Goal: Task Accomplishment & Management: Contribute content

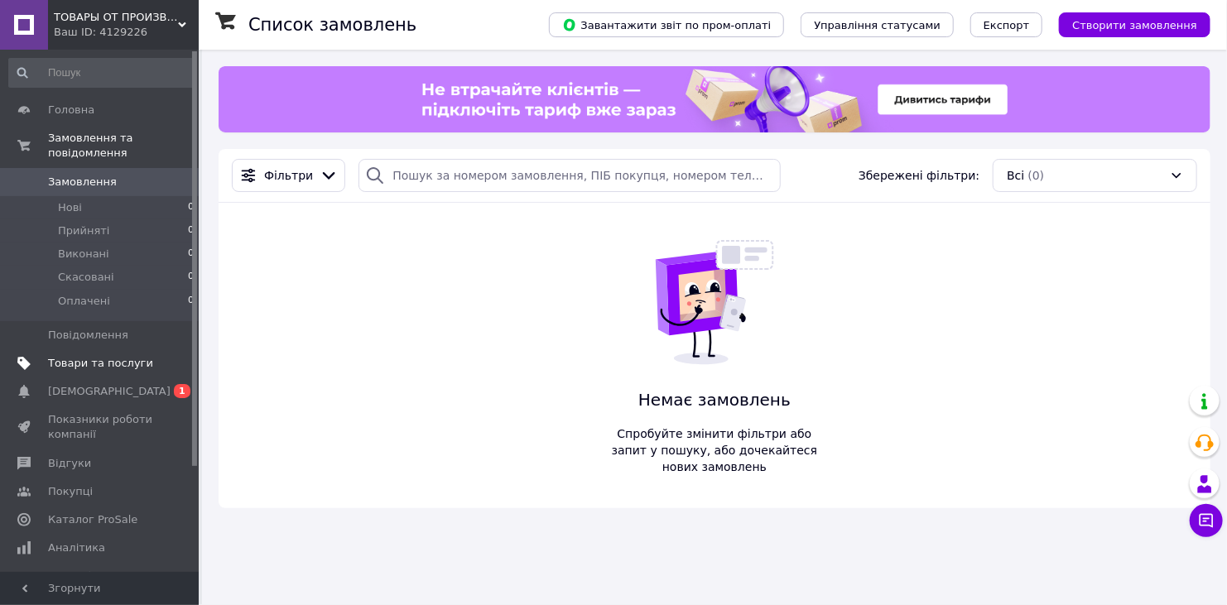
click at [127, 356] on span "Товари та послуги" at bounding box center [100, 363] width 105 height 15
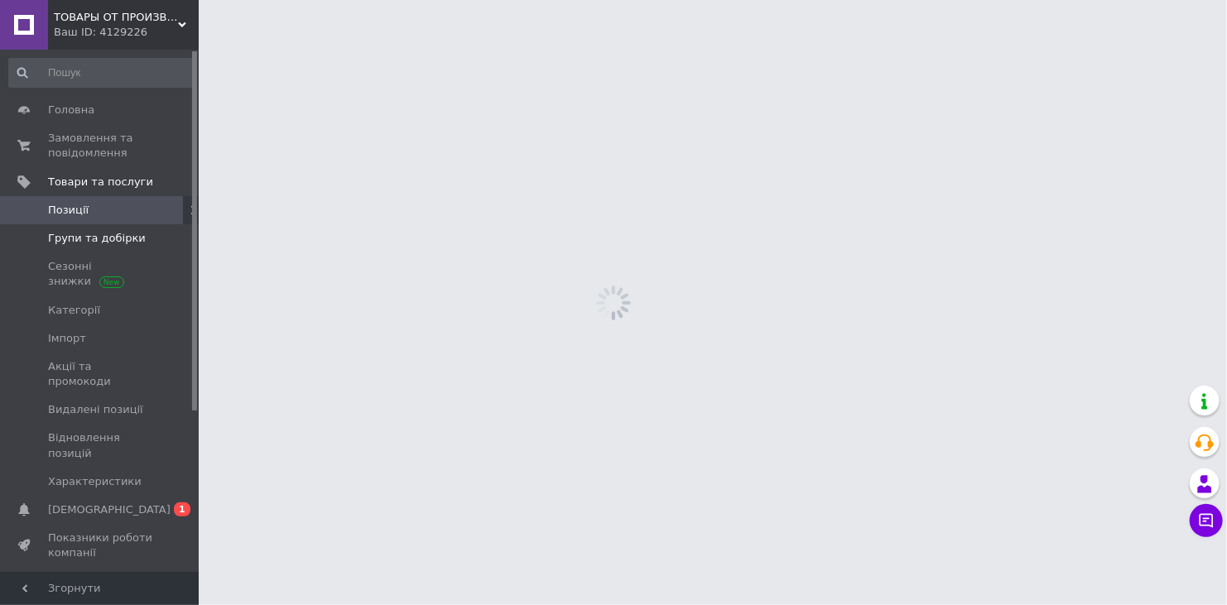
click at [99, 240] on span "Групи та добірки" at bounding box center [97, 238] width 98 height 15
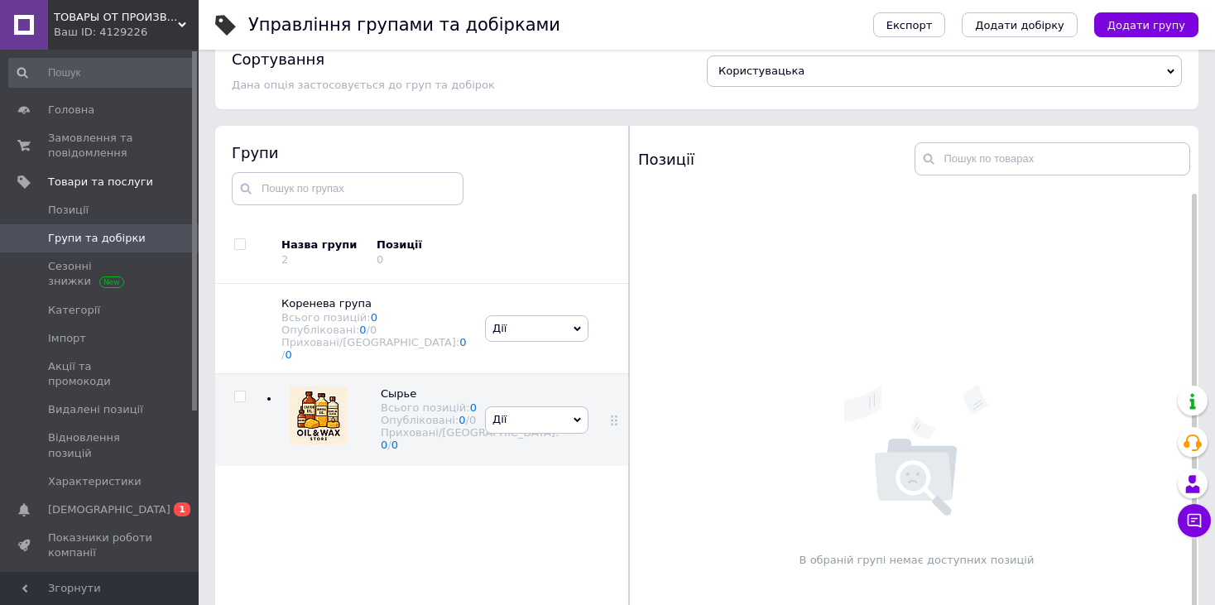
scroll to position [94, 0]
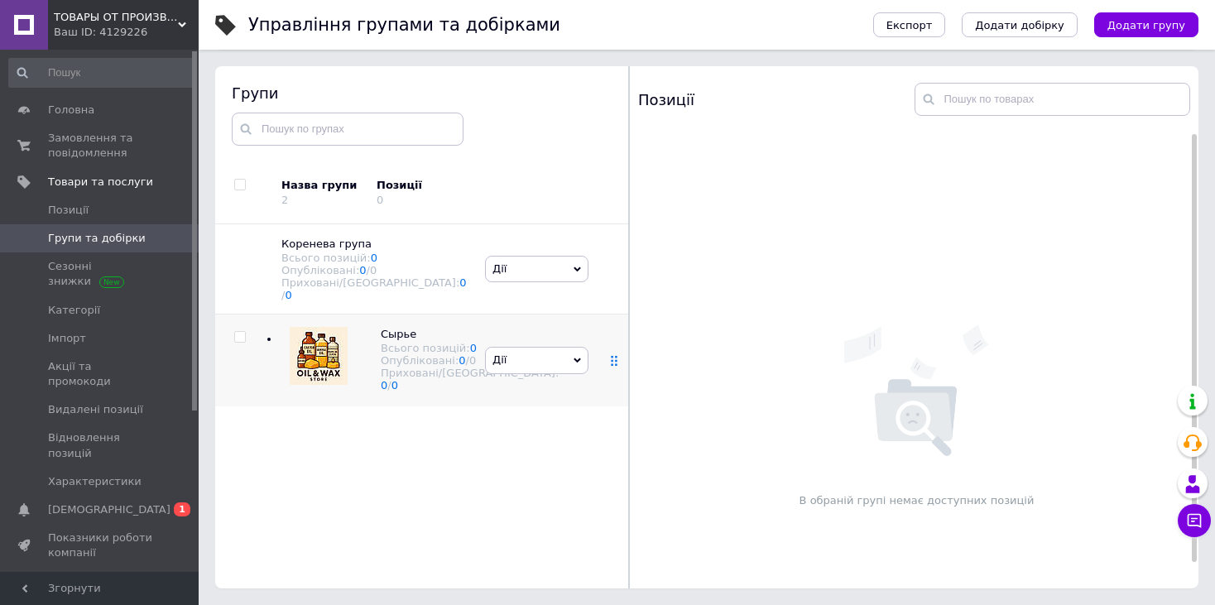
click at [611, 366] on icon at bounding box center [614, 361] width 10 height 10
click at [609, 368] on span at bounding box center [614, 360] width 10 height 15
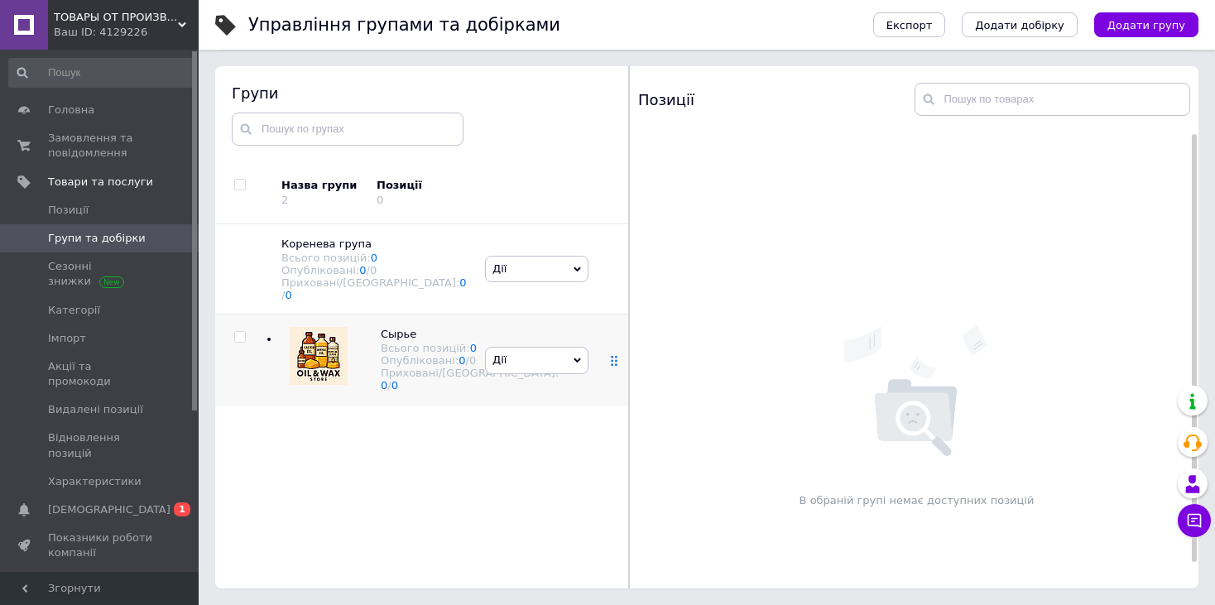
click at [609, 368] on span at bounding box center [614, 360] width 10 height 15
click at [330, 347] on img at bounding box center [319, 356] width 58 height 58
click at [421, 330] on icon at bounding box center [426, 335] width 10 height 10
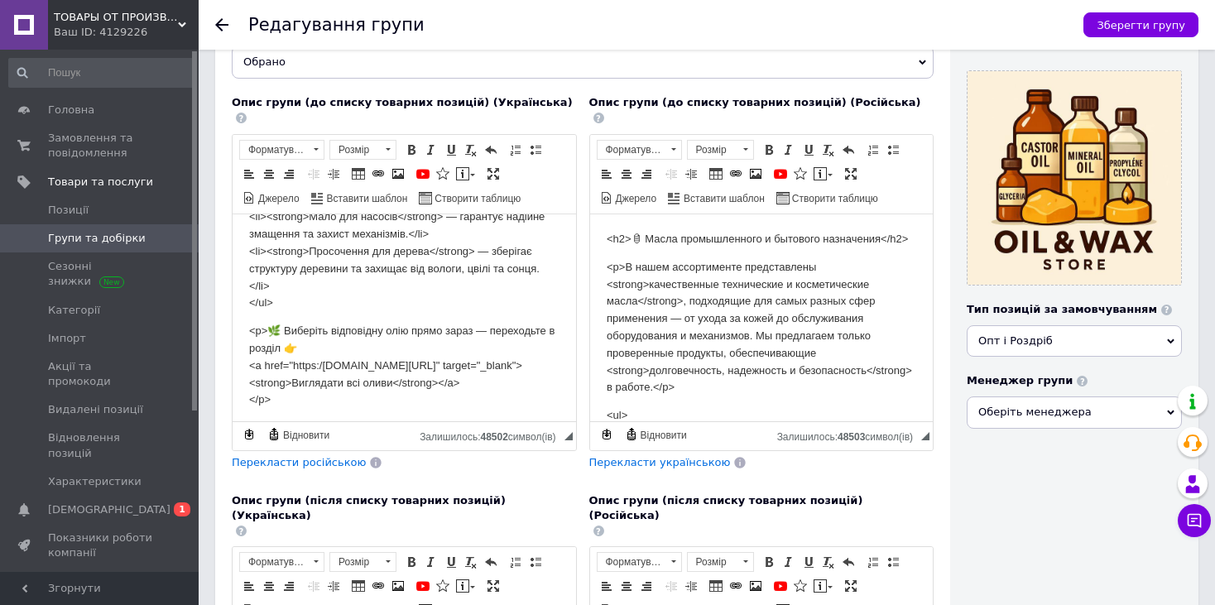
scroll to position [478, 0]
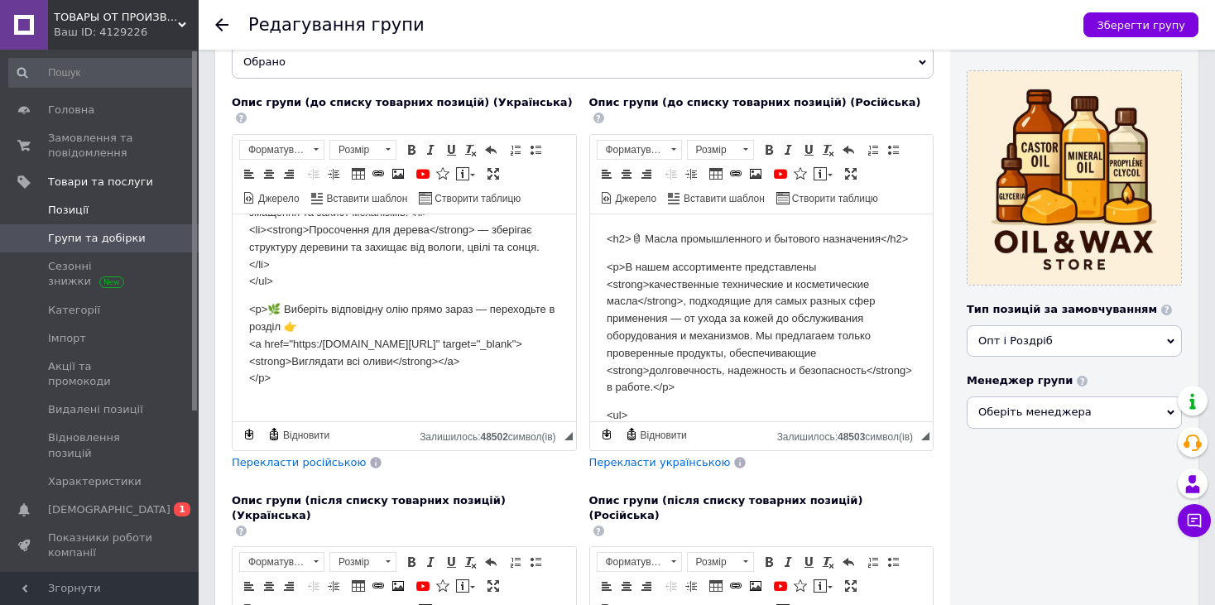
click at [79, 217] on span "Позиції" at bounding box center [68, 210] width 41 height 15
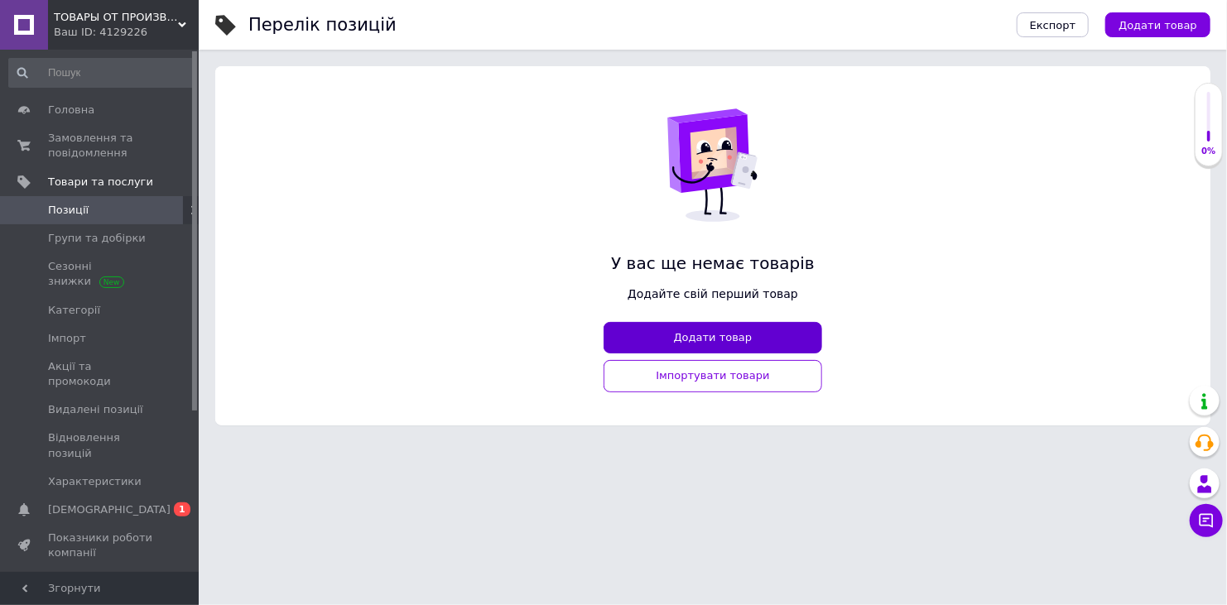
click at [680, 334] on button "Додати товар" at bounding box center [713, 338] width 219 height 32
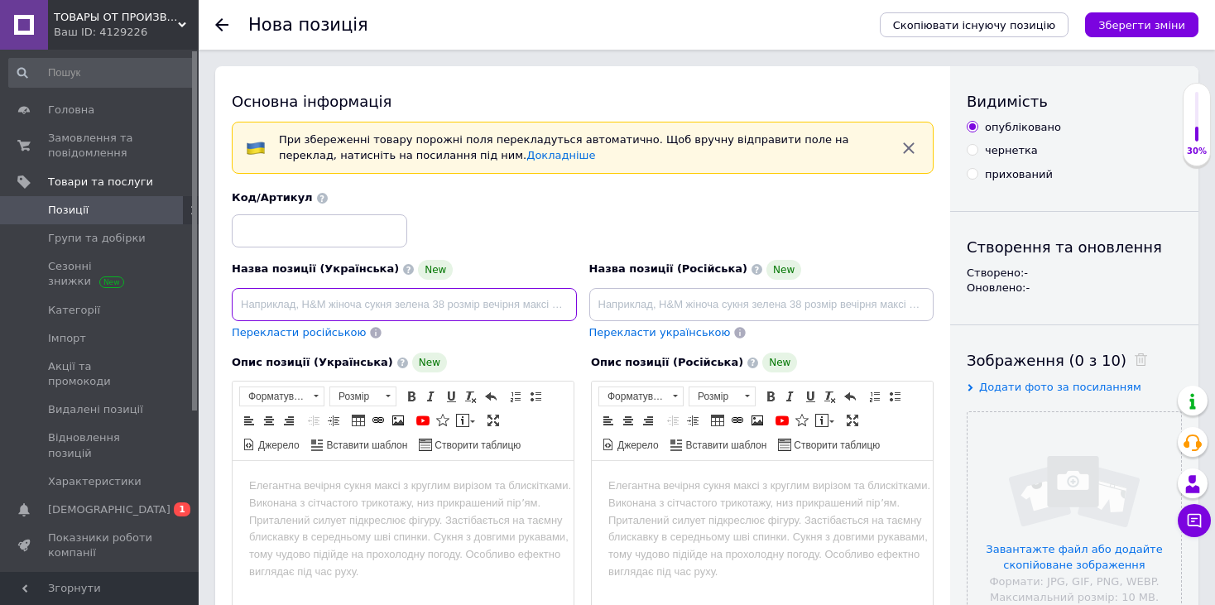
click at [360, 298] on input at bounding box center [404, 304] width 345 height 33
type input "В"
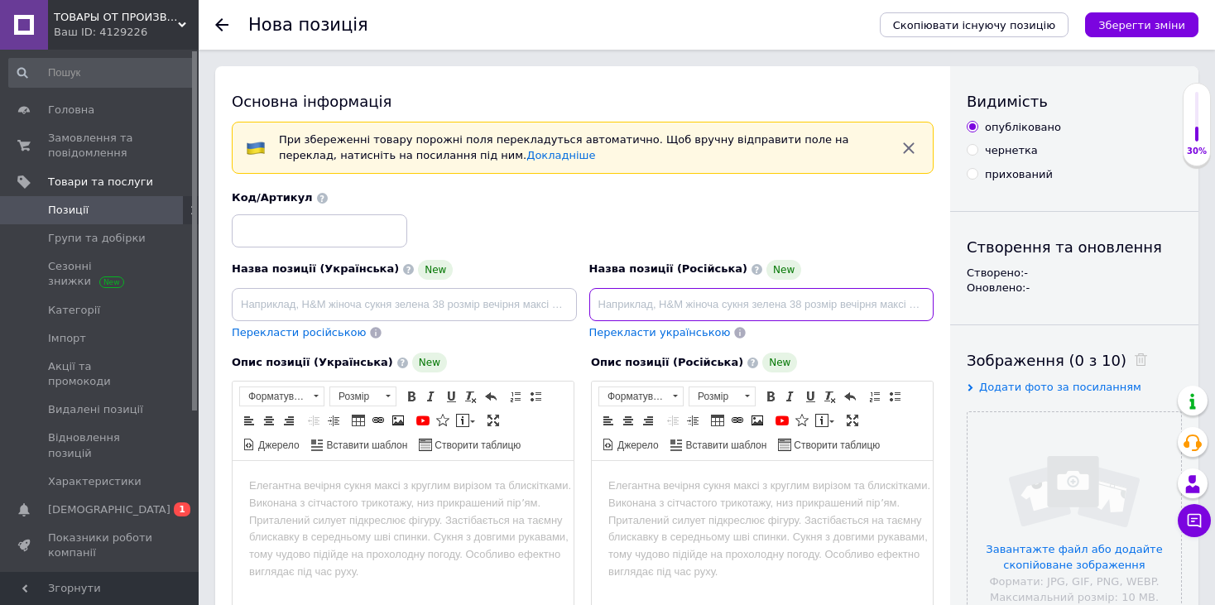
click at [715, 311] on input at bounding box center [761, 304] width 345 height 33
type input "Вазелиновое масло"
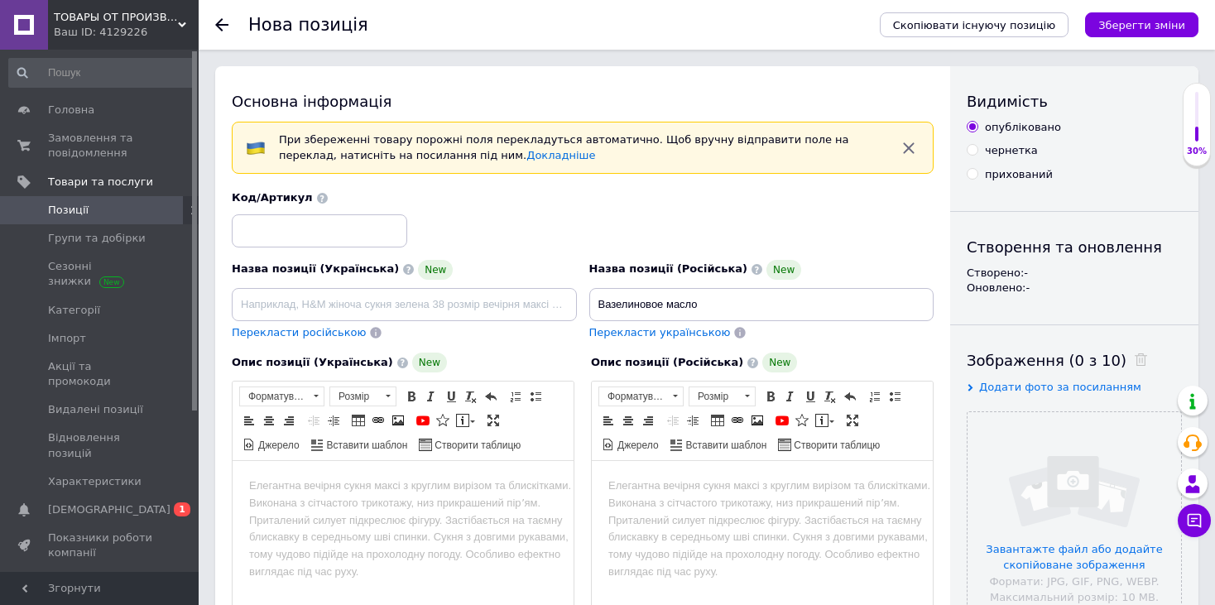
click at [640, 326] on span "Перекласти українською" at bounding box center [660, 332] width 142 height 12
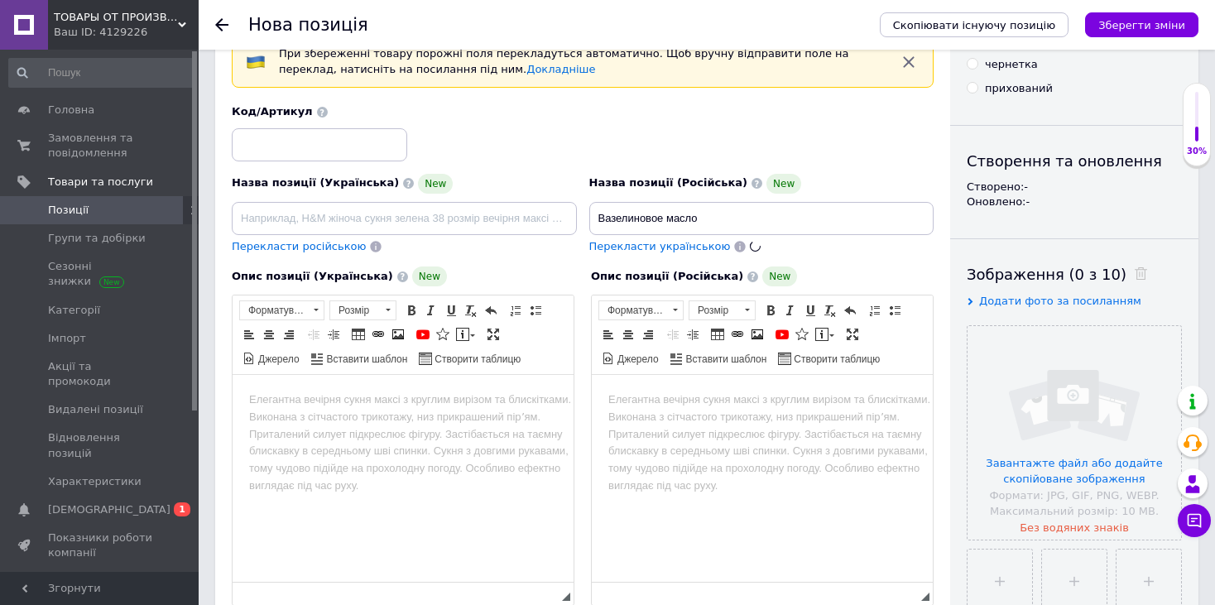
scroll to position [83, 0]
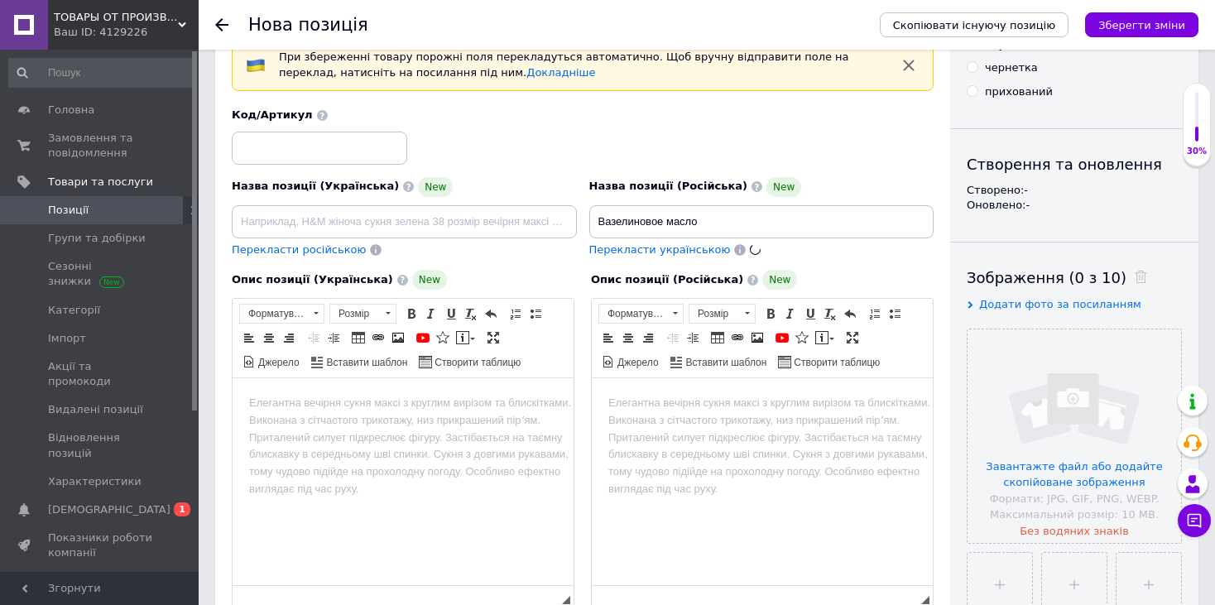
type input "[PERSON_NAME] олія"
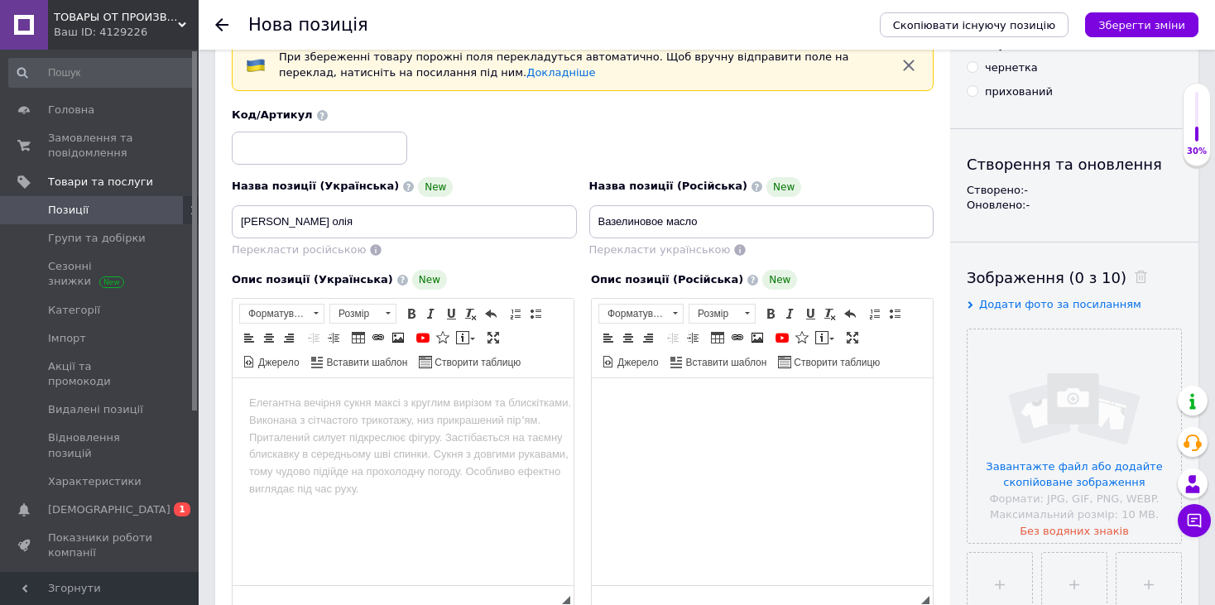
click at [689, 416] on html at bounding box center [762, 403] width 341 height 51
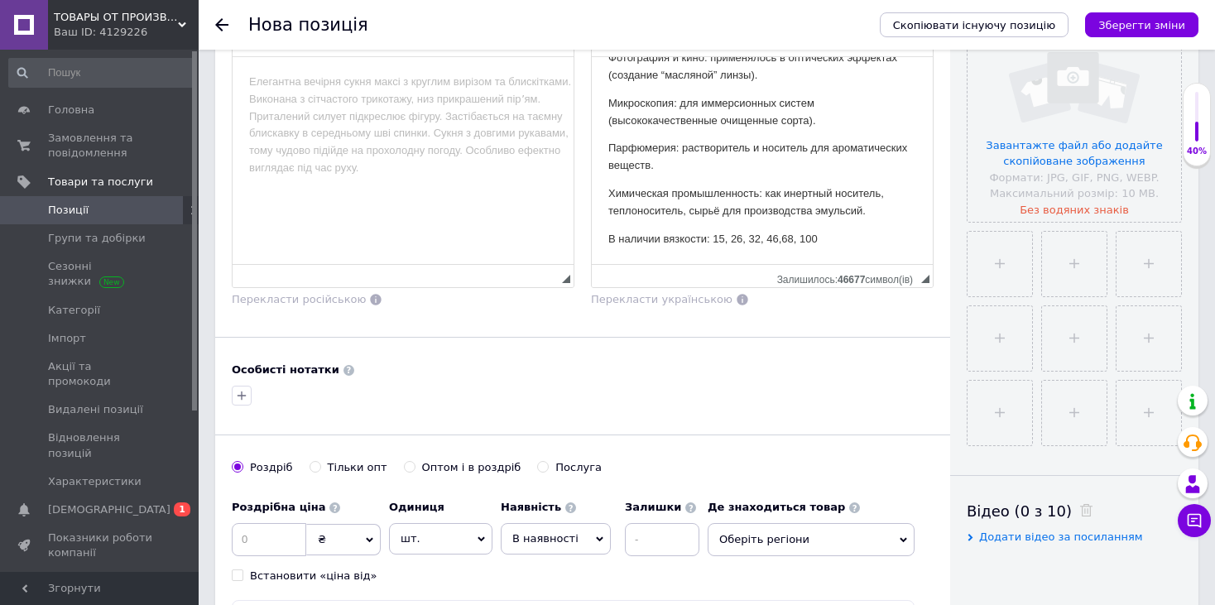
scroll to position [414, 0]
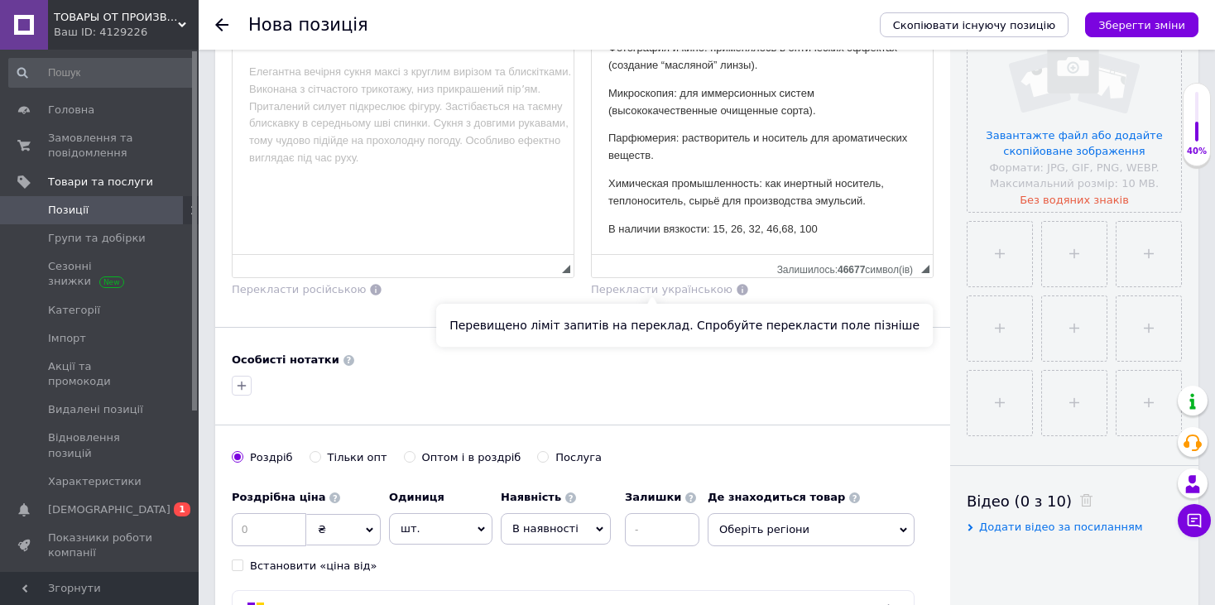
click at [654, 285] on span "Перекласти українською" at bounding box center [662, 289] width 142 height 12
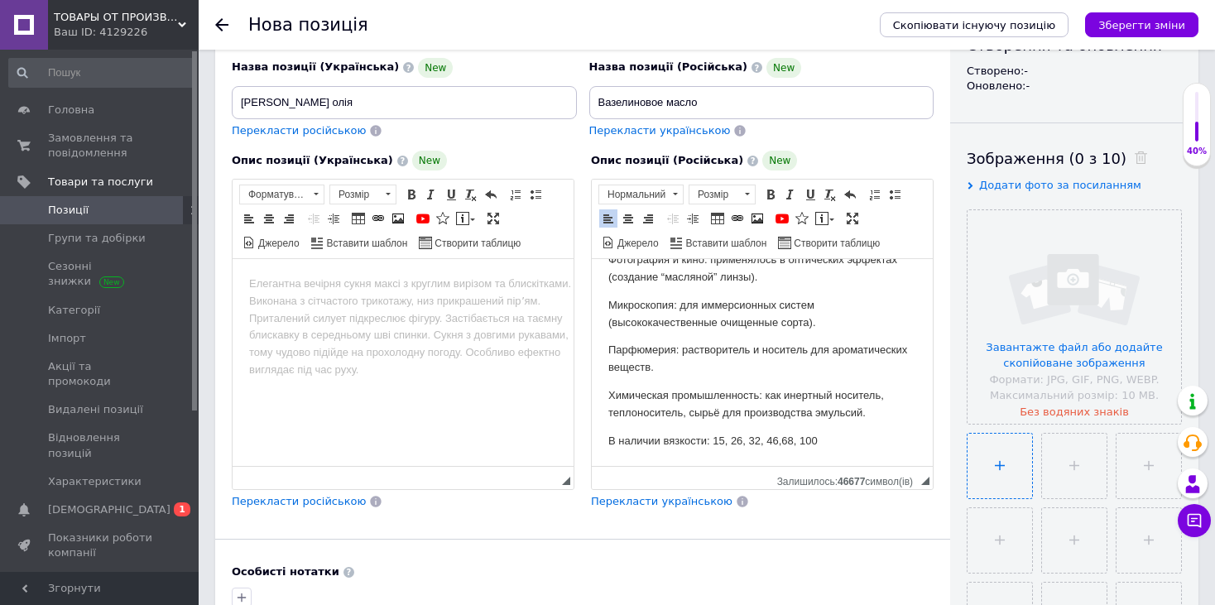
scroll to position [248, 0]
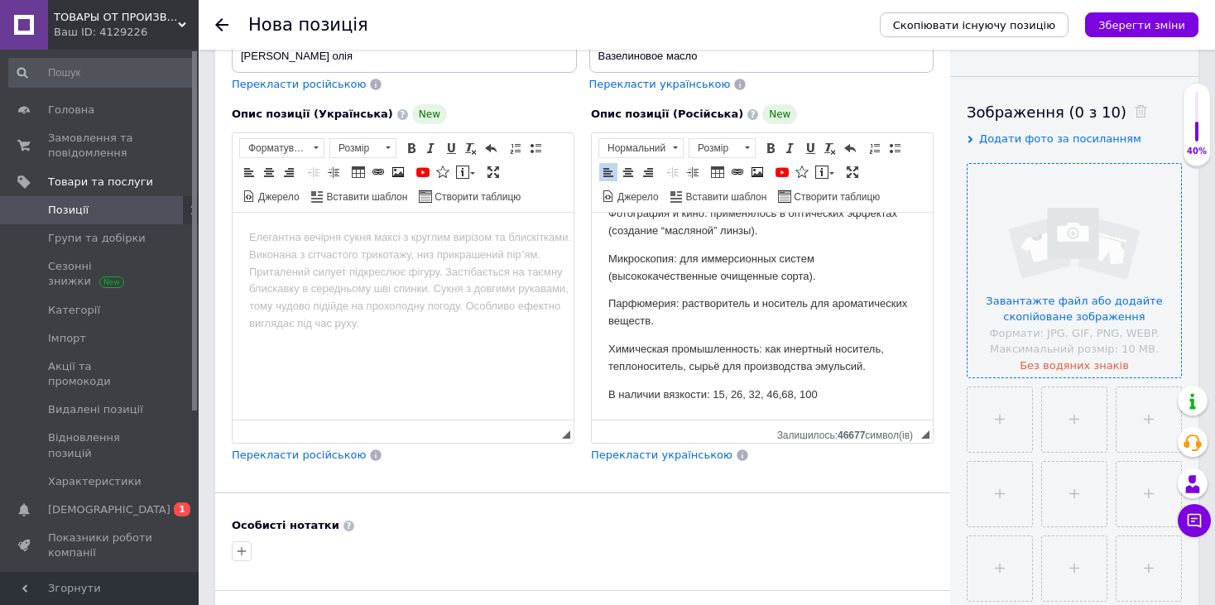
click at [1054, 305] on input "file" at bounding box center [1075, 271] width 214 height 214
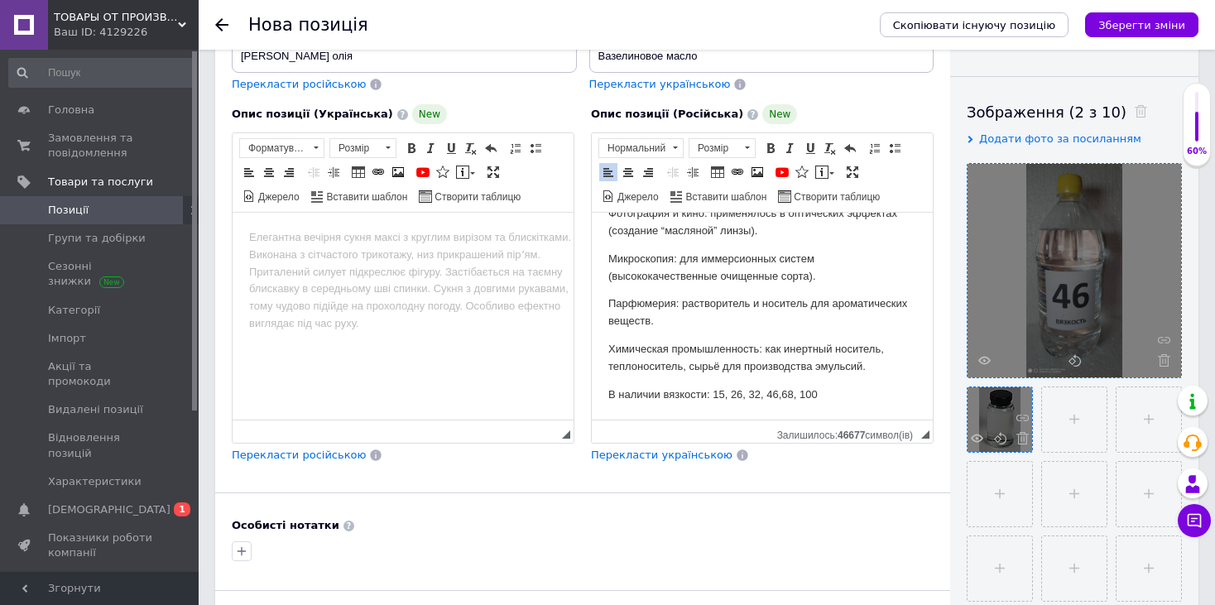
click at [1006, 438] on div at bounding box center [1000, 419] width 65 height 65
click at [1000, 438] on use at bounding box center [1000, 438] width 12 height 12
click at [997, 440] on icon at bounding box center [1000, 438] width 12 height 12
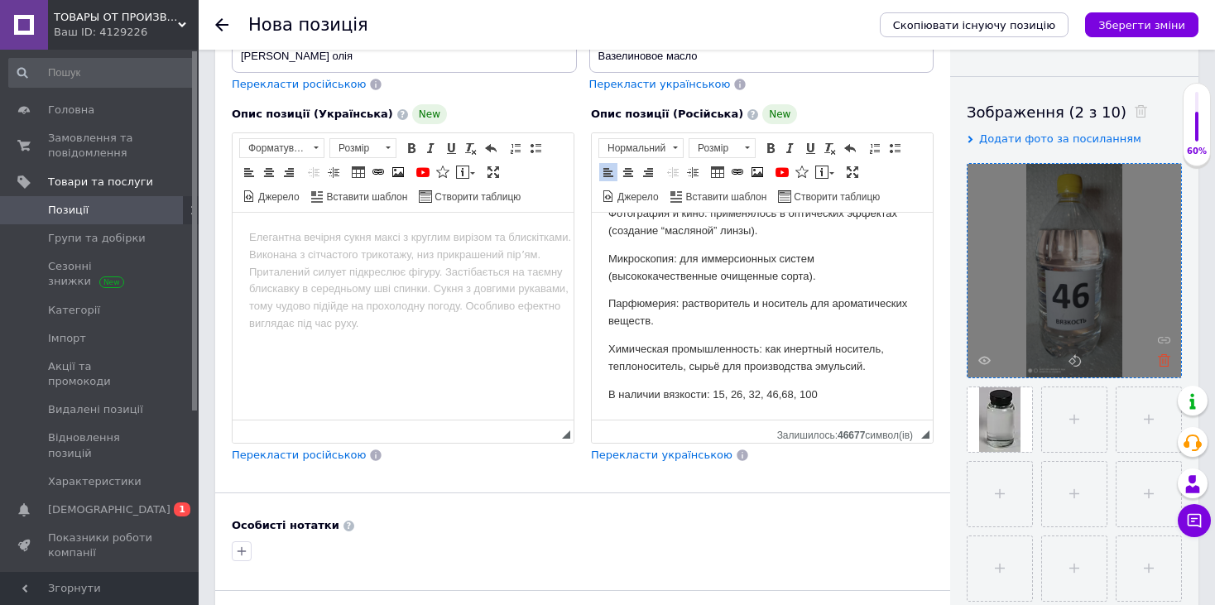
click at [1160, 358] on use at bounding box center [1164, 360] width 12 height 12
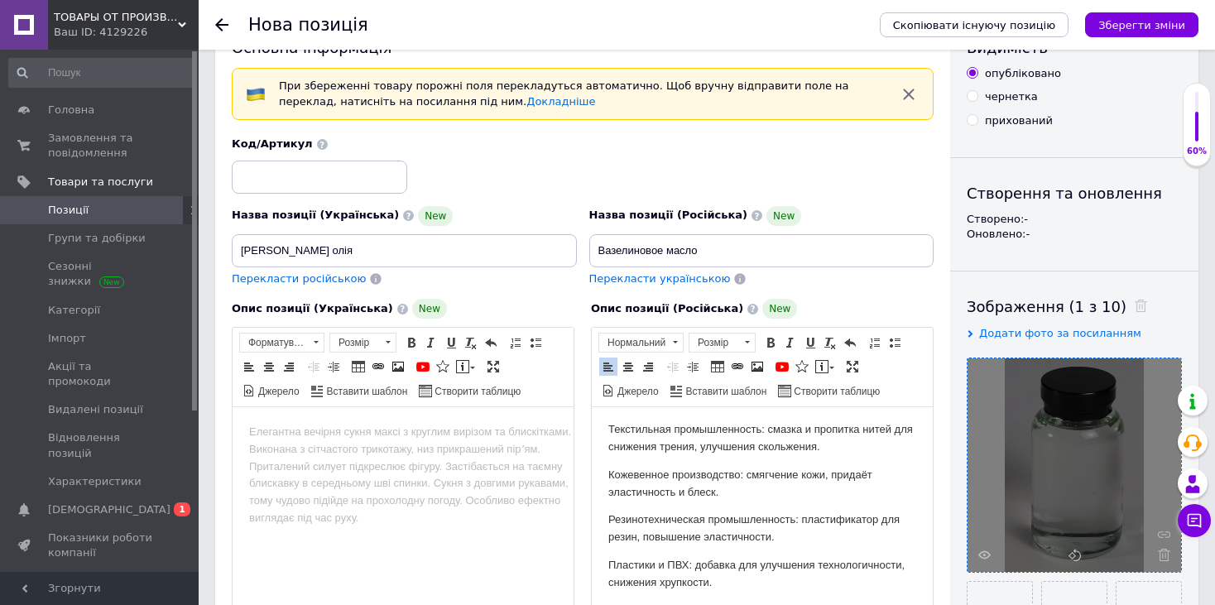
scroll to position [83, 0]
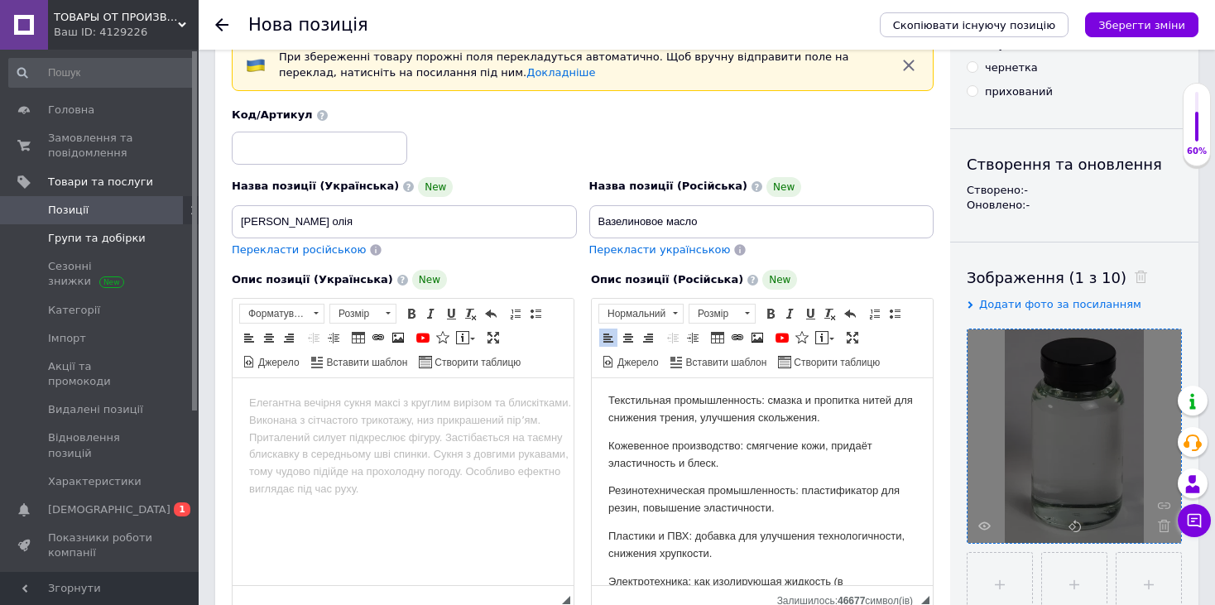
click at [99, 233] on span "Групи та добірки" at bounding box center [97, 238] width 98 height 15
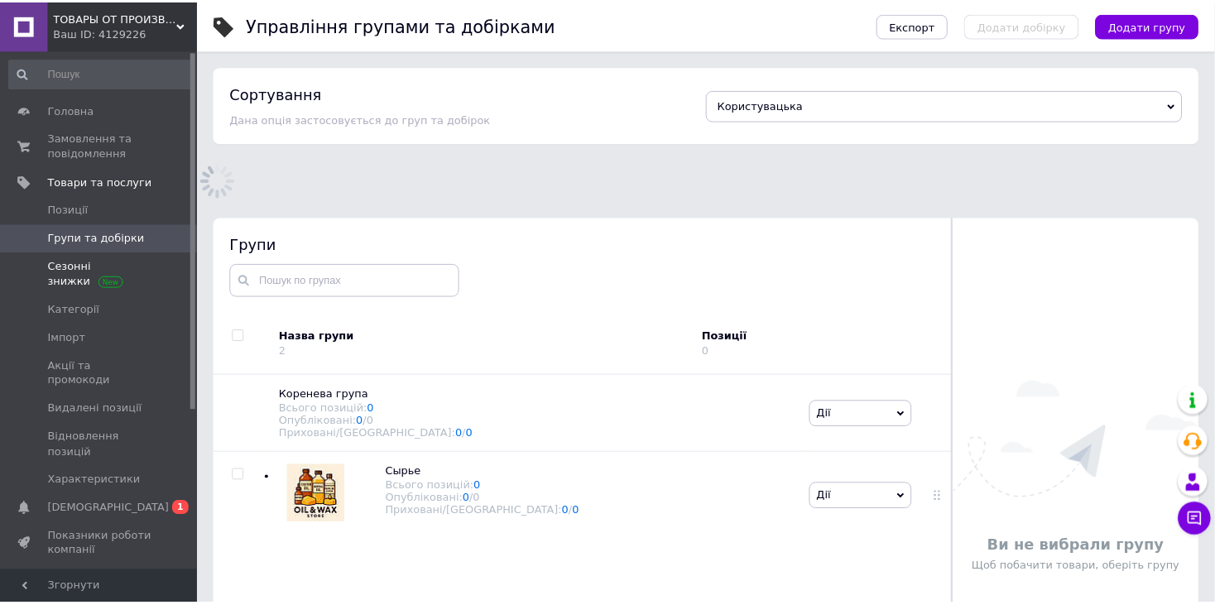
scroll to position [94, 0]
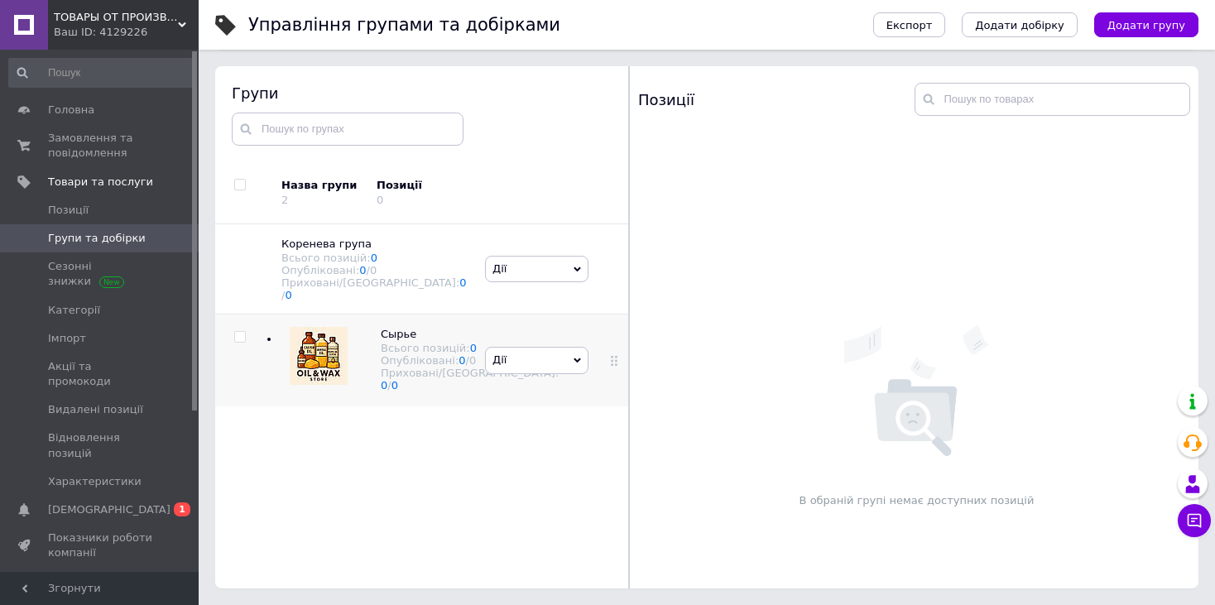
click at [240, 331] on span at bounding box center [240, 337] width 12 height 12
click at [240, 332] on input "checkbox" at bounding box center [239, 337] width 11 height 11
checkbox input "true"
click at [615, 371] on div at bounding box center [613, 360] width 41 height 92
click at [610, 365] on icon at bounding box center [614, 360] width 10 height 10
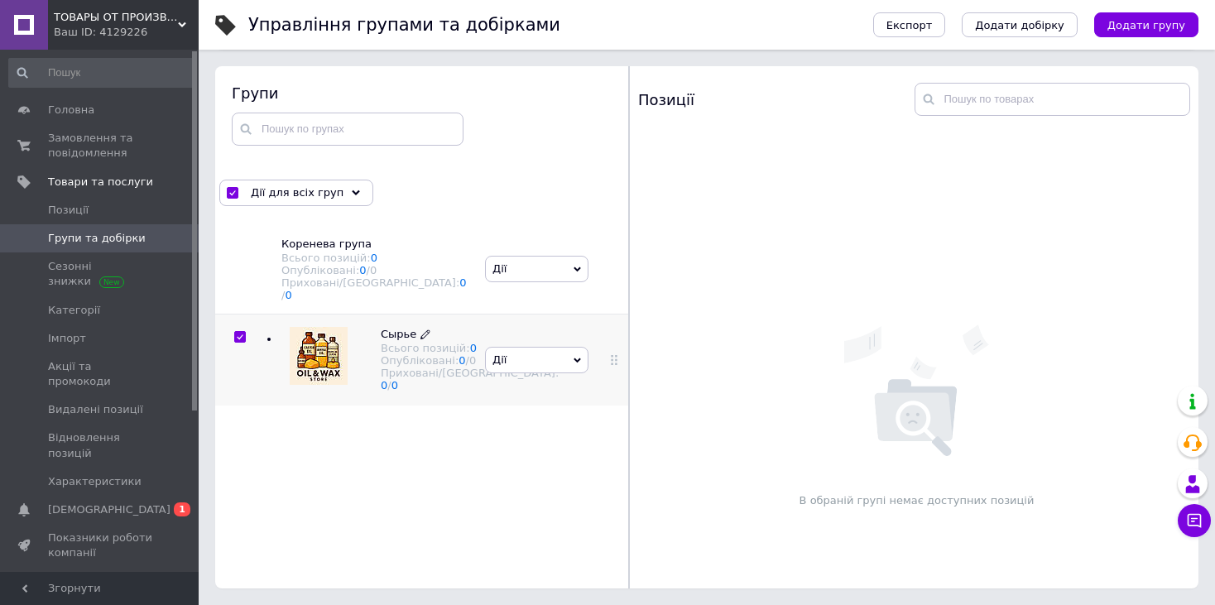
click at [422, 330] on icon at bounding box center [426, 335] width 10 height 10
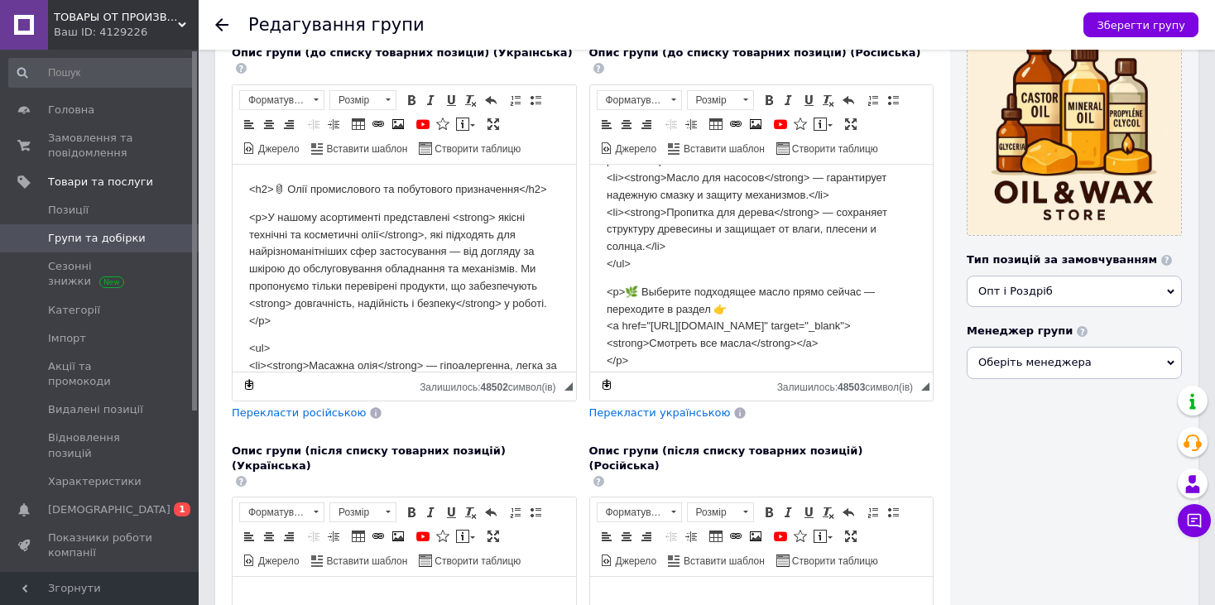
scroll to position [512, 0]
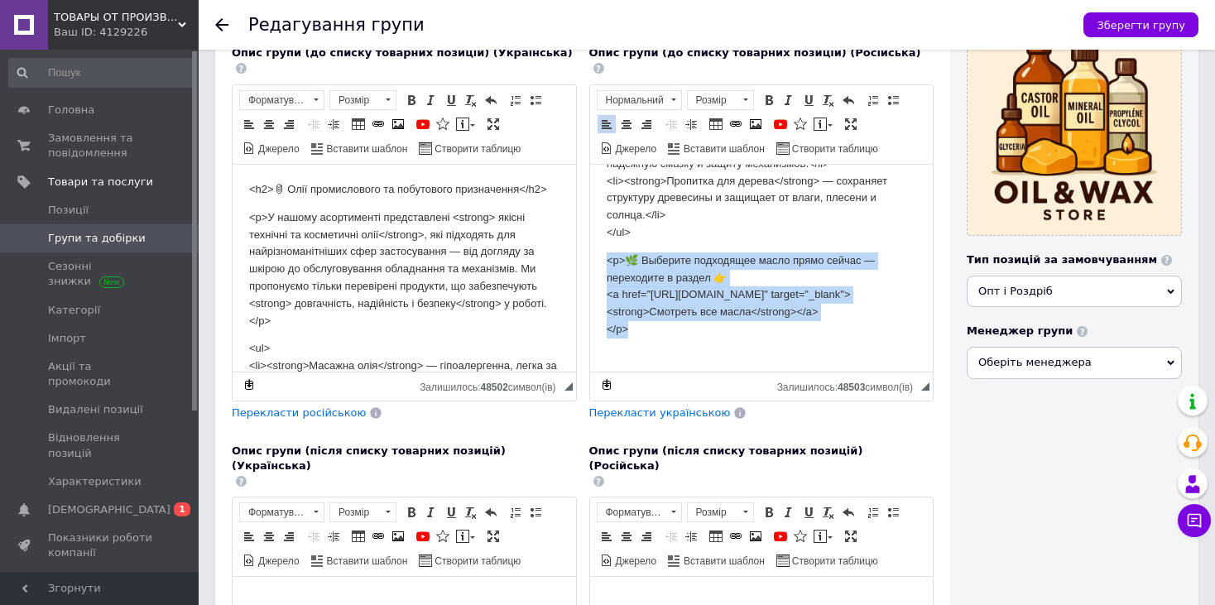
drag, startPoint x: 660, startPoint y: 334, endPoint x: 594, endPoint y: 265, distance: 95.5
click at [594, 265] on html "<h2>🛢 Масла промышленного и бытового назначения</h2> <p>В нашем ассортименте пр…" at bounding box center [761, 20] width 344 height 702
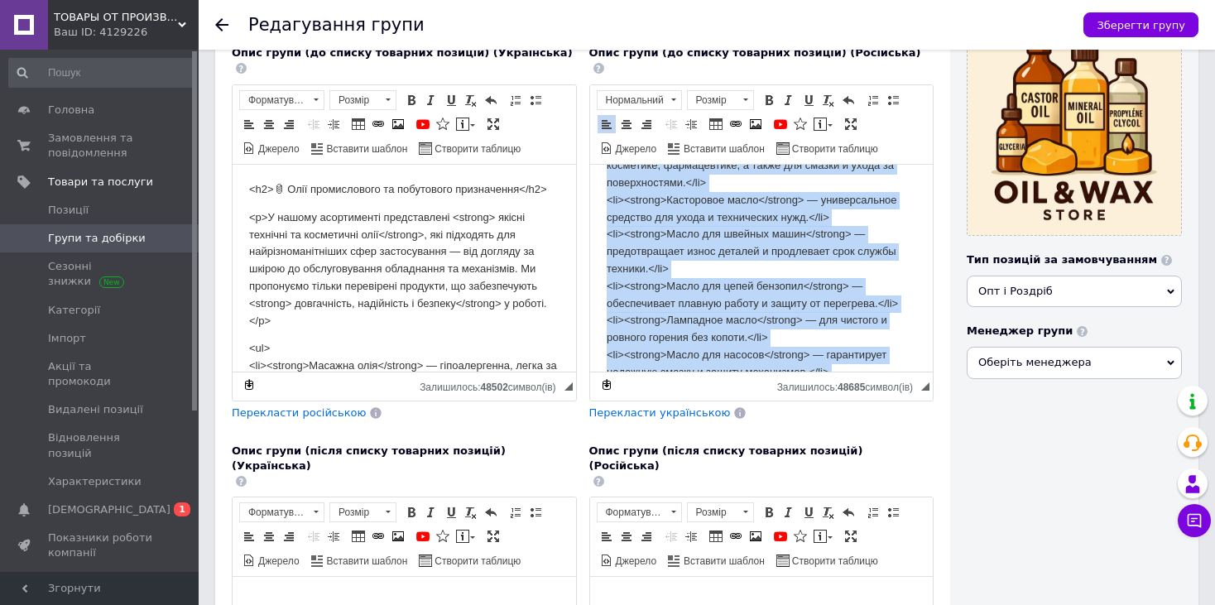
scroll to position [0, 0]
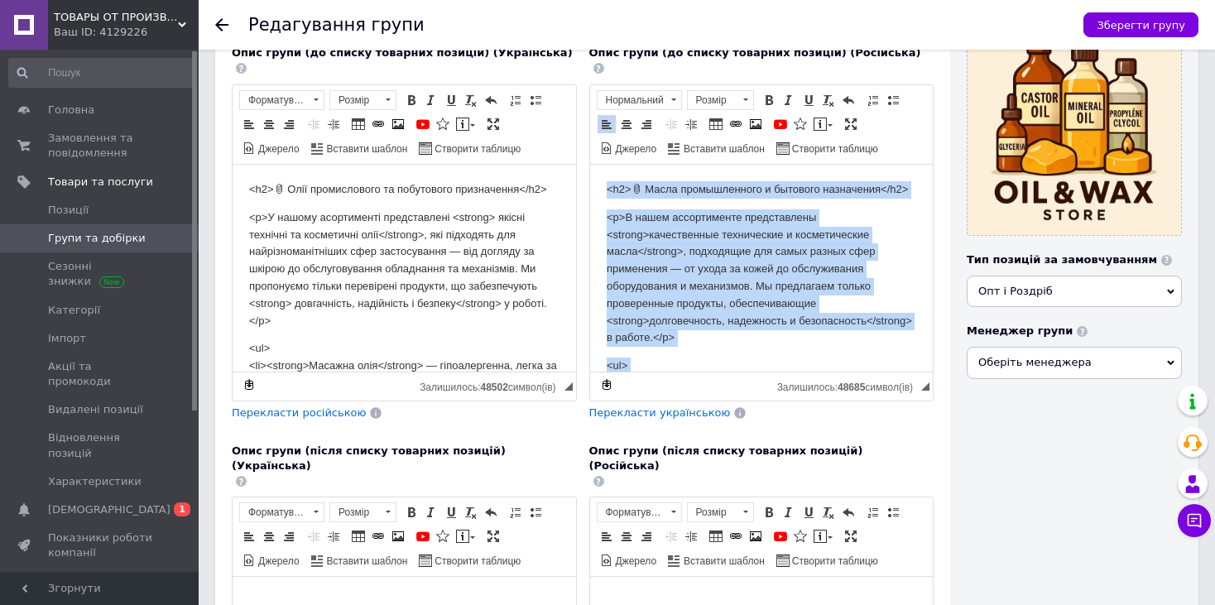
drag, startPoint x: 644, startPoint y: 338, endPoint x: 580, endPoint y: 69, distance: 276.5
click at [589, 164] on html "<h2>🛢 Масла промышленного и бытового назначения</h2> <p>В нашем ассортименте пр…" at bounding box center [761, 467] width 344 height 606
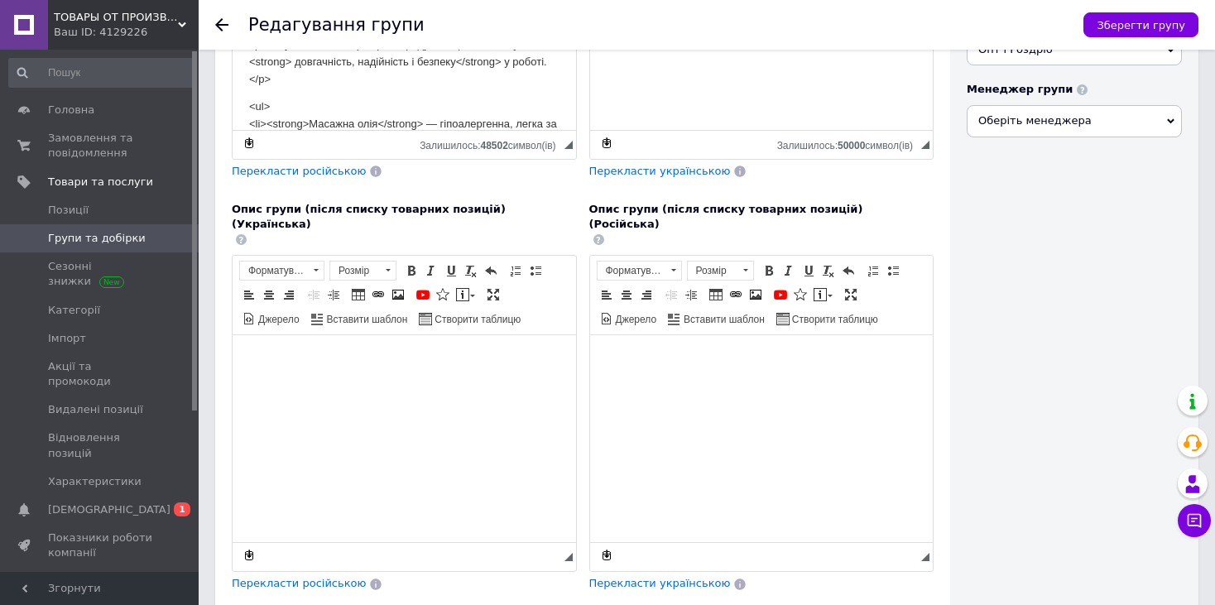
scroll to position [530, 0]
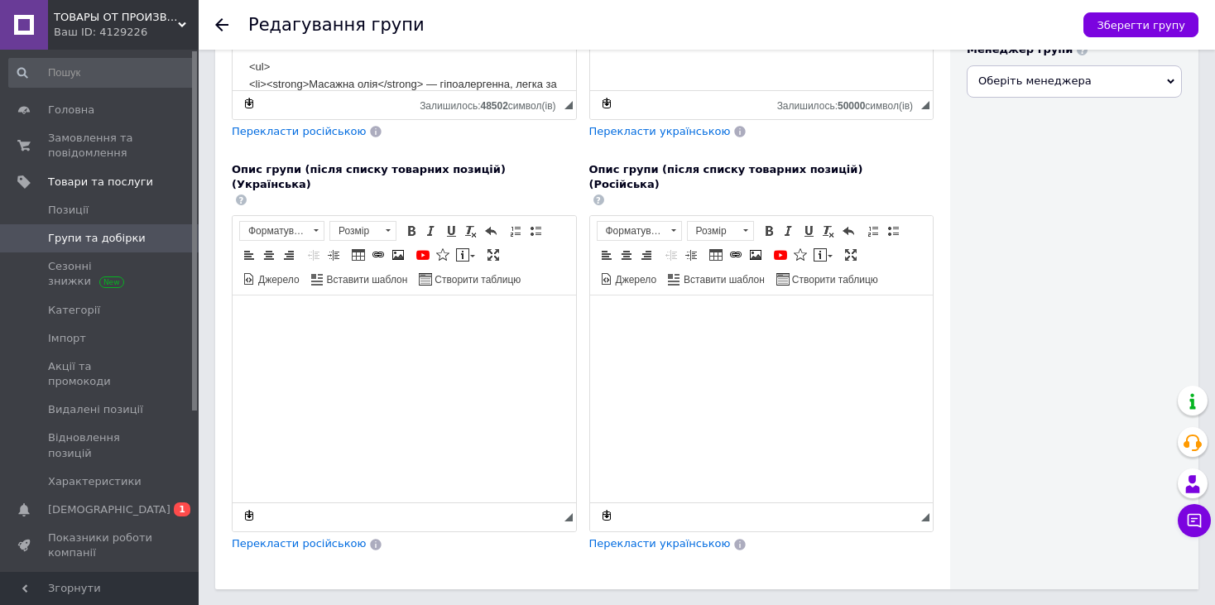
click at [704, 346] on html at bounding box center [761, 321] width 344 height 51
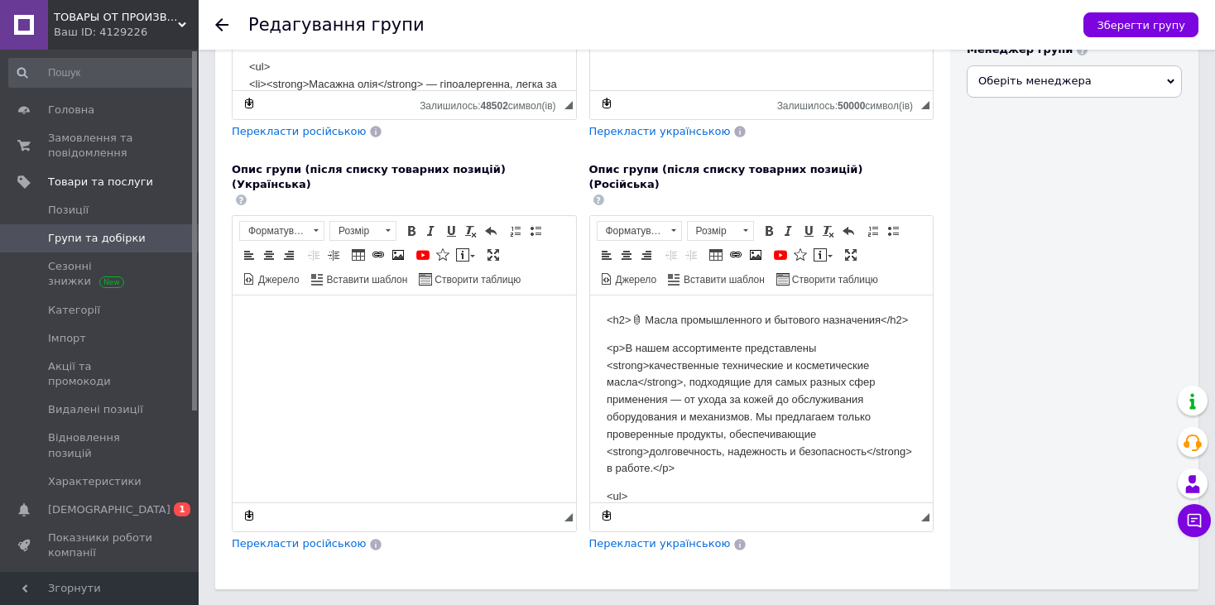
scroll to position [379, 0]
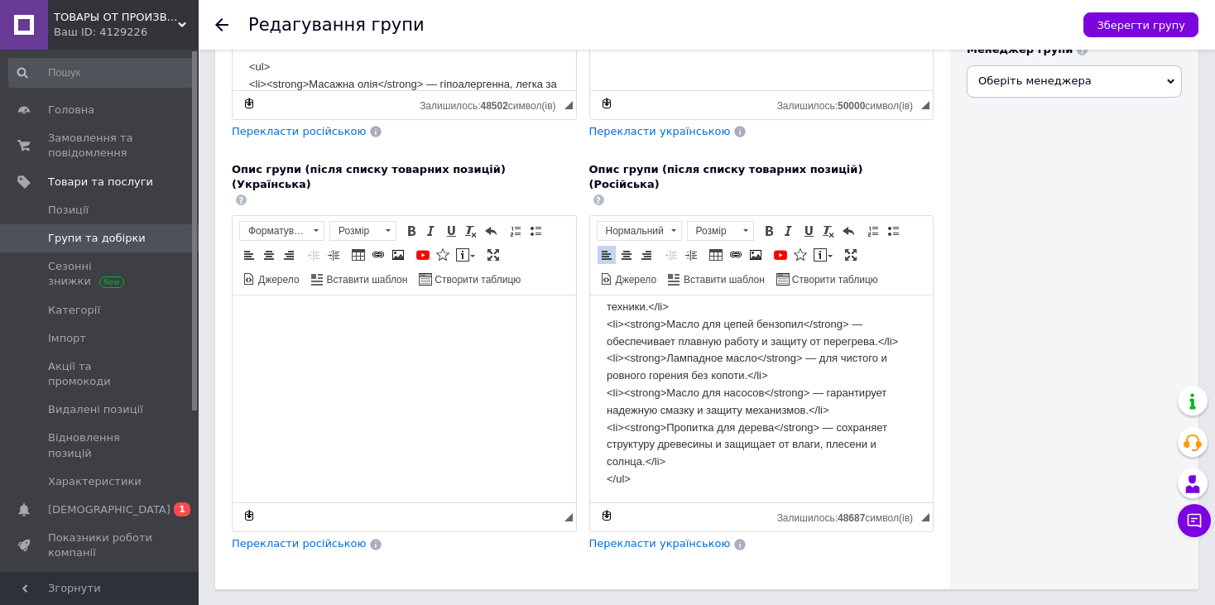
click at [653, 537] on span "Перекласти українською" at bounding box center [660, 543] width 142 height 12
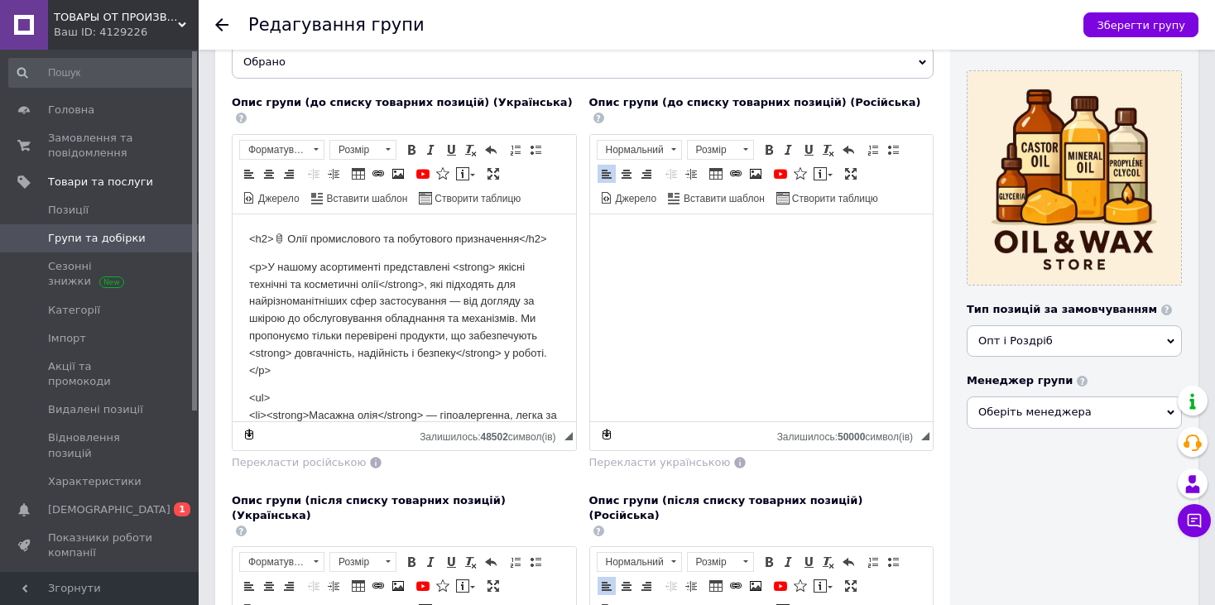
scroll to position [196, 0]
click at [495, 407] on p "<ul> <li><strong>Масажна олія</strong> — гіпоалергенна, легка за текстурою, іде…" at bounding box center [404, 570] width 310 height 362
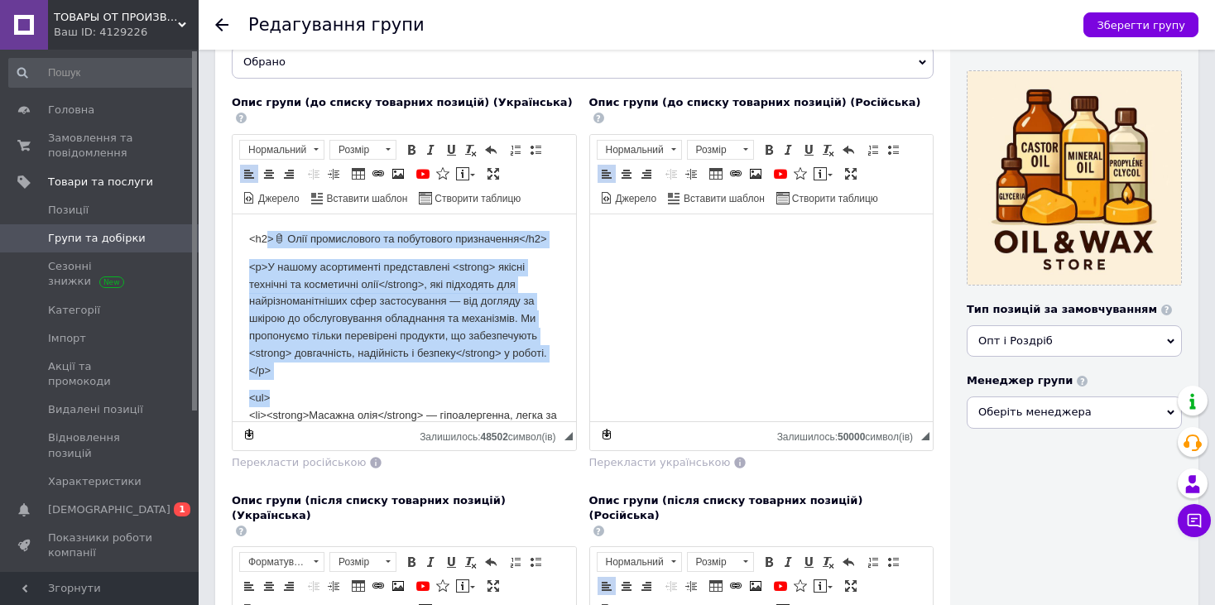
drag, startPoint x: 519, startPoint y: 404, endPoint x: 269, endPoint y: 58, distance: 426.9
click at [269, 214] on html "<h2>🛢 Олії промислового та побутового призначення</h2> <p>У нашому асортименті …" at bounding box center [405, 548] width 344 height 668
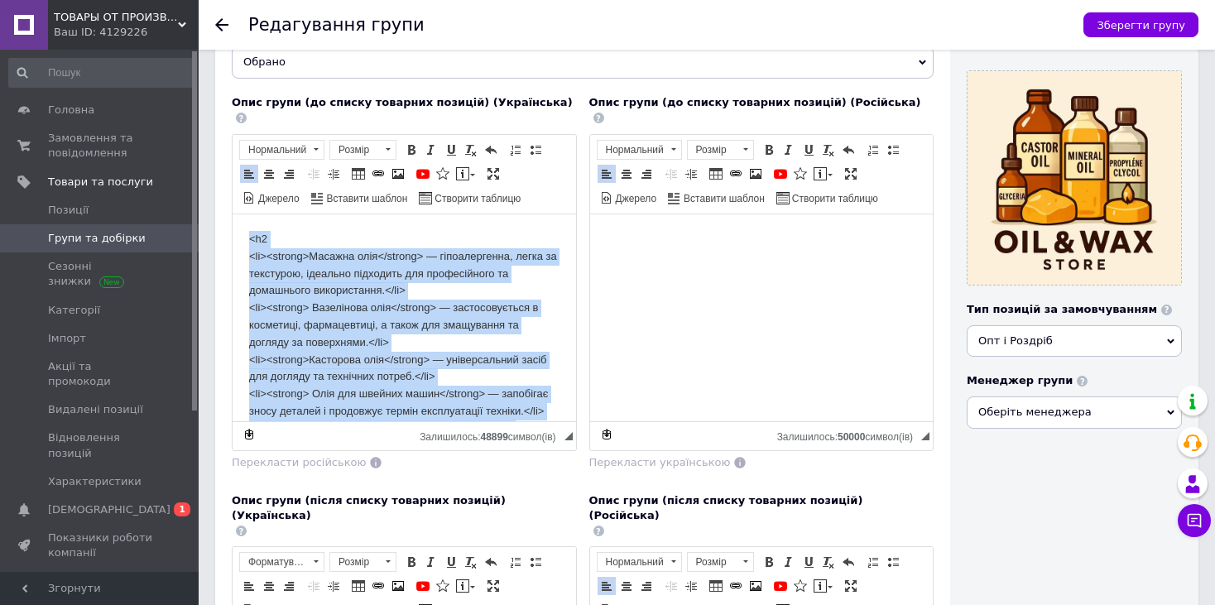
scroll to position [318, 0]
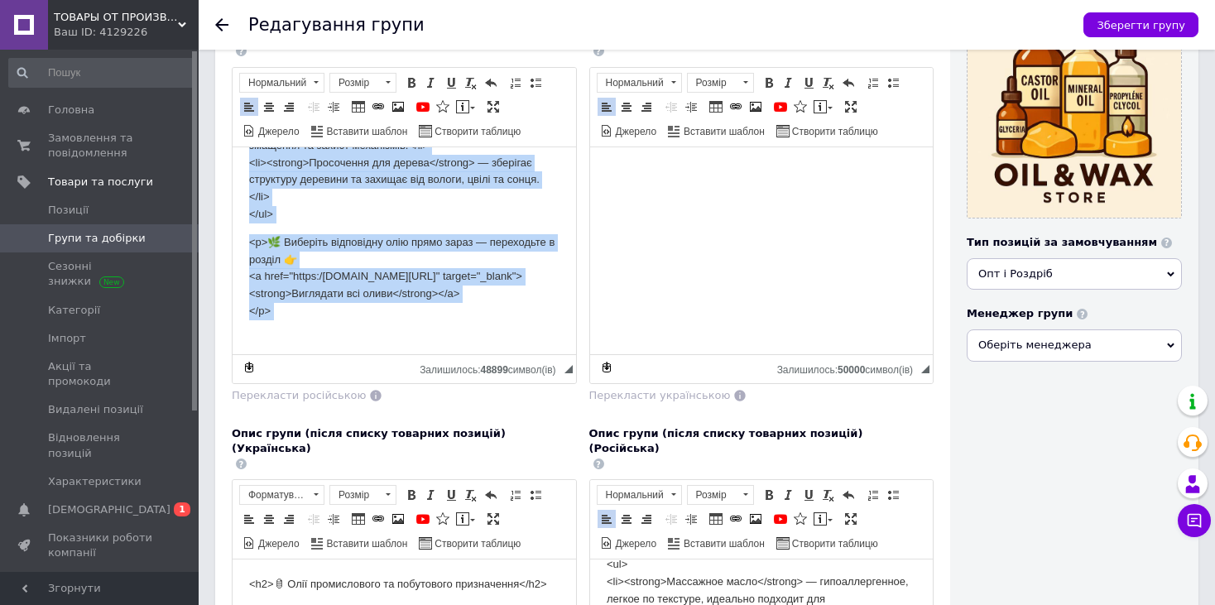
drag, startPoint x: 247, startPoint y: 154, endPoint x: 772, endPoint y: 636, distance: 712.5
click at [576, 354] on html "<h2 <li><strong>Масажна олія</strong> — гіпоалергенна, легка за текстурою, ідеа…" at bounding box center [405, 98] width 344 height 509
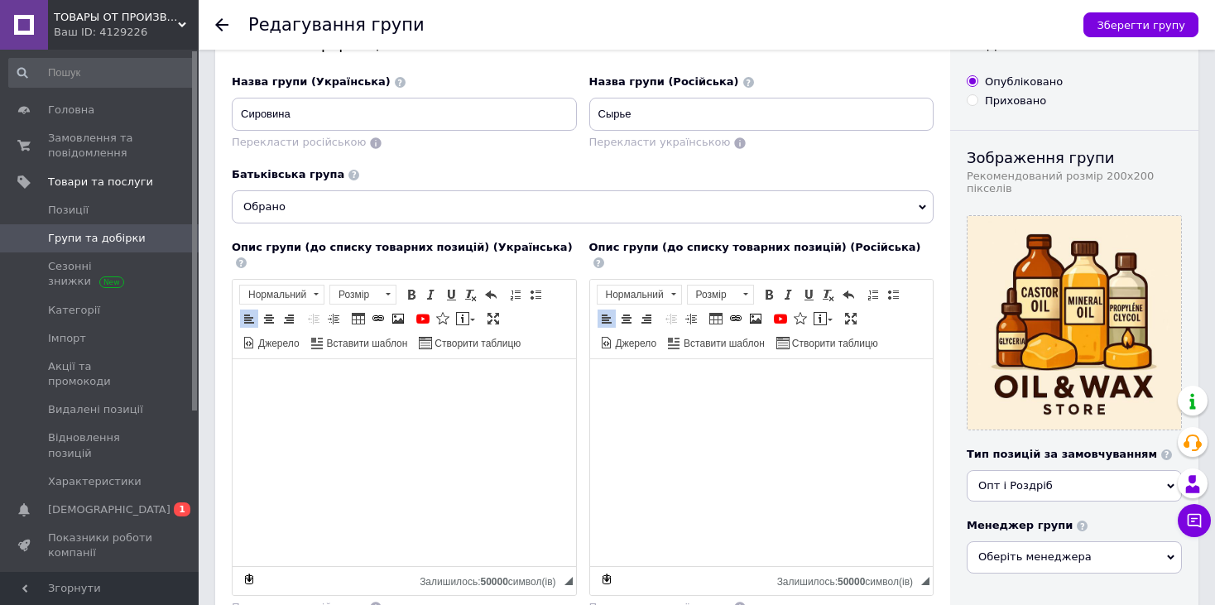
scroll to position [83, 0]
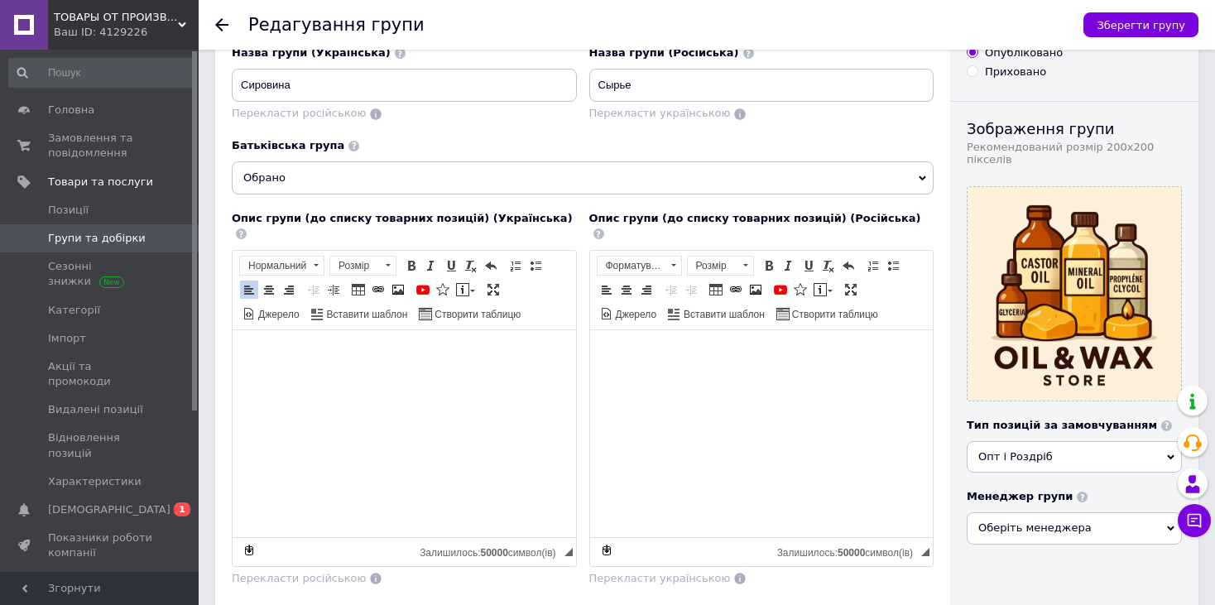
click at [714, 351] on body "Редактор, 807765A1-DCDA-4FE2-9813-2E14E2E647EB" at bounding box center [761, 354] width 310 height 17
click at [441, 347] on p "Редактор, 3D509005-43D3-4738-B4D4-A45856B048F8" at bounding box center [404, 354] width 310 height 17
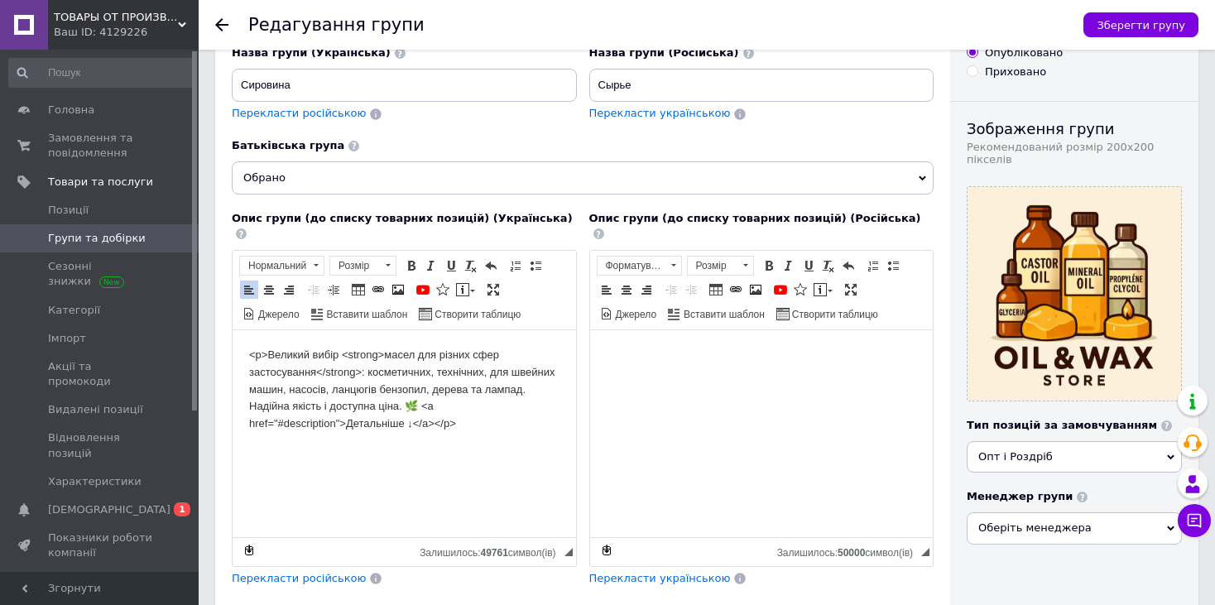
click at [303, 572] on span "Перекласти російською" at bounding box center [299, 578] width 134 height 12
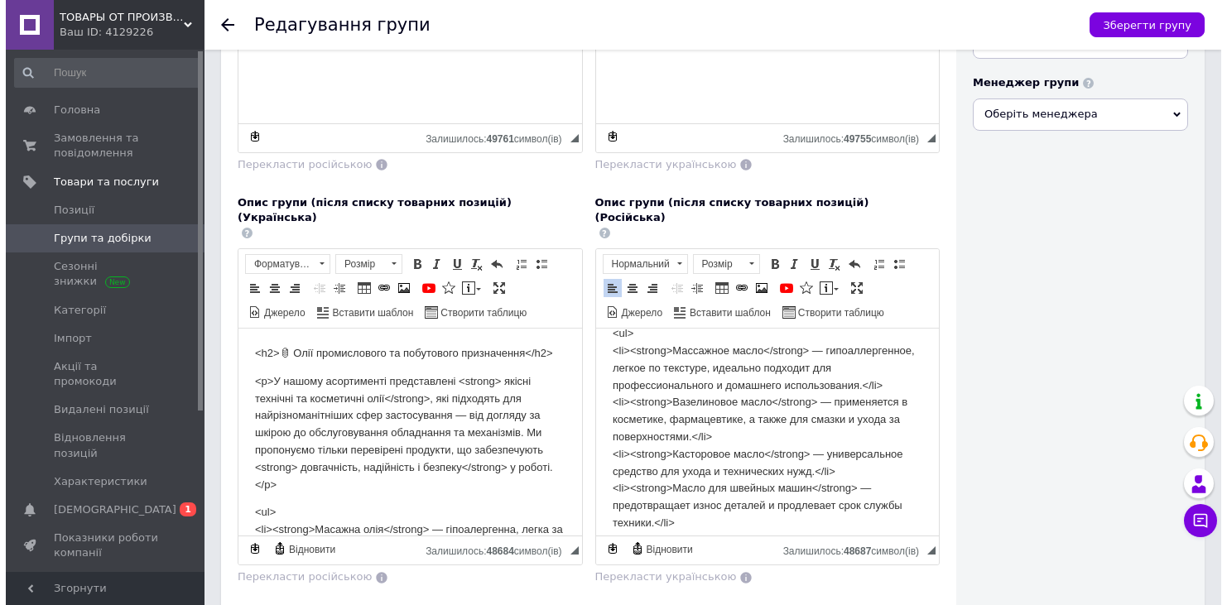
scroll to position [530, 0]
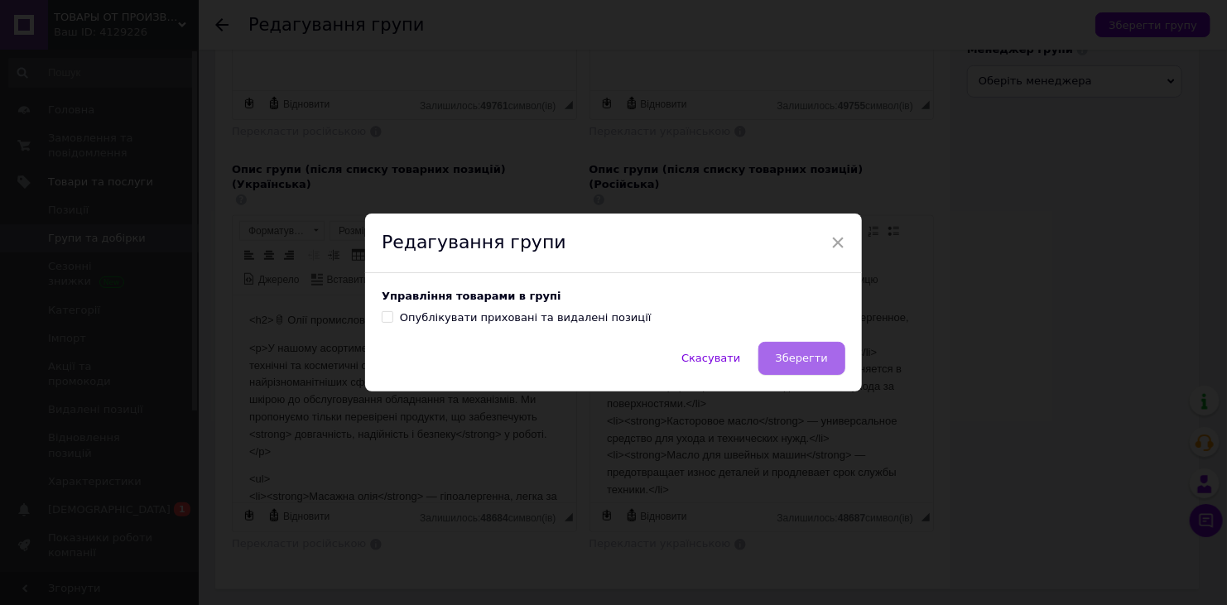
click at [793, 358] on span "Зберегти" at bounding box center [802, 358] width 52 height 12
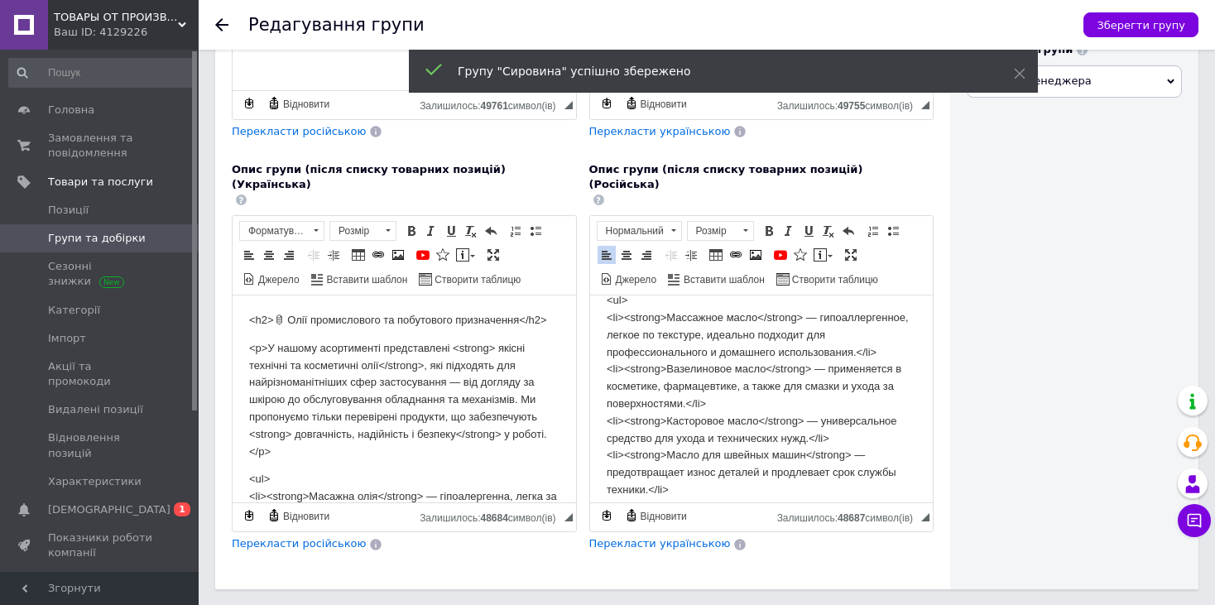
scroll to position [196, 0]
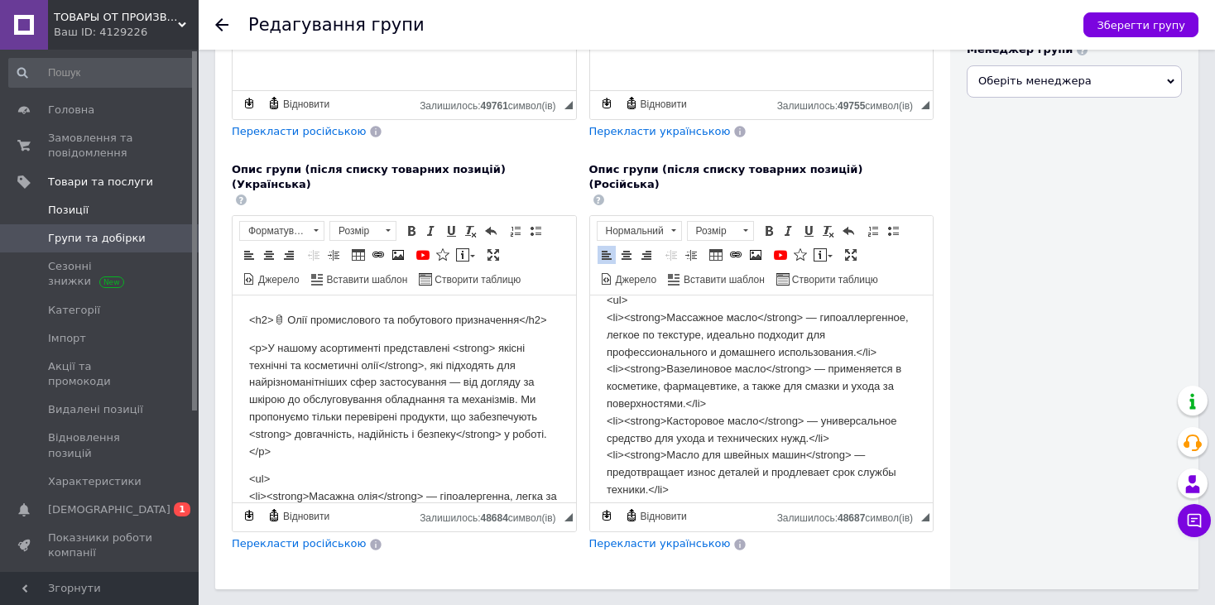
click at [75, 208] on span "Позиції" at bounding box center [68, 210] width 41 height 15
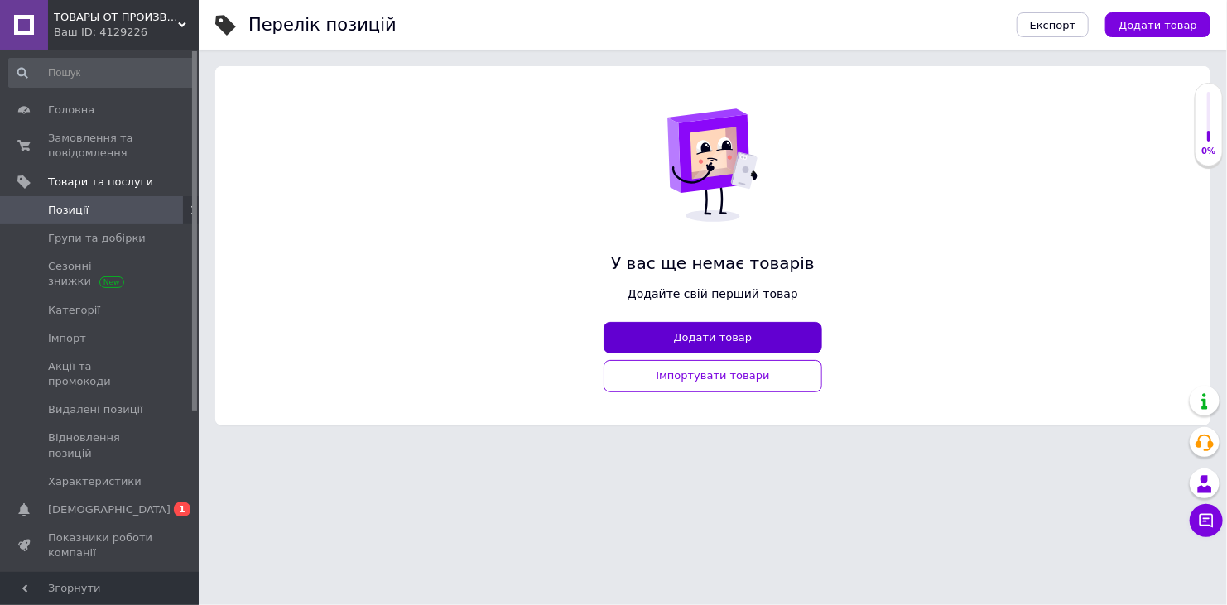
click at [666, 345] on button "Додати товар" at bounding box center [713, 338] width 219 height 32
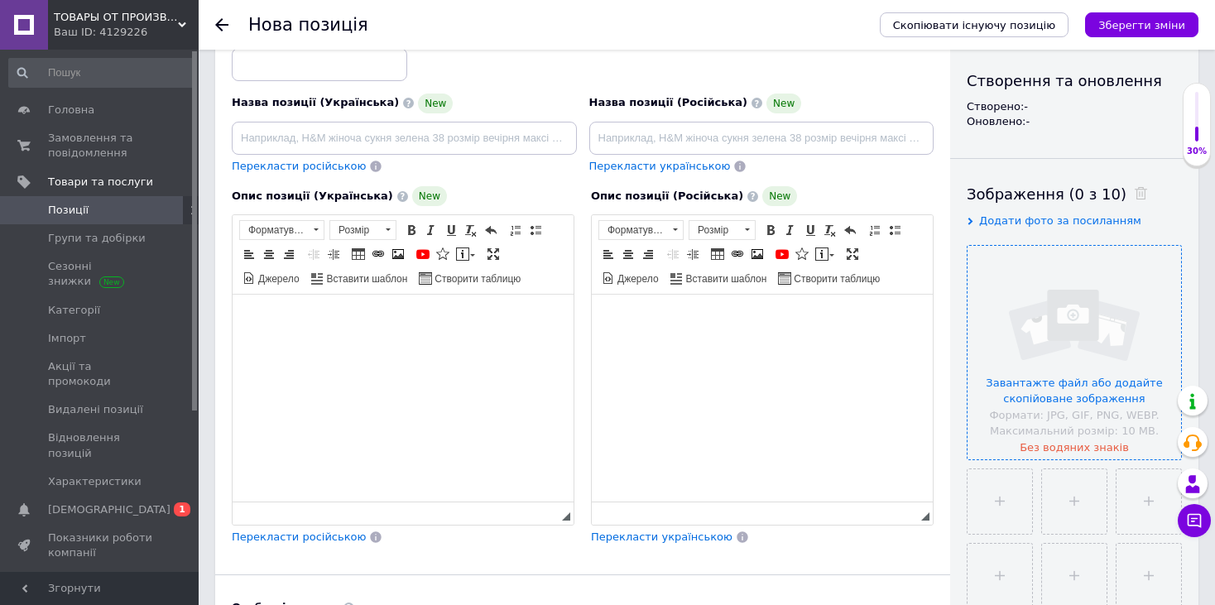
scroll to position [248, 0]
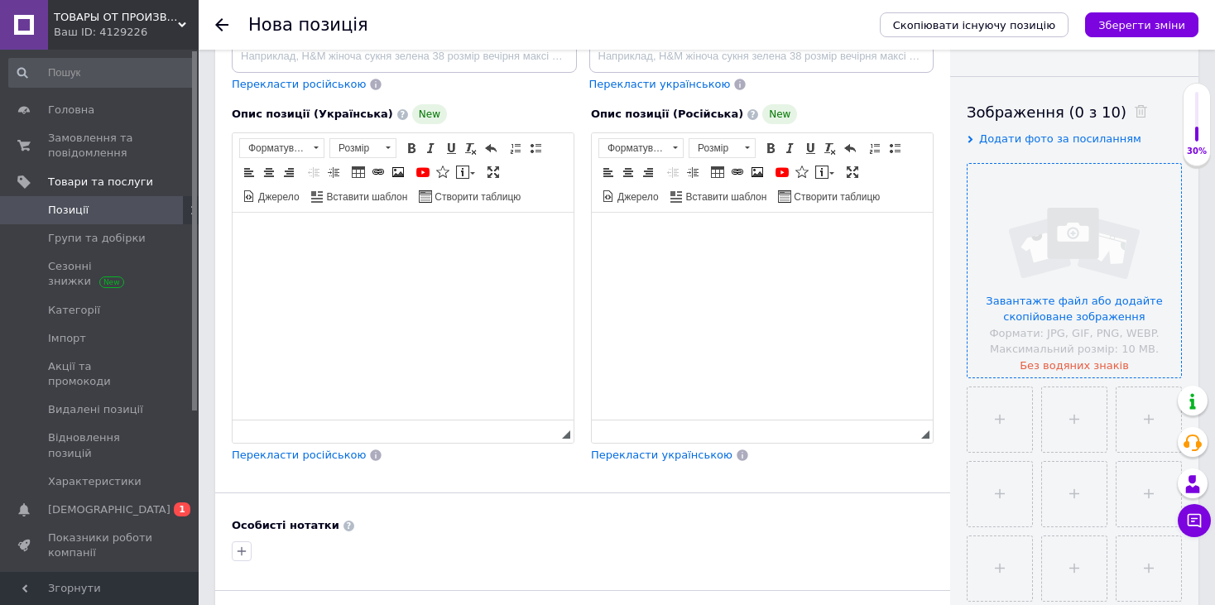
click at [1045, 265] on input "file" at bounding box center [1075, 271] width 214 height 214
click at [1051, 313] on input "file" at bounding box center [1075, 271] width 214 height 214
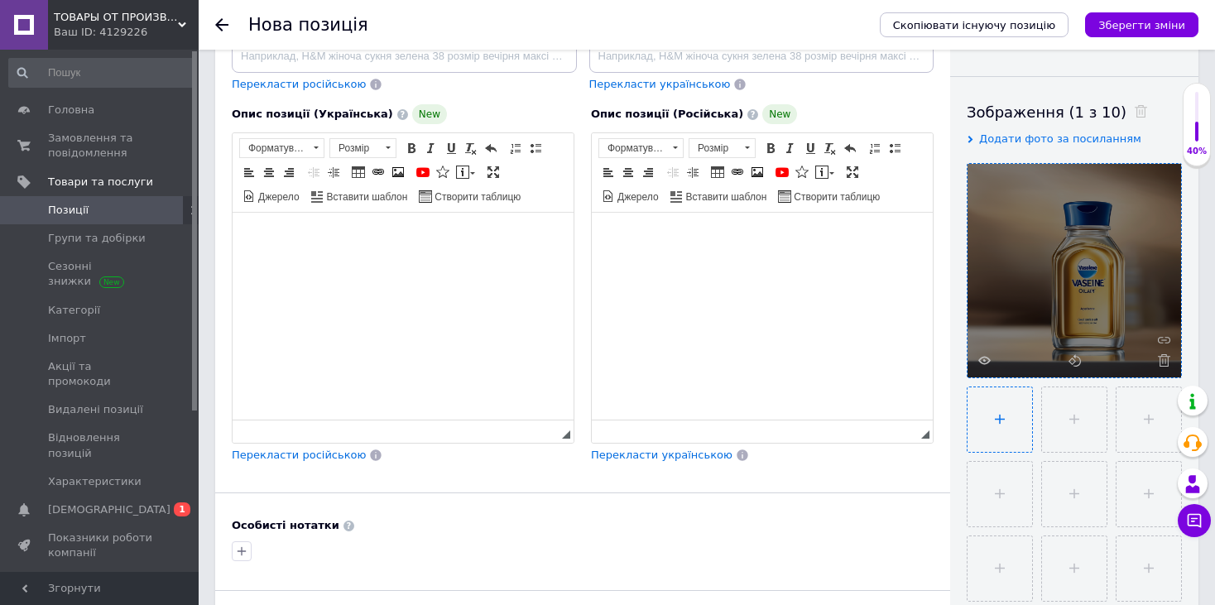
click at [993, 421] on input "file" at bounding box center [1000, 419] width 65 height 65
type input "C:\fakepath\c8fc475f-5434-494b-be53-864805b29f43.png"
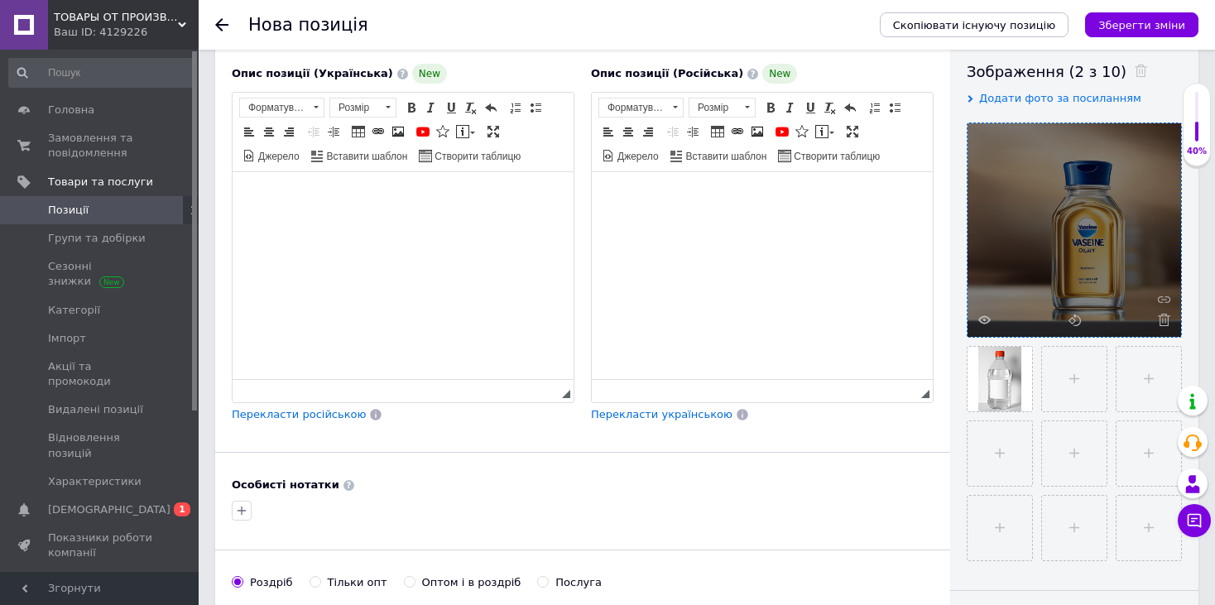
scroll to position [331, 0]
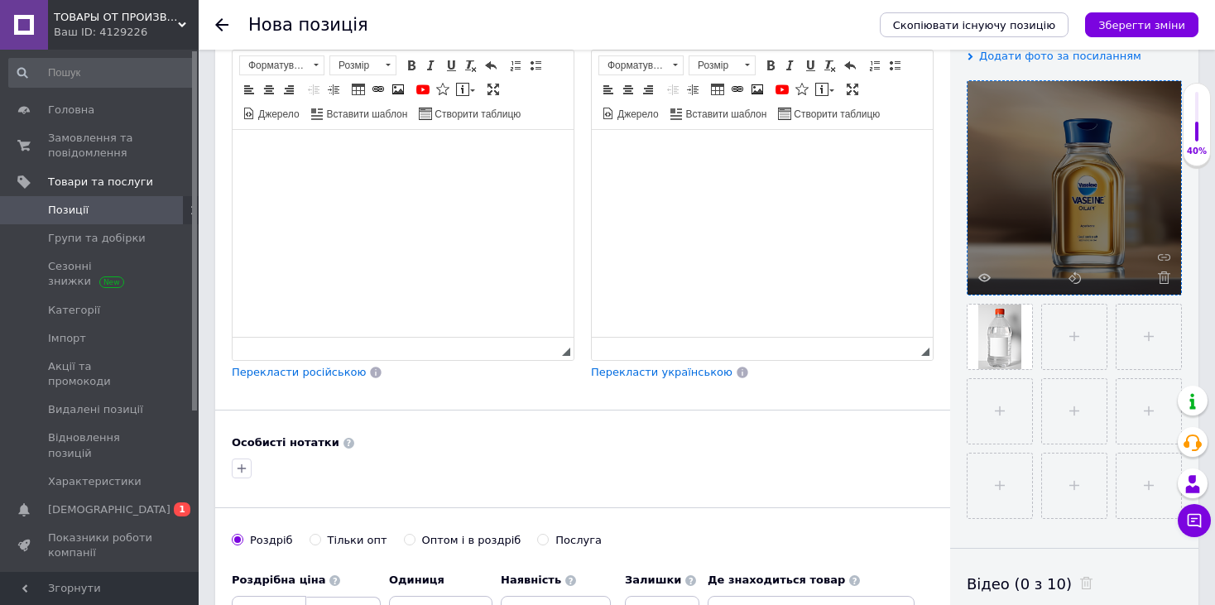
click at [907, 565] on div "Де знаходиться товар Оберіть регіони" at bounding box center [811, 597] width 207 height 65
click at [647, 171] on span "Вставити" at bounding box center [640, 166] width 20 height 20
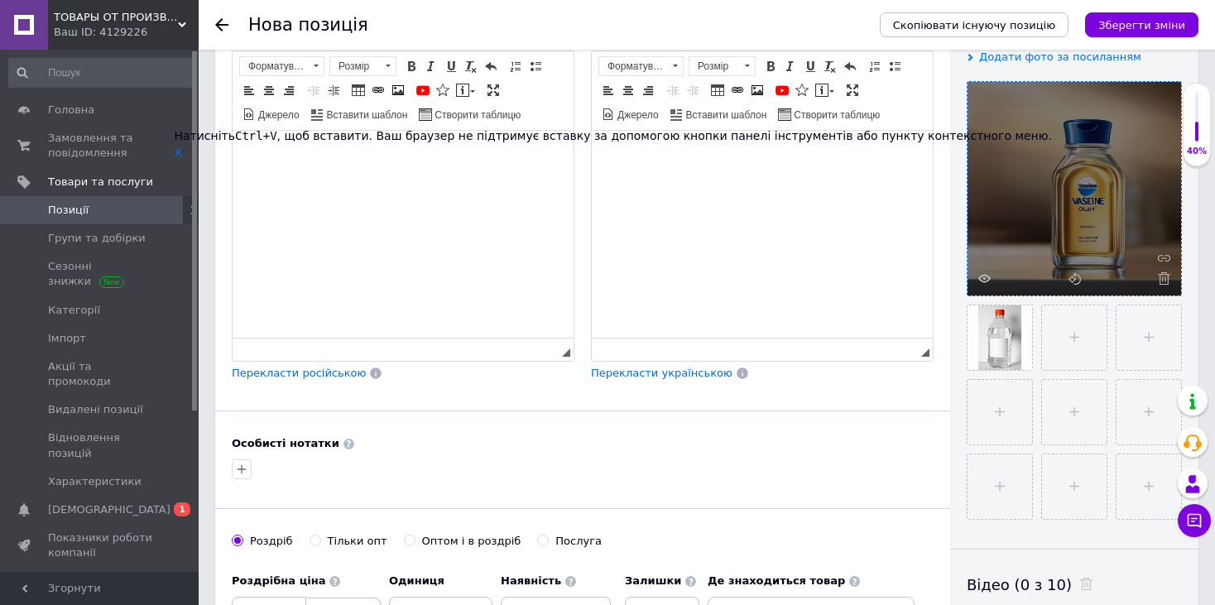
scroll to position [331, 0]
drag, startPoint x: 726, startPoint y: 150, endPoint x: 733, endPoint y: 143, distance: 9.4
click at [727, 149] on div "Натисніть Ctrl+V , щоб вставити. Ваш браузер не підтримує вставку за допомогою …" at bounding box center [614, 143] width 878 height 33
click at [738, 138] on p "Натисніть Ctrl+V , щоб вставити. Ваш браузер не підтримує вставку за допомогою …" at bounding box center [614, 135] width 878 height 17
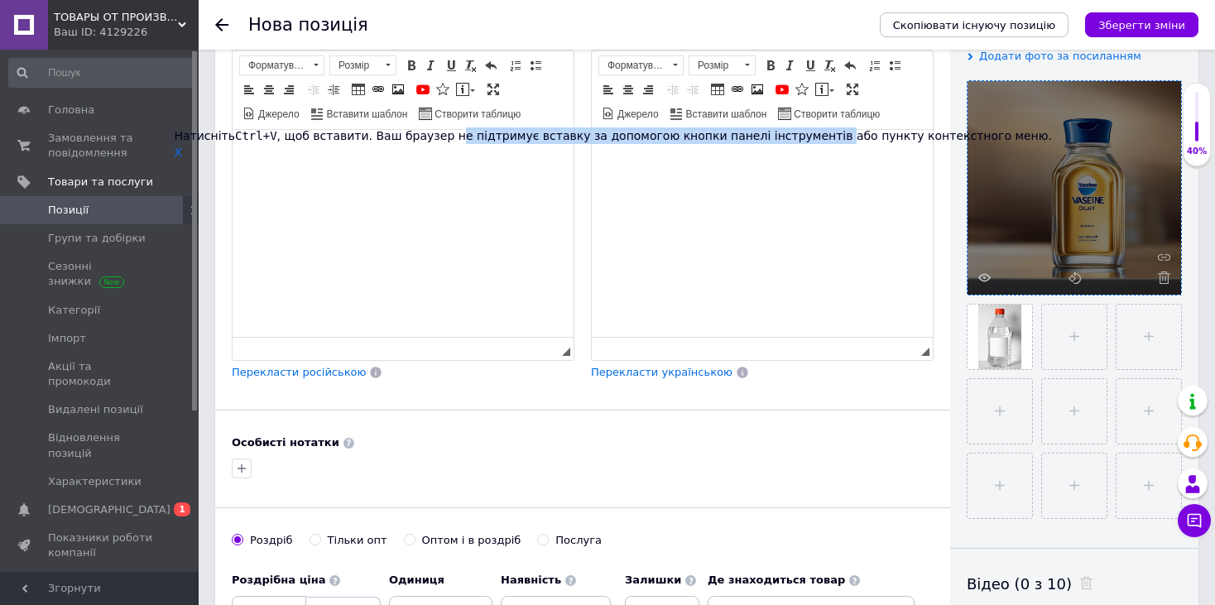
drag, startPoint x: 764, startPoint y: 137, endPoint x: 426, endPoint y: 134, distance: 338.6
click at [426, 134] on p "Натисніть Ctrl+V , щоб вставити. Ваш браузер не підтримує вставку за допомогою …" at bounding box center [614, 135] width 878 height 17
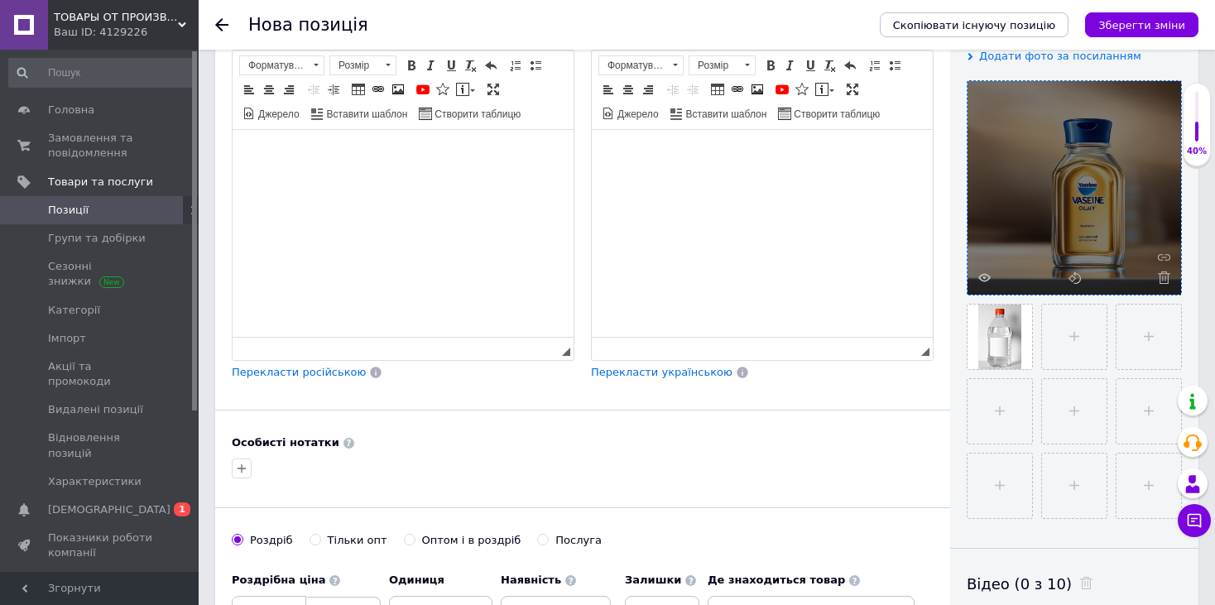
click at [895, 560] on div "[PERSON_NAME] опт Оптом і в роздріб Послуга" at bounding box center [583, 548] width 702 height 31
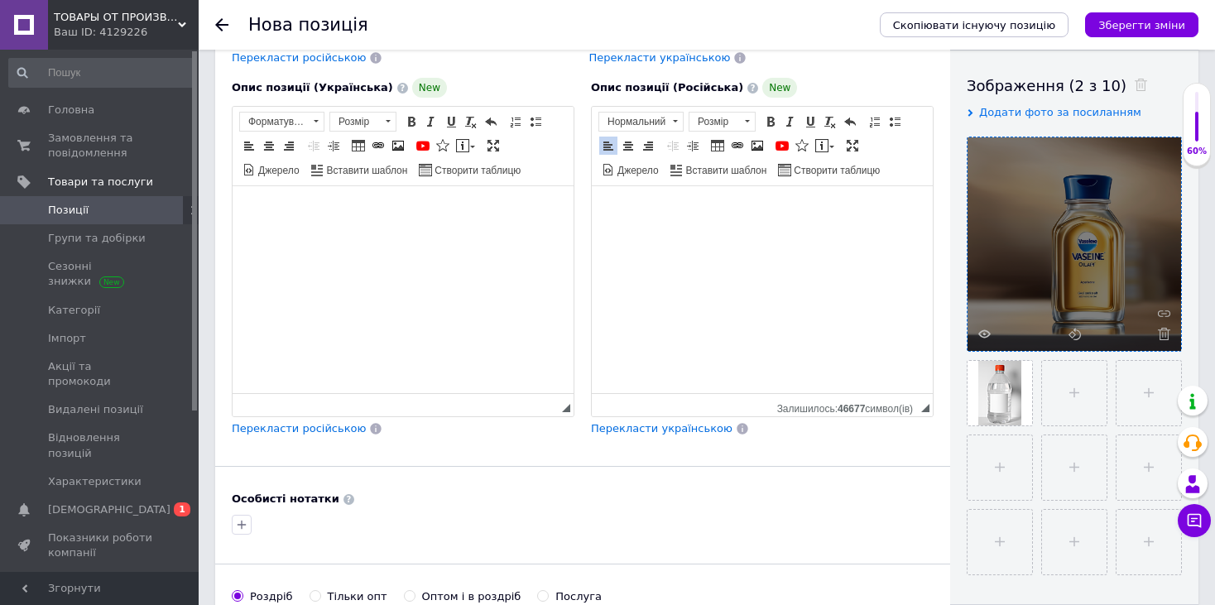
scroll to position [414, 0]
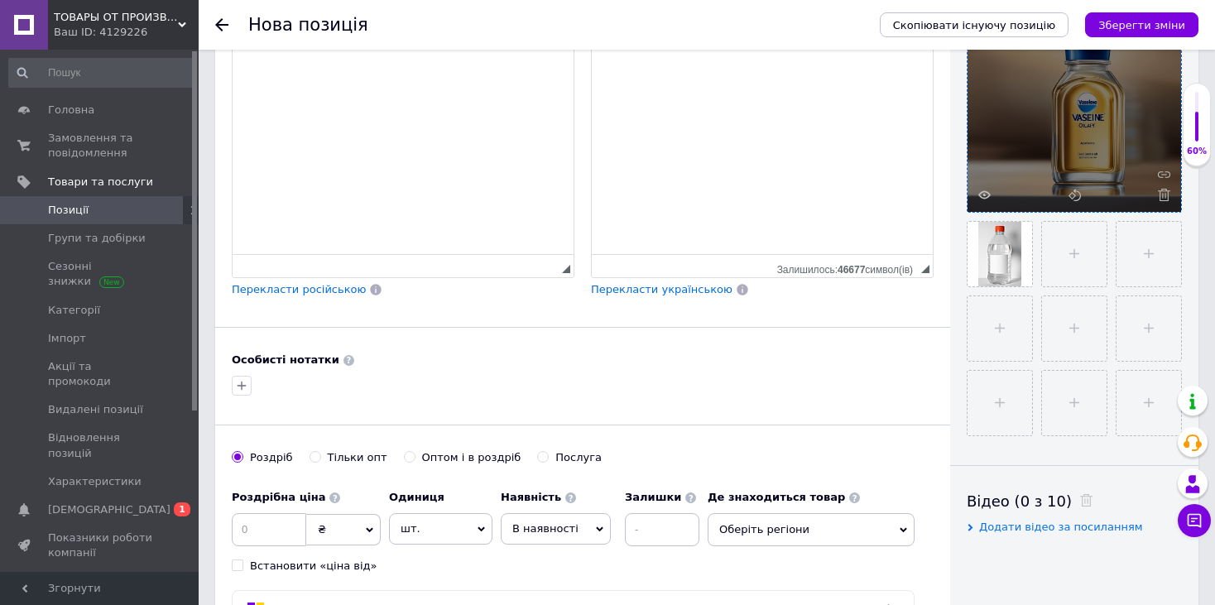
click at [648, 283] on span "Перекласти українською" at bounding box center [662, 289] width 142 height 12
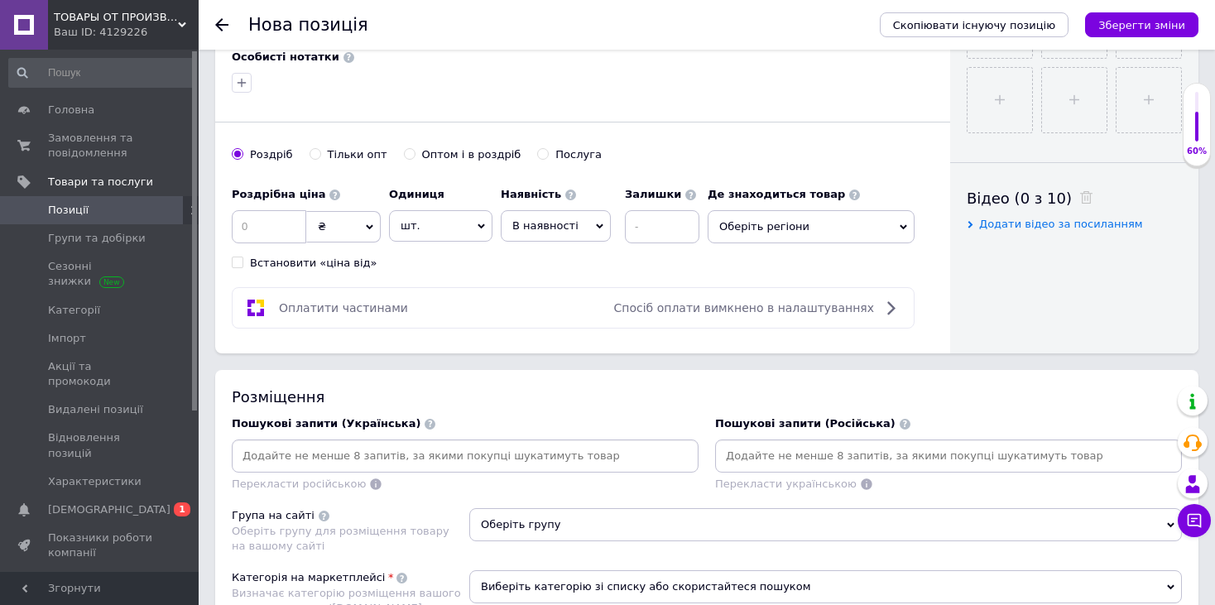
scroll to position [745, 0]
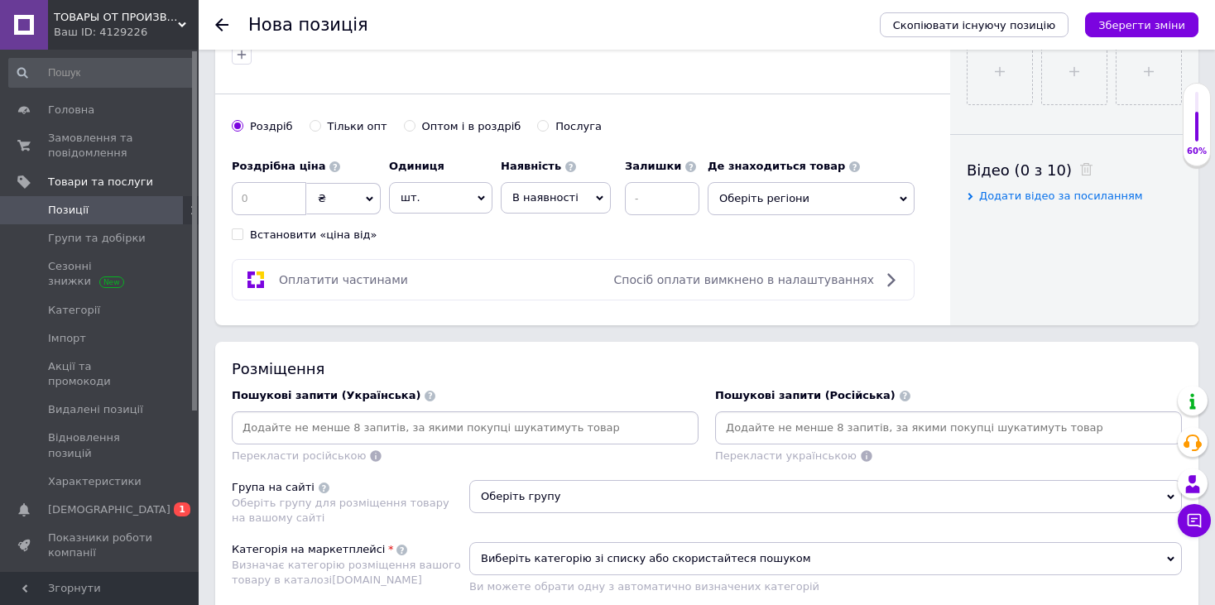
click at [404, 125] on input "Оптом і в роздріб" at bounding box center [409, 125] width 11 height 11
radio input "true"
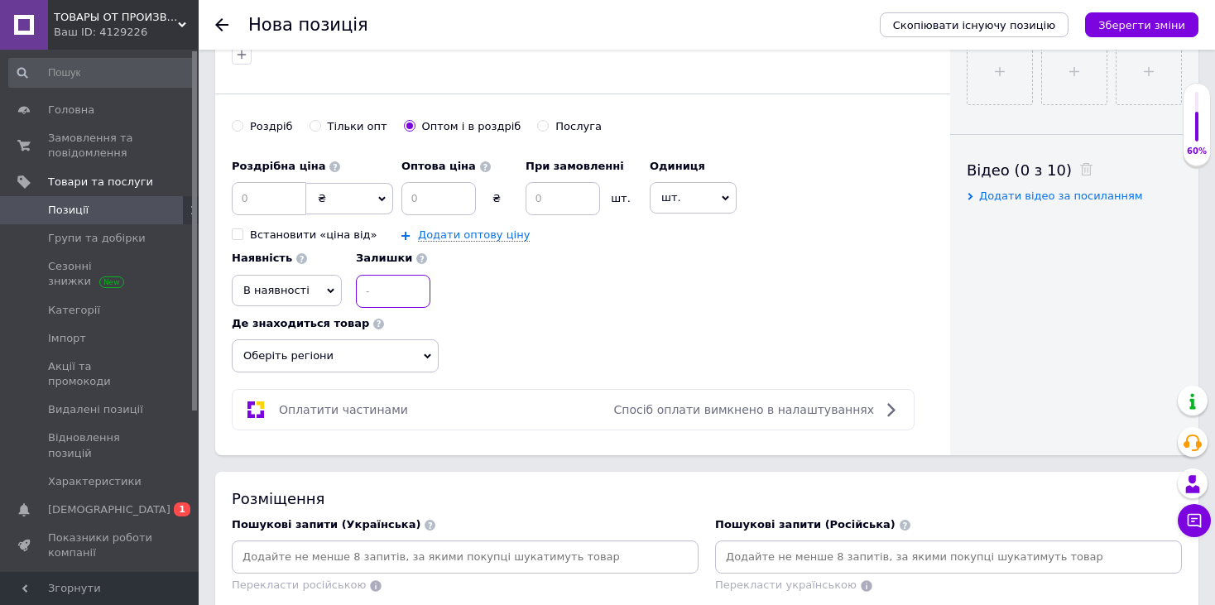
click at [399, 279] on input at bounding box center [393, 291] width 75 height 33
click at [310, 283] on span "В наявності" at bounding box center [287, 290] width 110 height 31
click at [501, 315] on div "Роздрібна ціна ₴ $ EUR CHF GBP ¥ PLN ₸ MDL HUF KGS CNY TRY KRW lei Встановити «…" at bounding box center [583, 262] width 702 height 222
click at [247, 122] on label "Роздріб" at bounding box center [262, 126] width 61 height 15
click at [243, 122] on input "Роздріб" at bounding box center [237, 125] width 11 height 11
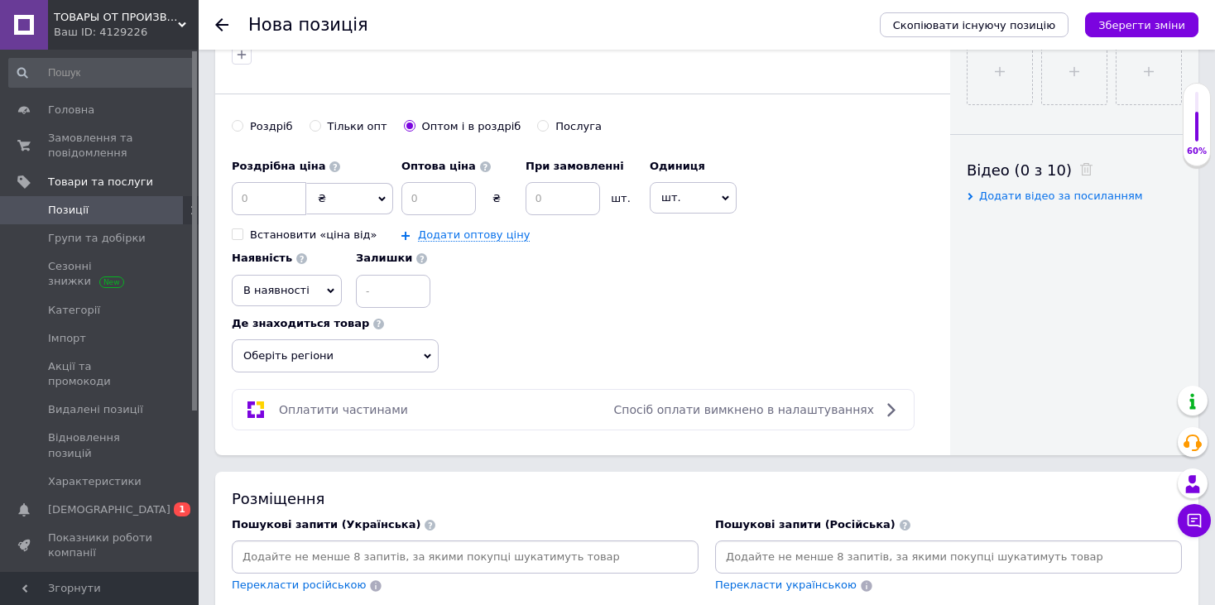
radio input "true"
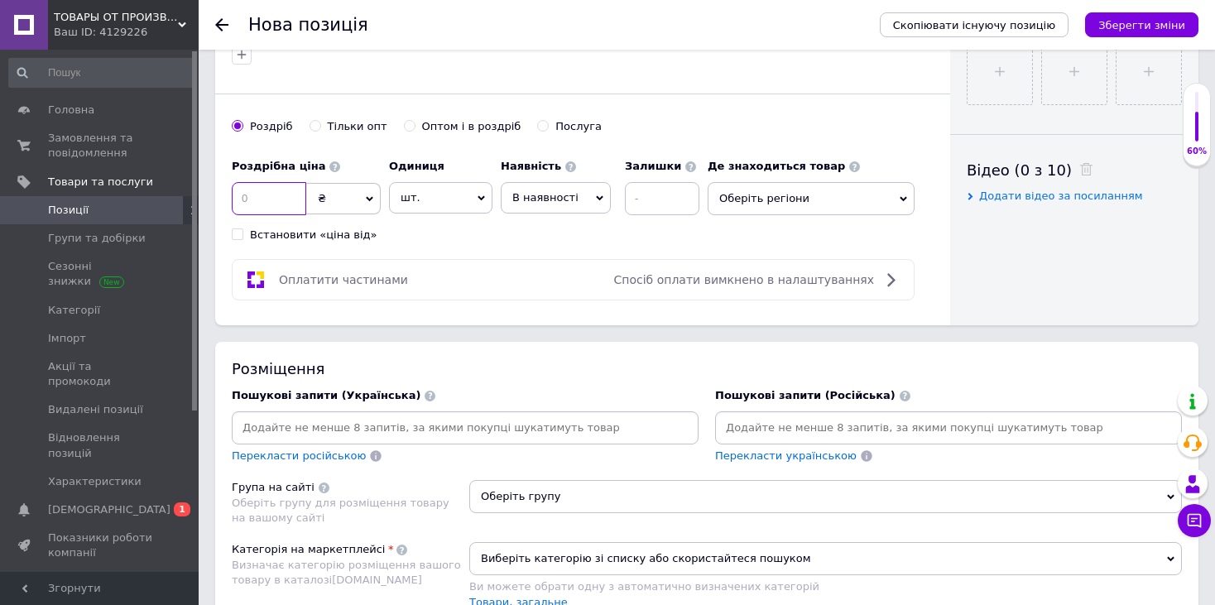
click at [291, 192] on input at bounding box center [269, 198] width 75 height 33
type input "160"
click at [419, 186] on span "шт." at bounding box center [440, 197] width 103 height 31
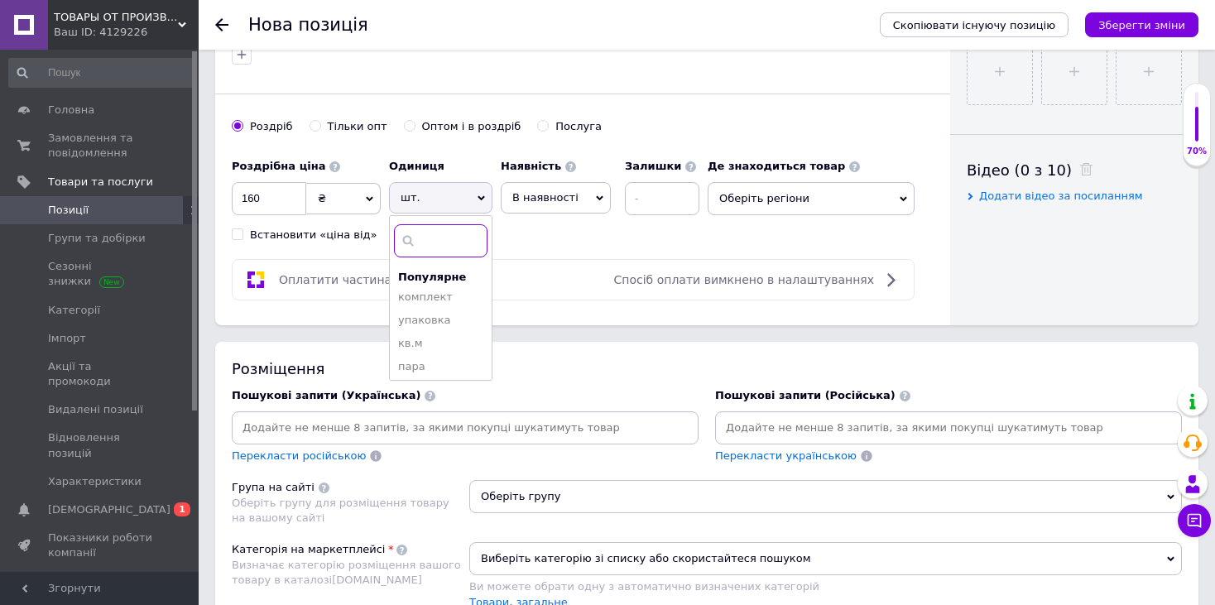
click at [434, 230] on input at bounding box center [441, 240] width 94 height 33
type input "л"
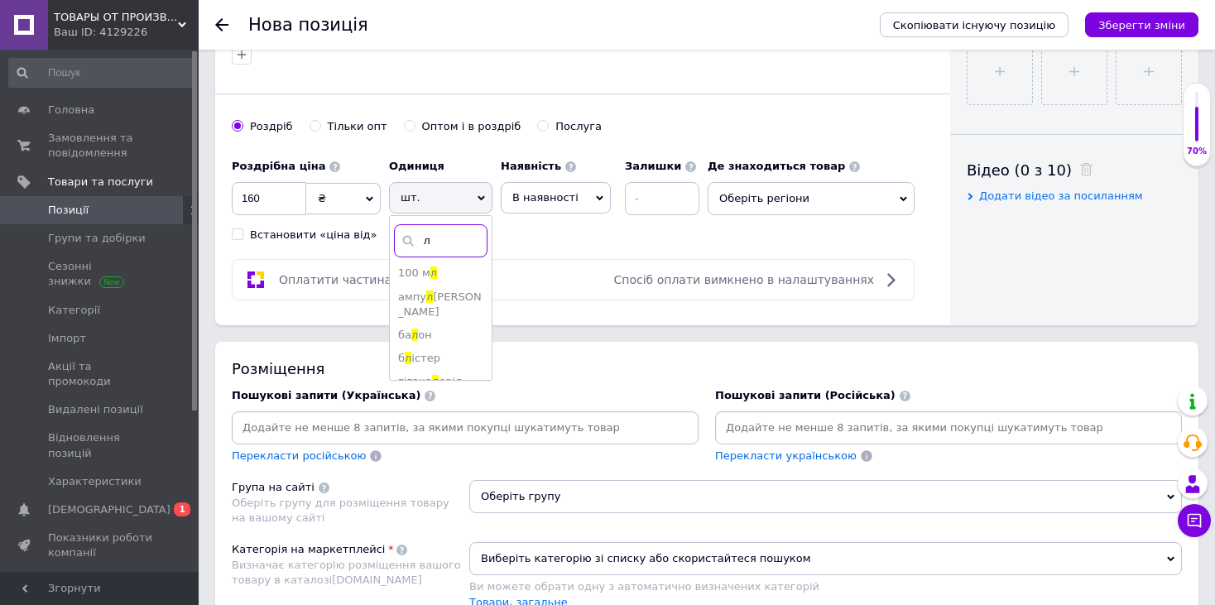
click at [441, 228] on input "л" at bounding box center [441, 240] width 94 height 33
type input "к"
type input "м"
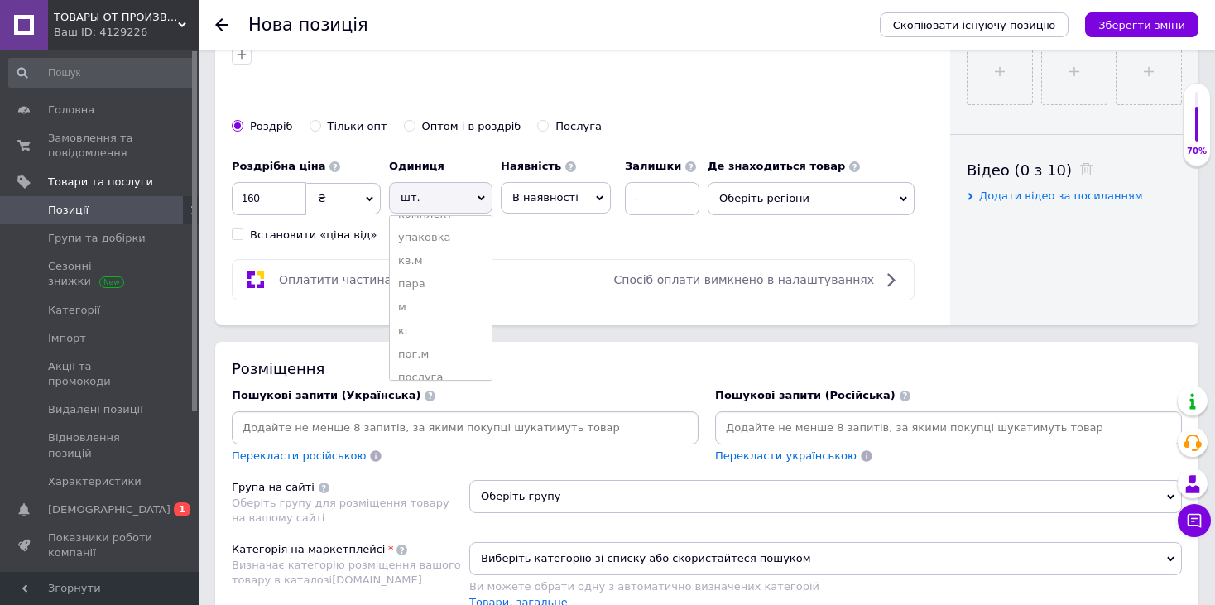
click at [522, 233] on div "Роздрібна ціна 160 ₴ $ EUR CHF GBP ¥ PLN ₸ MDL HUF KGS CNY TRY KRW lei Встанови…" at bounding box center [470, 197] width 476 height 92
click at [724, 195] on span "Оберіть регіони" at bounding box center [811, 198] width 207 height 33
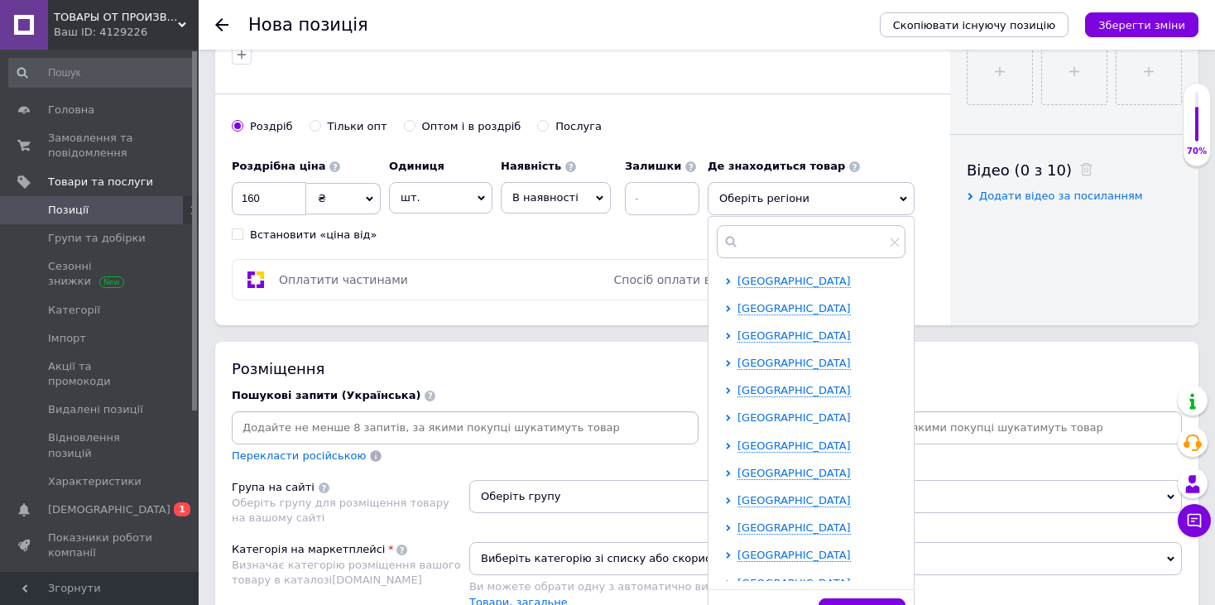
scroll to position [341, 0]
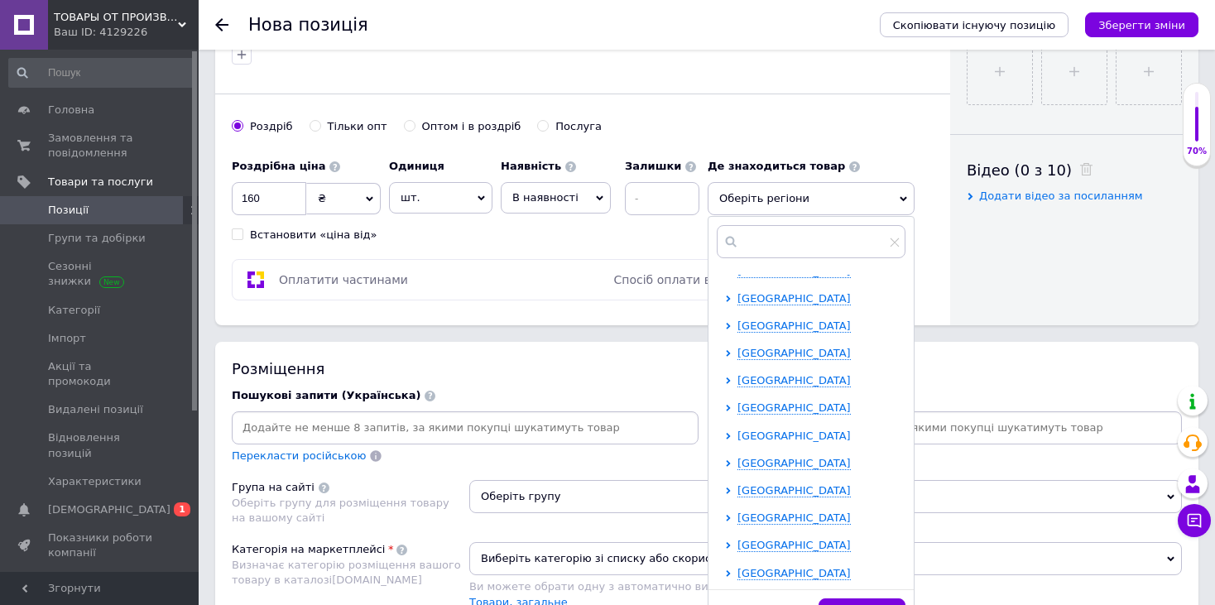
click at [771, 430] on span "[GEOGRAPHIC_DATA]" at bounding box center [794, 436] width 113 height 12
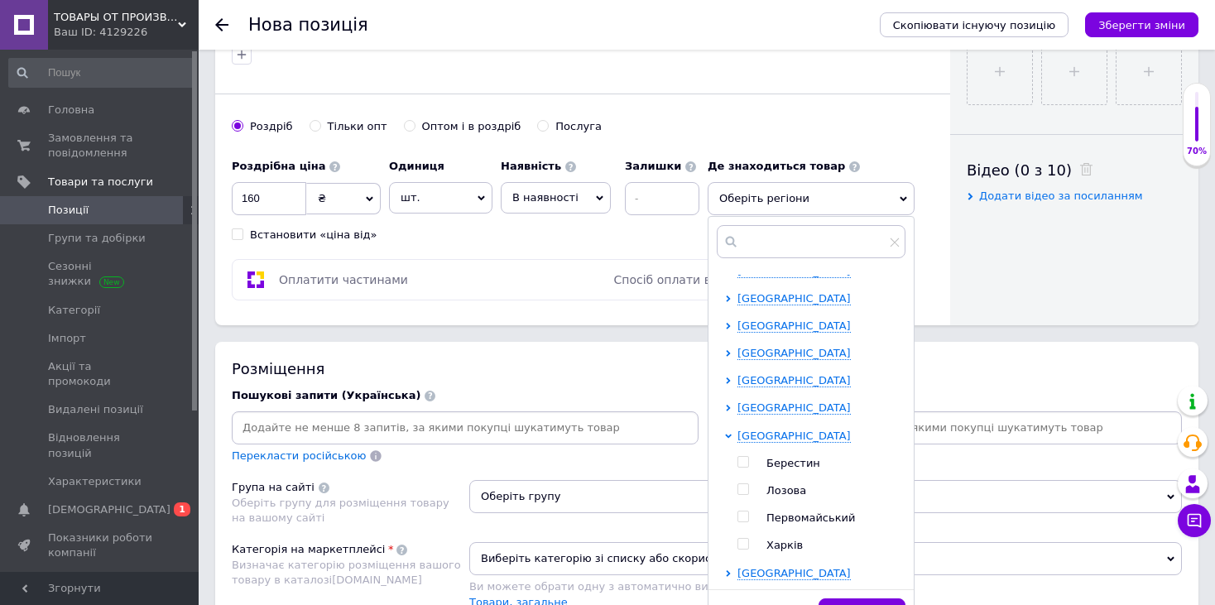
click at [744, 545] on input "checkbox" at bounding box center [743, 544] width 11 height 11
checkbox input "true"
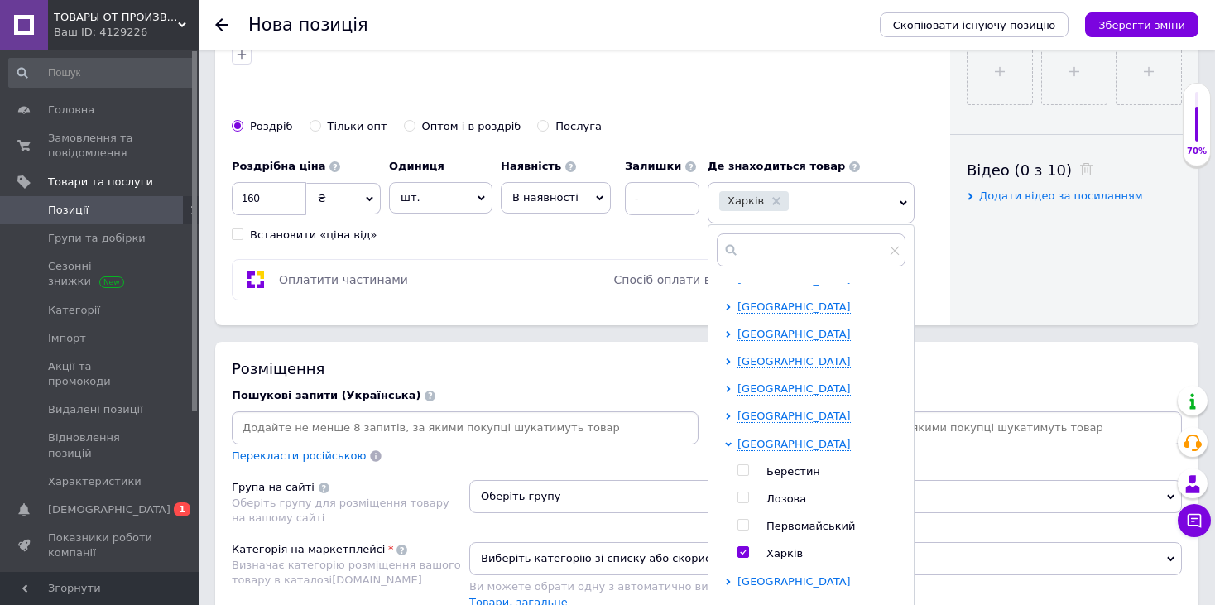
click at [572, 235] on div "Роздрібна ціна 160 ₴ $ EUR CHF GBP ¥ PLN ₸ MDL HUF KGS CNY TRY KRW lei Встанови…" at bounding box center [470, 197] width 476 height 92
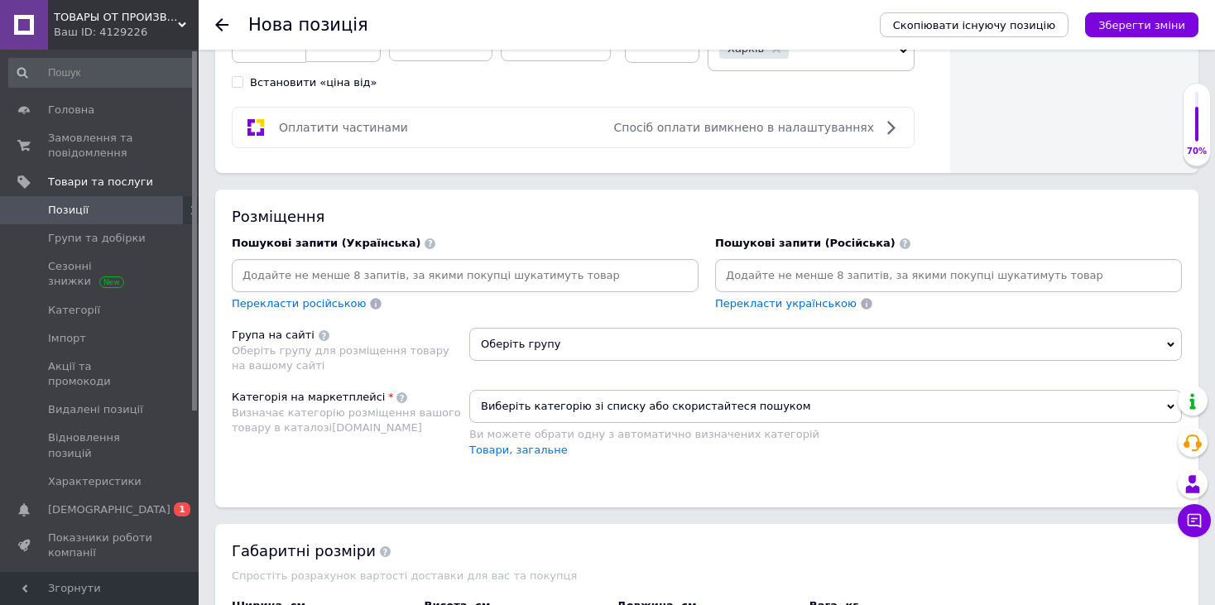
scroll to position [911, 0]
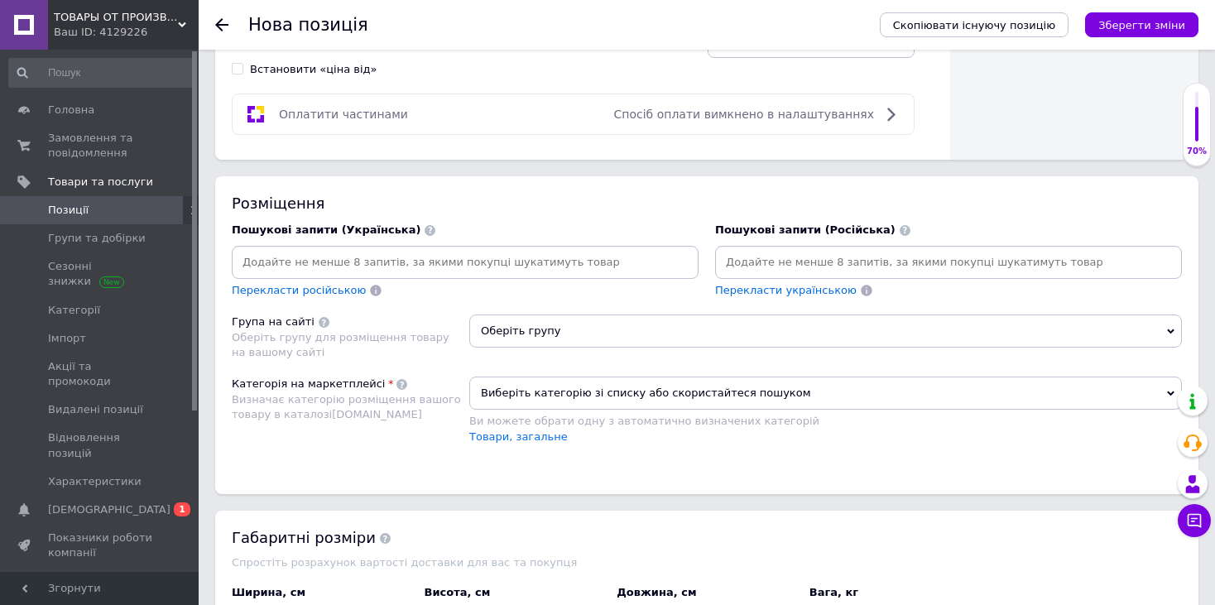
click at [553, 268] on input at bounding box center [465, 262] width 460 height 25
click at [747, 262] on input at bounding box center [949, 262] width 460 height 25
click at [303, 258] on input at bounding box center [465, 262] width 460 height 25
type input "Вазелін"
click at [304, 265] on input "Вазелін" at bounding box center [465, 262] width 460 height 25
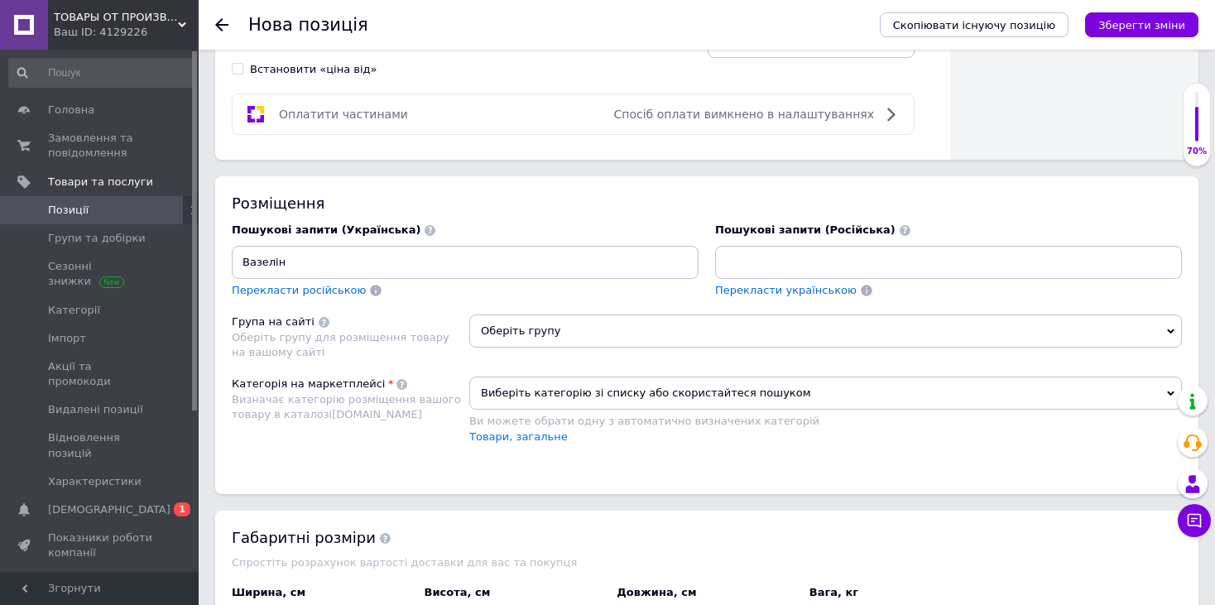
click at [287, 262] on input "Вазелін" at bounding box center [465, 262] width 460 height 25
type input "В"
click at [755, 254] on input at bounding box center [949, 262] width 460 height 25
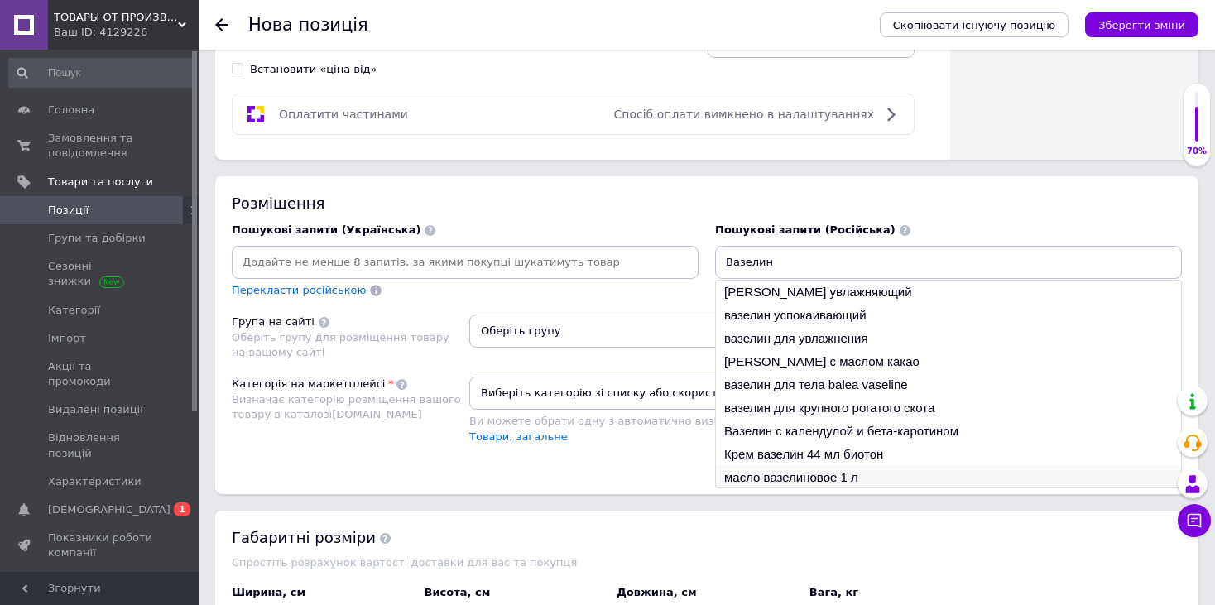
type input "Вазелин"
click at [818, 469] on li "масло вазелиновое 1 л" at bounding box center [948, 477] width 465 height 23
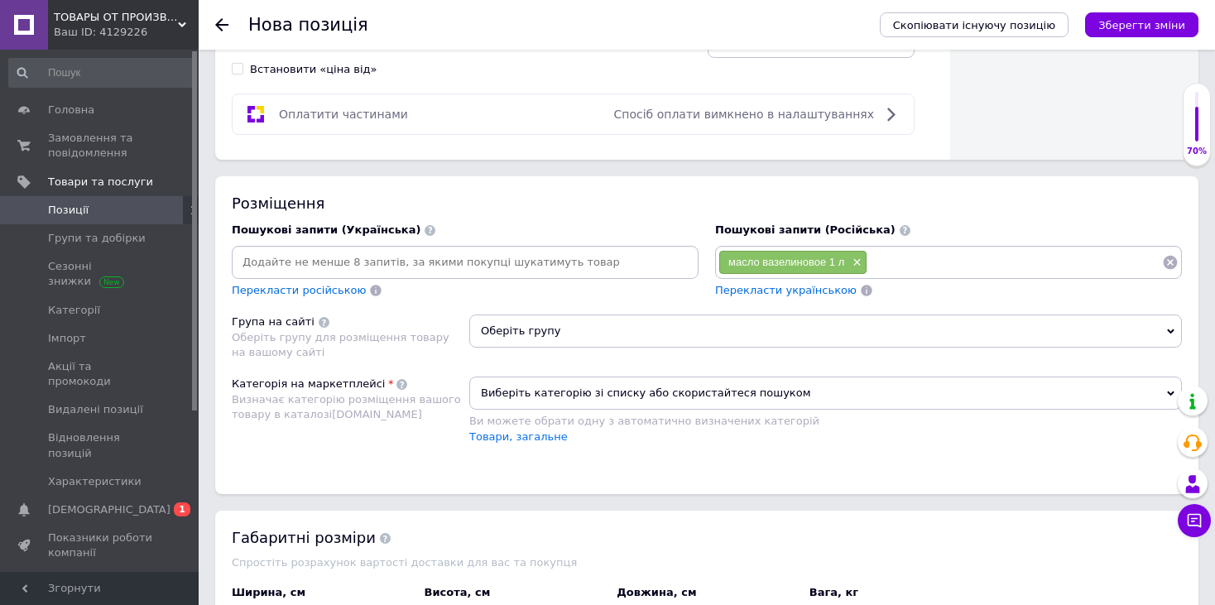
click at [902, 260] on input at bounding box center [1015, 262] width 295 height 25
type input "в"
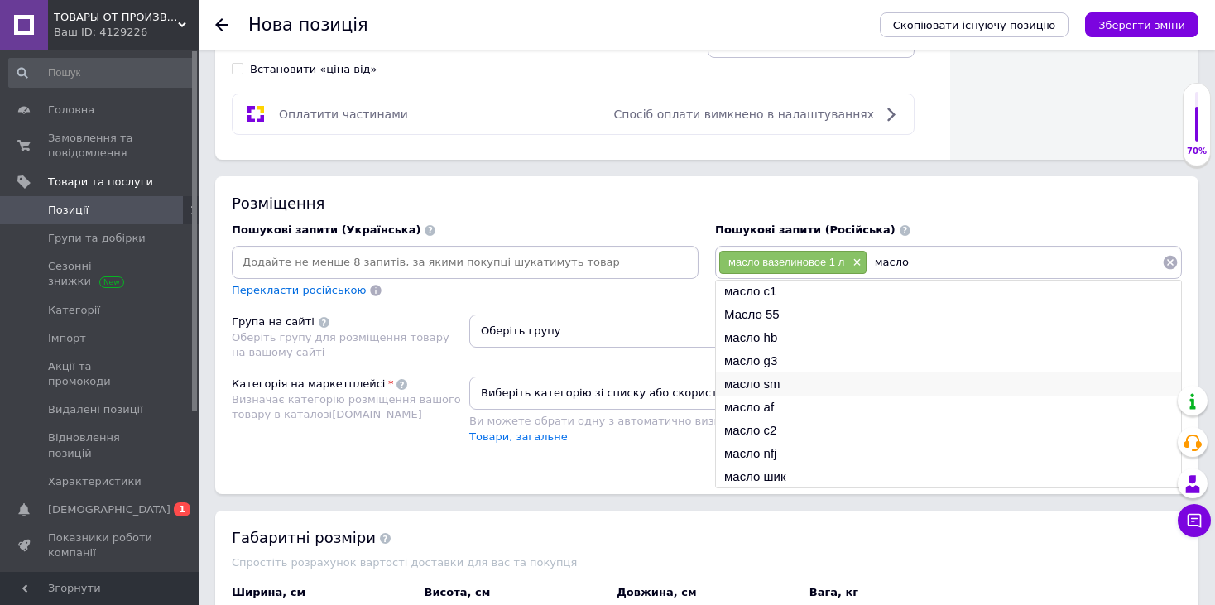
scroll to position [0, 0]
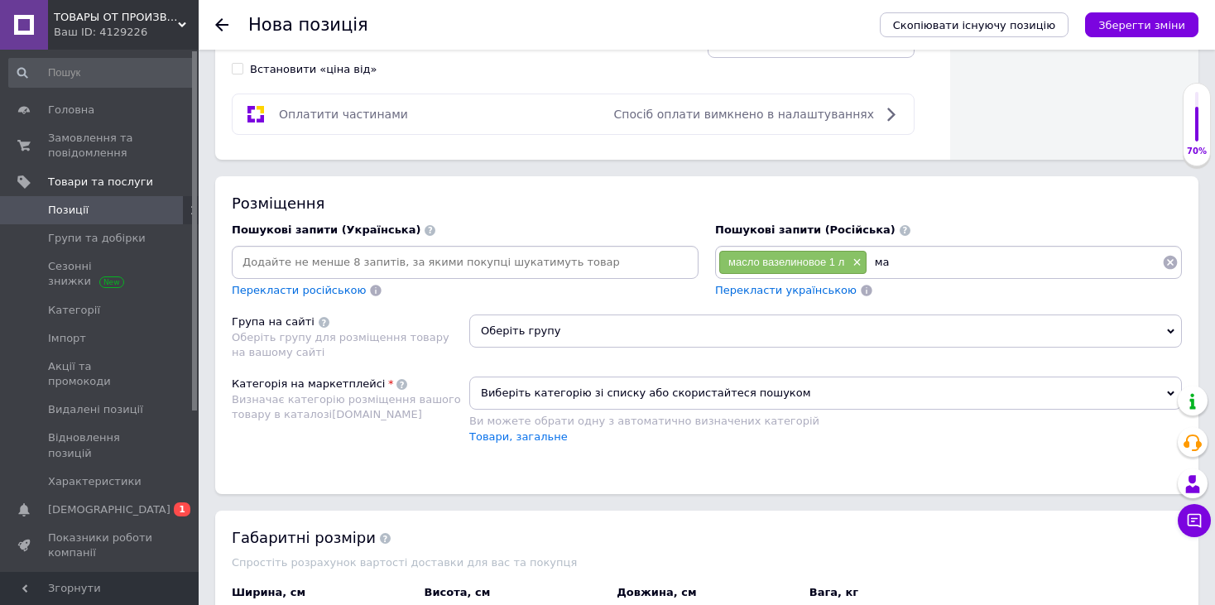
type input "м"
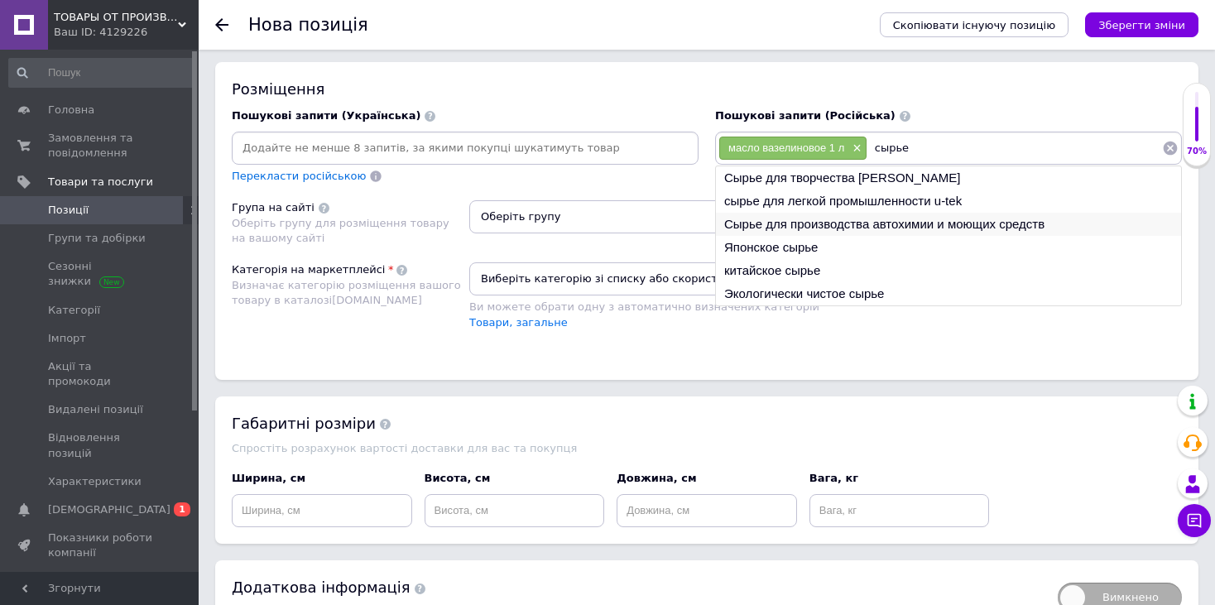
scroll to position [1076, 0]
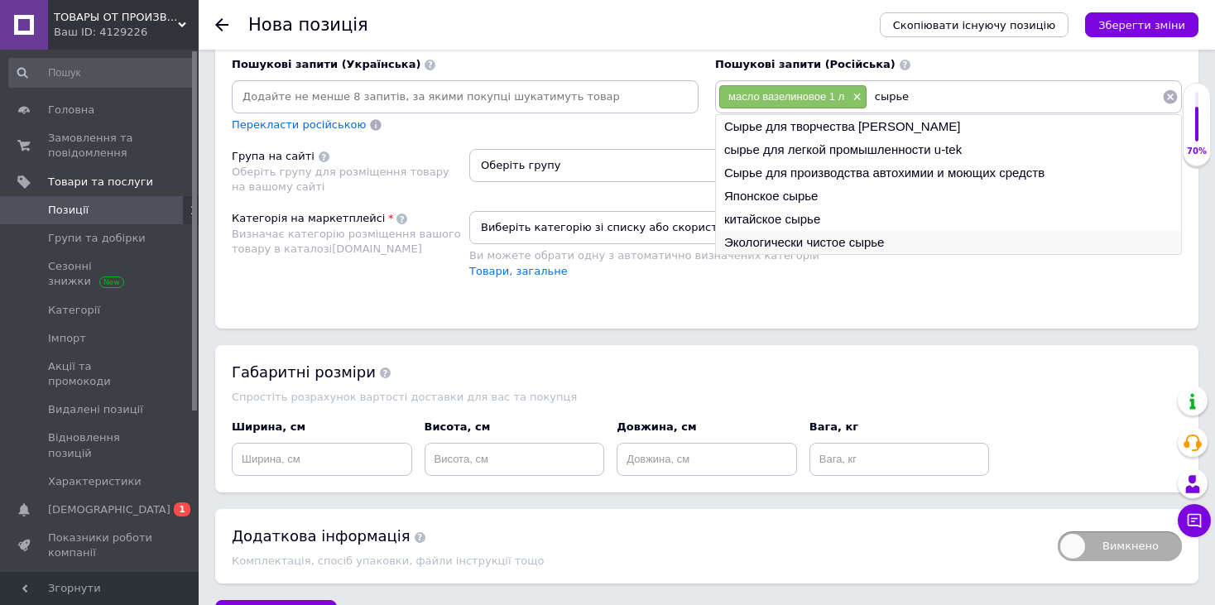
type input "сырье"
click at [910, 232] on li "Экологически чистое сырье" at bounding box center [948, 242] width 465 height 23
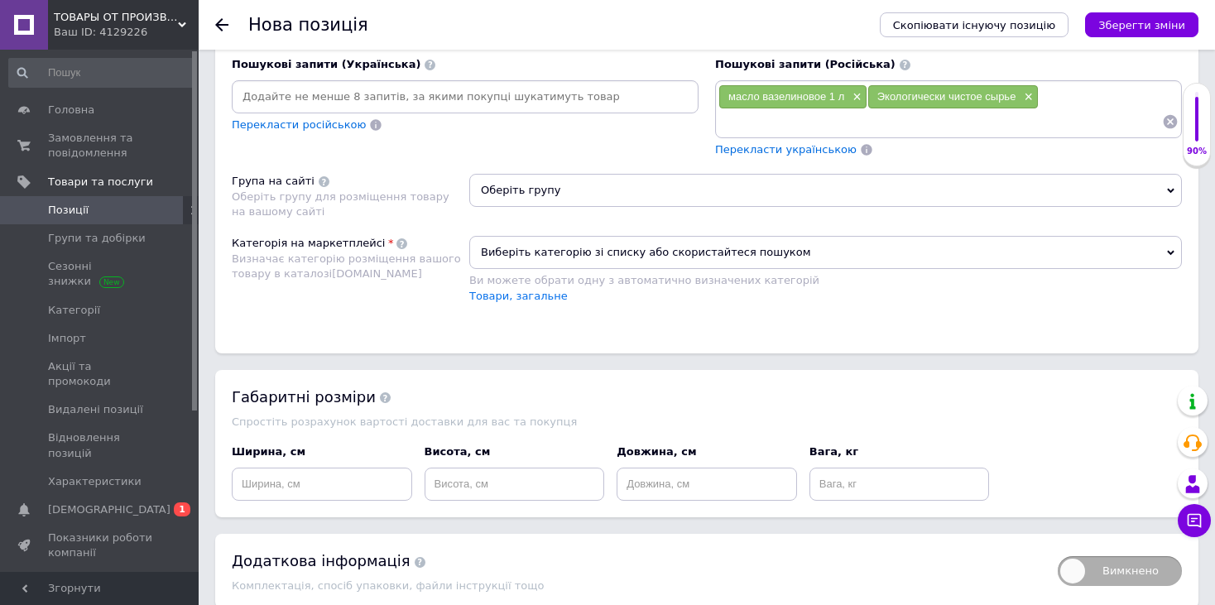
click at [1061, 113] on input at bounding box center [941, 121] width 444 height 25
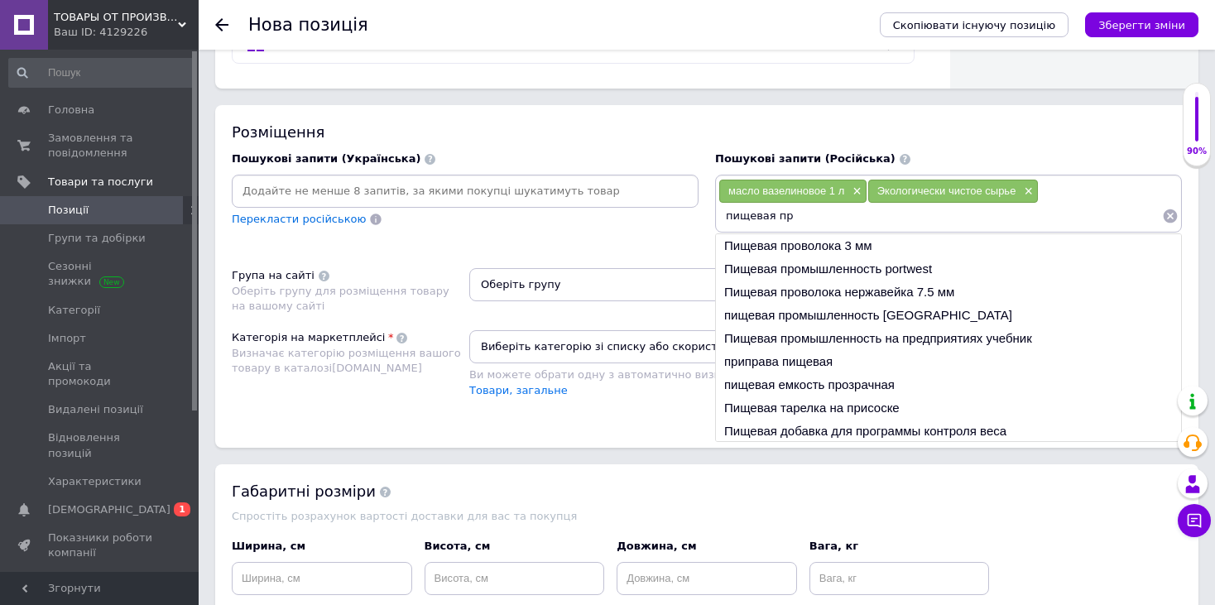
scroll to position [979, 0]
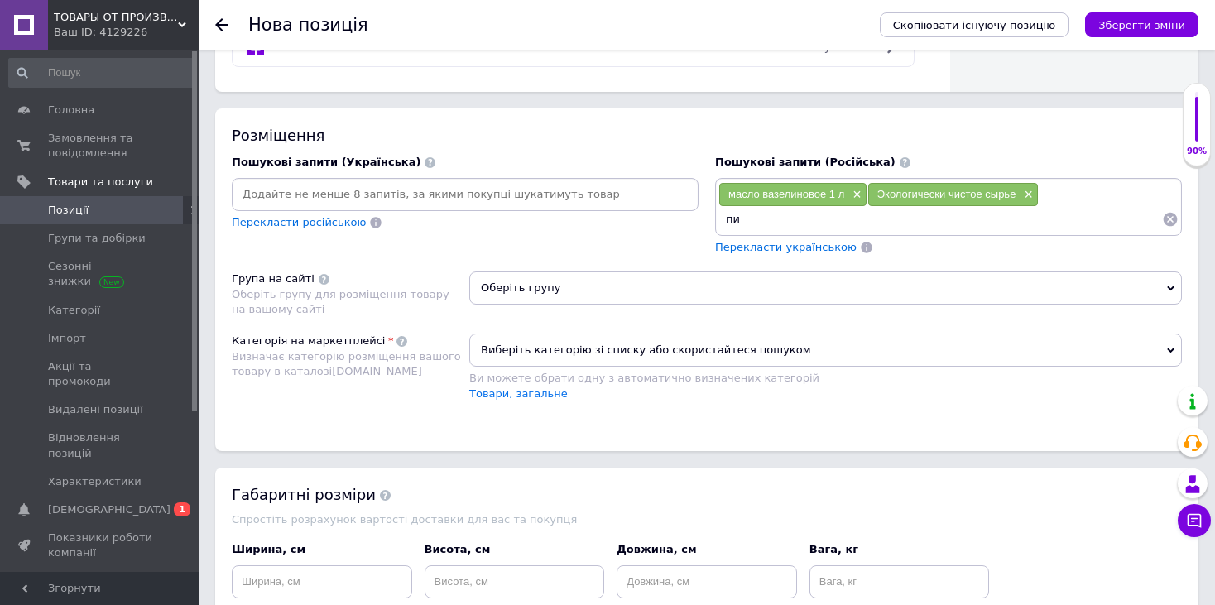
type input "п"
type input "масло вазелиновое купить"
paste input "вазелиновое масло цена"
type input "вазелиновое масло цена"
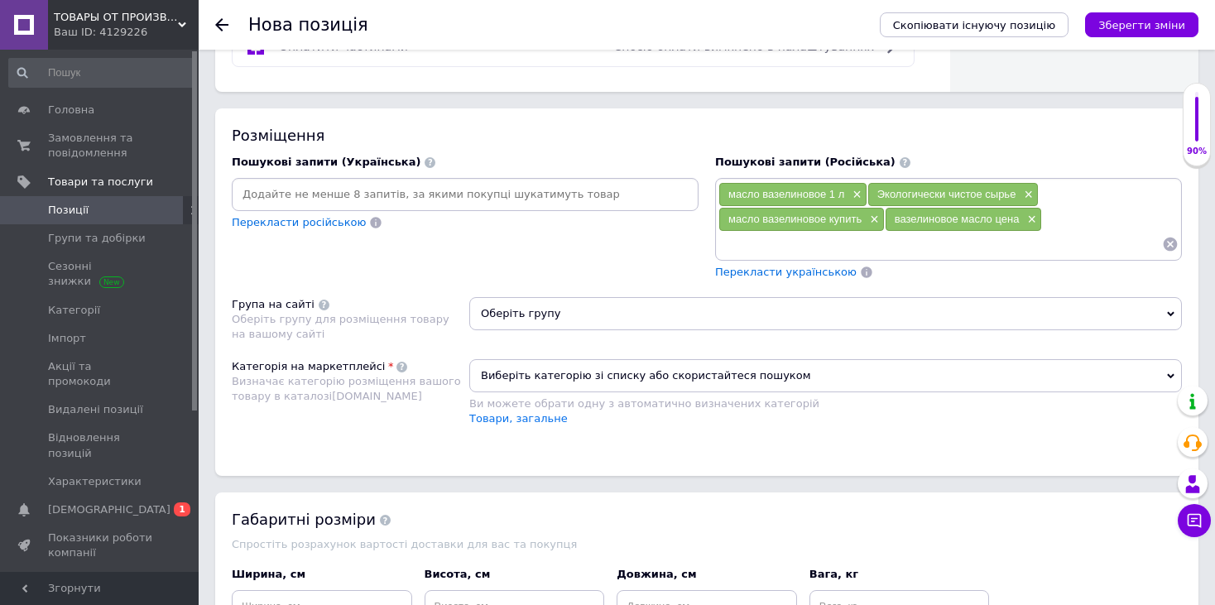
paste input "очищенное вазелиновое масло"
type input "очищенное вазелиновое масло"
paste input "вазелиновое масло применение"
type input "вазелиновое масло применение"
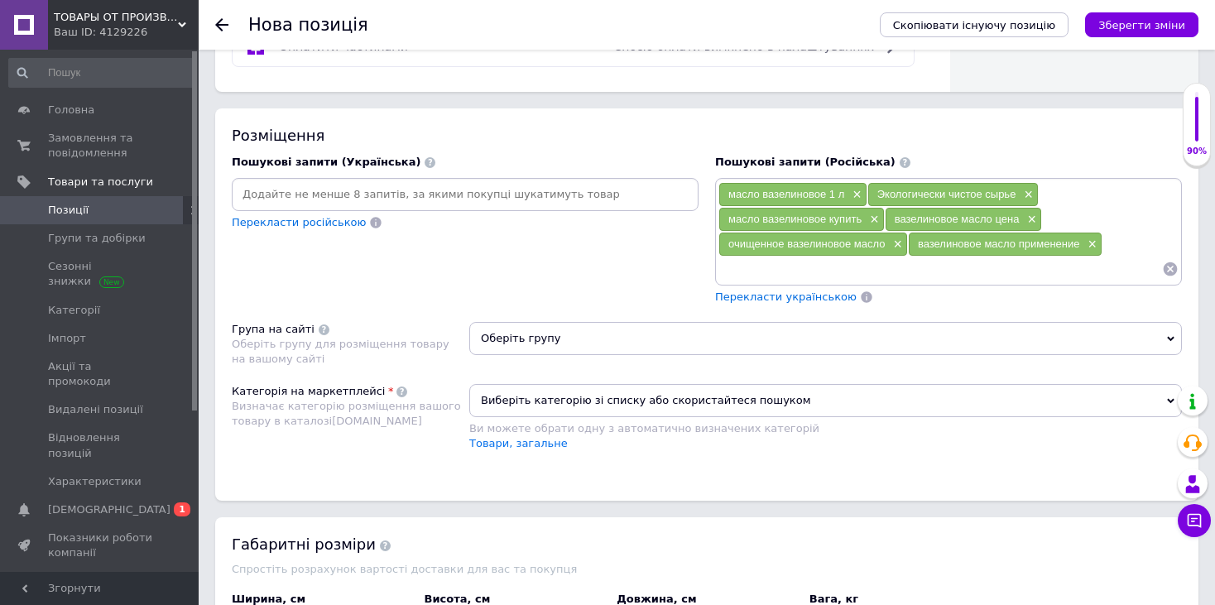
paste input "купить вазелиновое масло [GEOGRAPHIC_DATA]"
type input "купить вазелиновое масло [GEOGRAPHIC_DATA]"
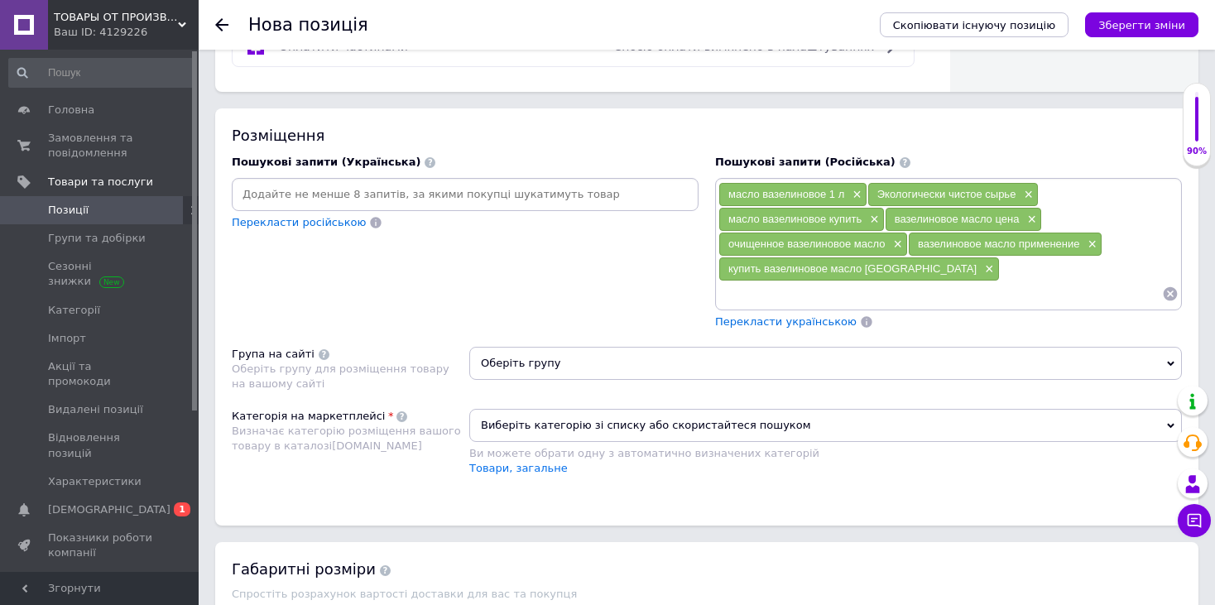
paste input "вазелиновое масло доставка"
type input "вазелиновое масло доставка"
paste input "вазелиновое масло для кожи"
type input "вазелиновое масло для кожи"
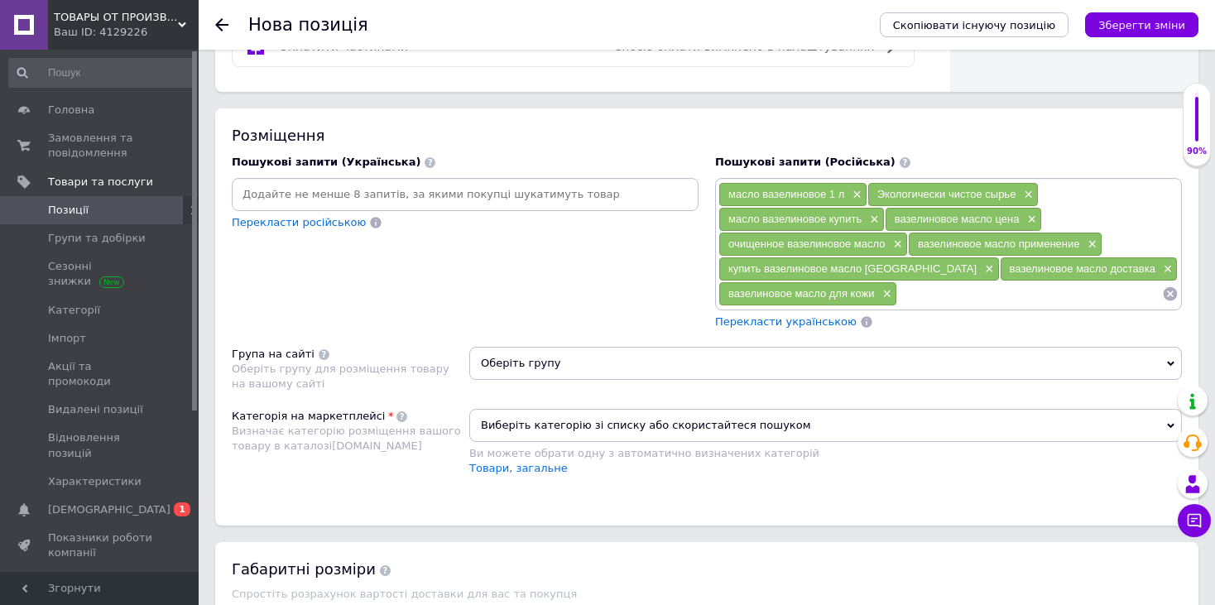
paste input "вазелиновое масло для цепи"
type input "вазелиновое масло для цепи"
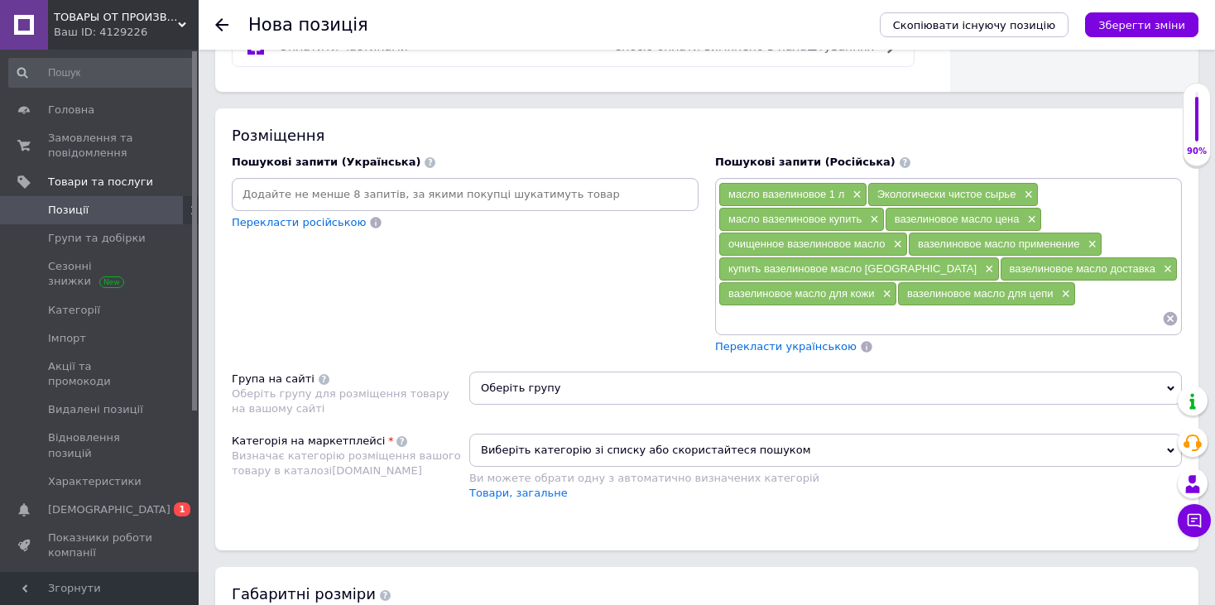
paste input "вазелиновое масло техническое"
type input "вазелиновое масло техническое"
paste input "вазелиновое масло косметическое"
type input "вазелиновое масло косметическое"
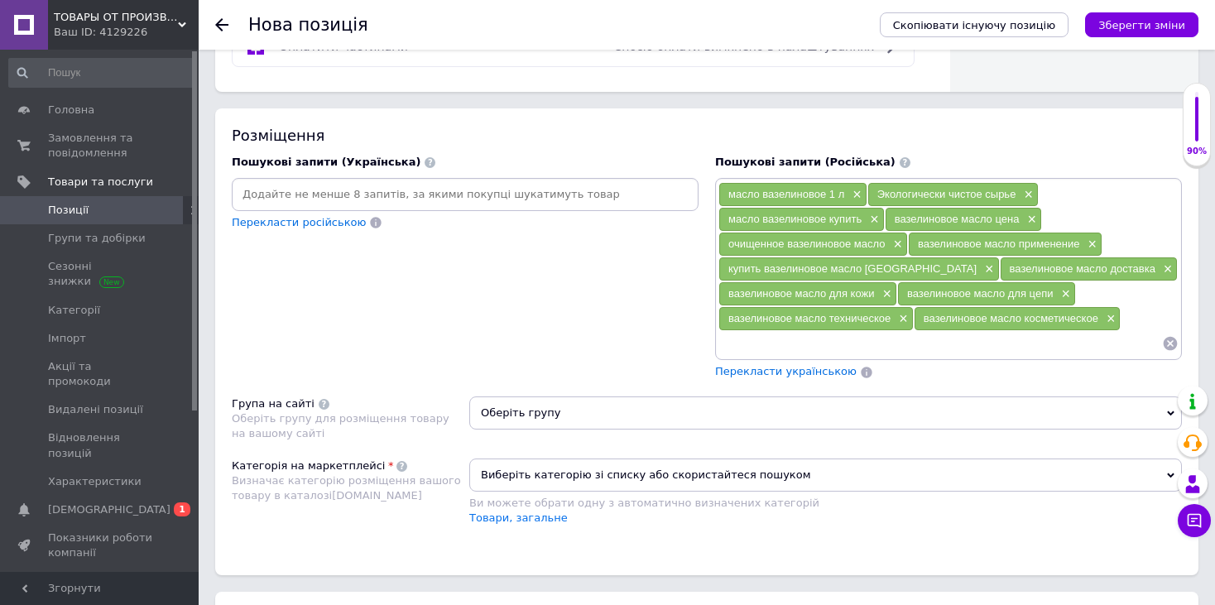
paste input "вазелиновое масло свойства"
type input "вазелиновое масло свойства"
paste input "вазелиновое масло отзывы"
type input "вазелиновое масло отзывы"
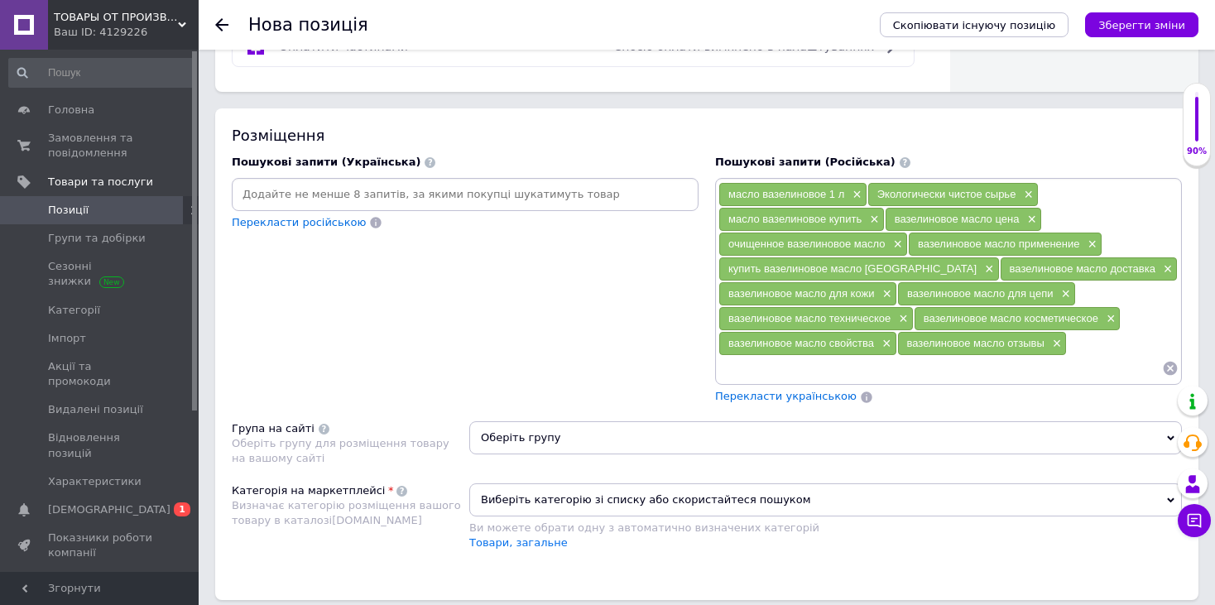
paste input "вазелиновое масло ароматическое / без запаха"
click at [907, 360] on input "вазелиновое масло ароматическое / без запаха" at bounding box center [941, 368] width 444 height 25
type input "вазелиновое масло без запаха"
paste input "вазелиновое масло высокого качества"
type input "вазелиновое масло высокого качества"
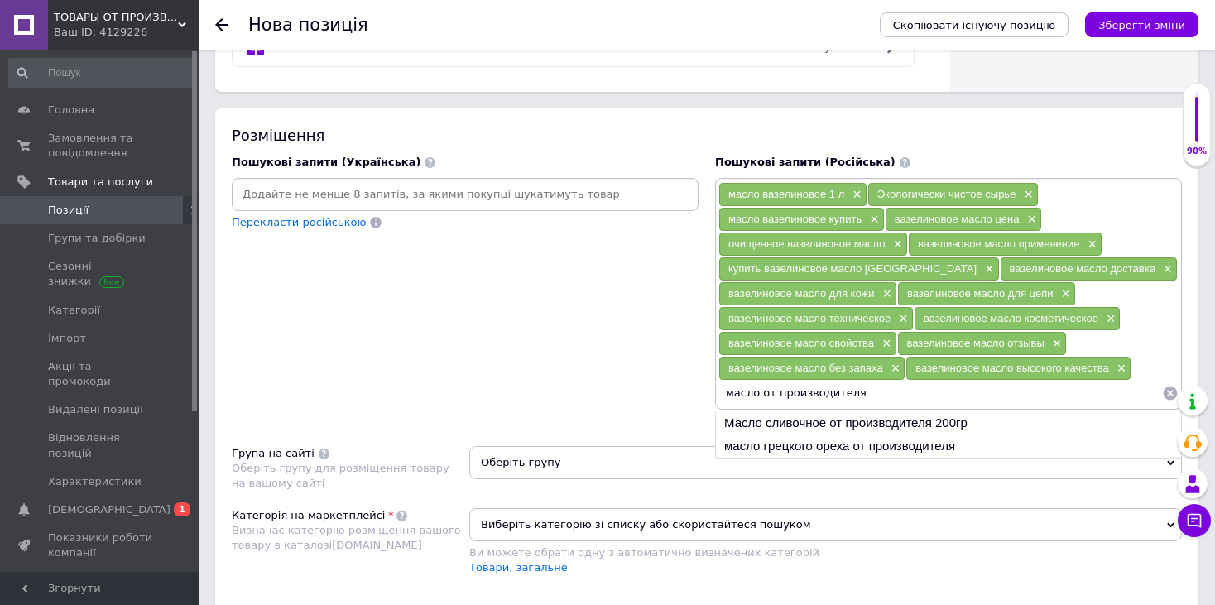
click at [731, 384] on input "масло от производителя" at bounding box center [941, 393] width 444 height 25
click at [721, 386] on input "масло от производителя" at bounding box center [941, 393] width 444 height 25
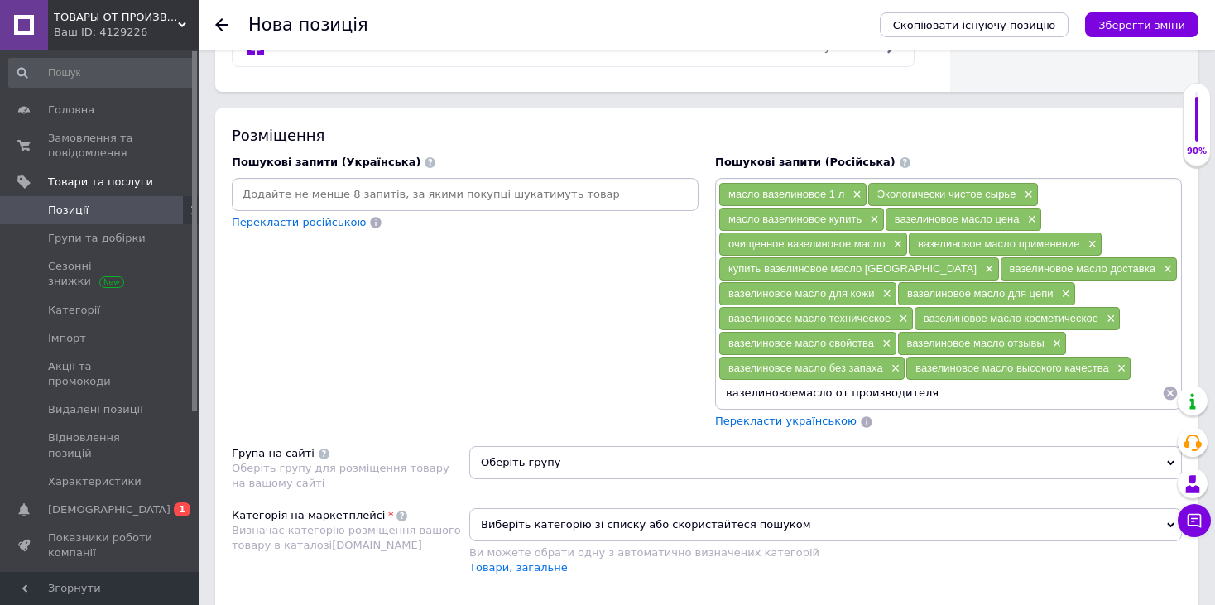
type input "вазелиновое масло от производителя"
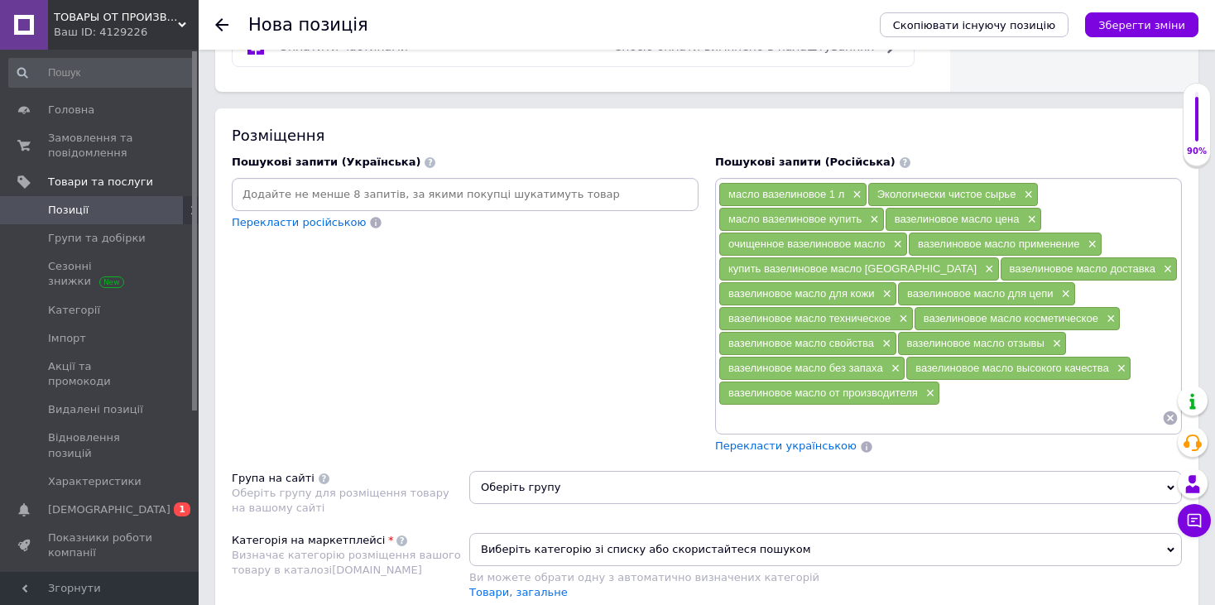
click at [979, 387] on div "масло вазелиновое 1 л × Экологически чистое сырье × масло вазелиновое купить × …" at bounding box center [949, 306] width 460 height 249
click at [785, 445] on div "Перекласти українською" at bounding box center [786, 446] width 145 height 19
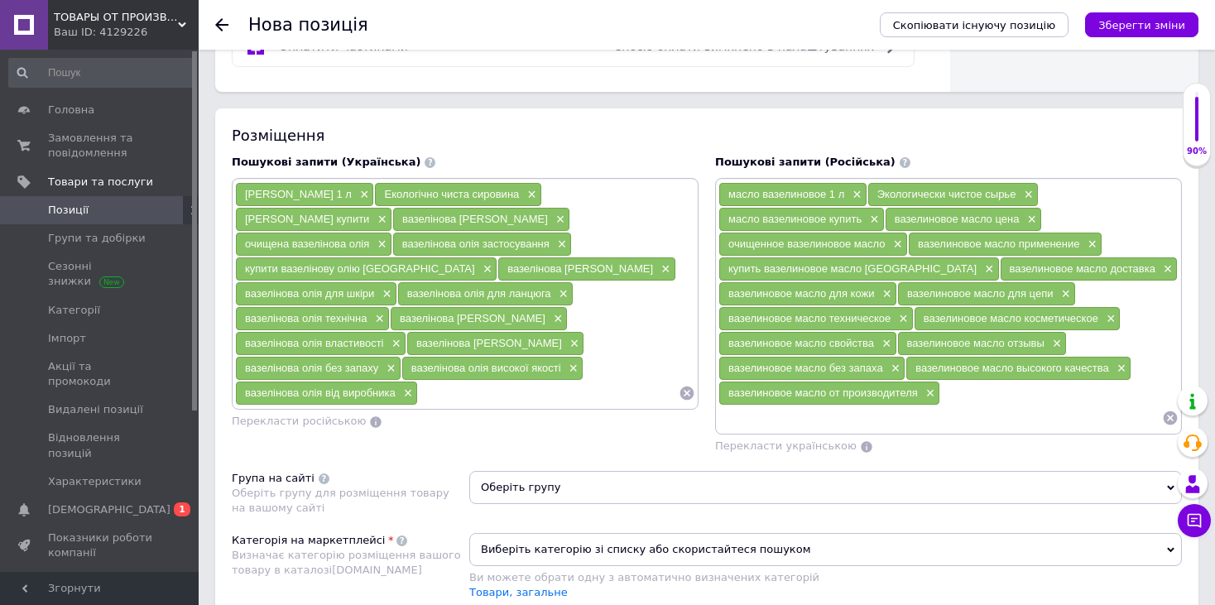
click at [752, 480] on span "Оберіть групу" at bounding box center [825, 487] width 713 height 33
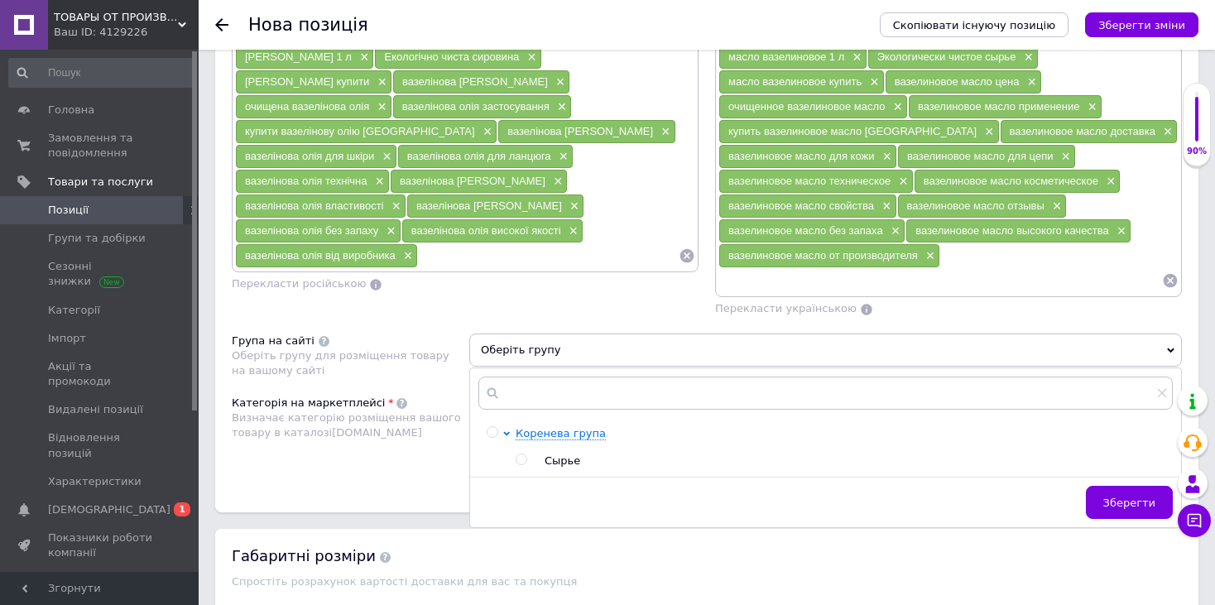
scroll to position [1144, 0]
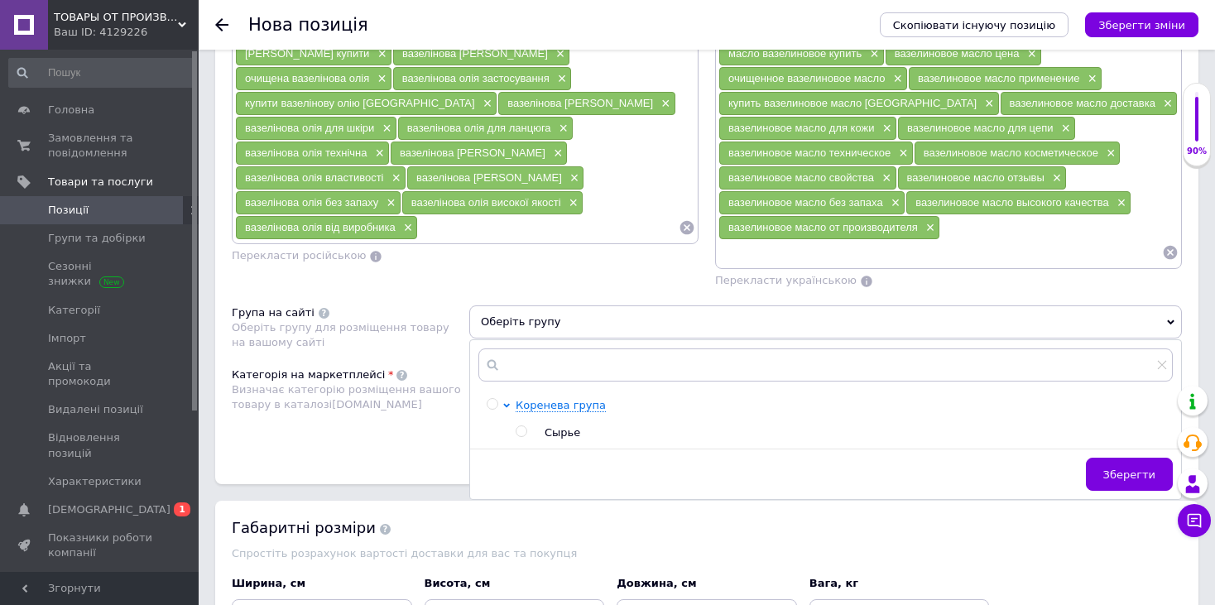
click at [522, 426] on input "radio" at bounding box center [521, 431] width 11 height 11
radio input "true"
click at [1125, 470] on span "Зберегти" at bounding box center [1130, 475] width 52 height 12
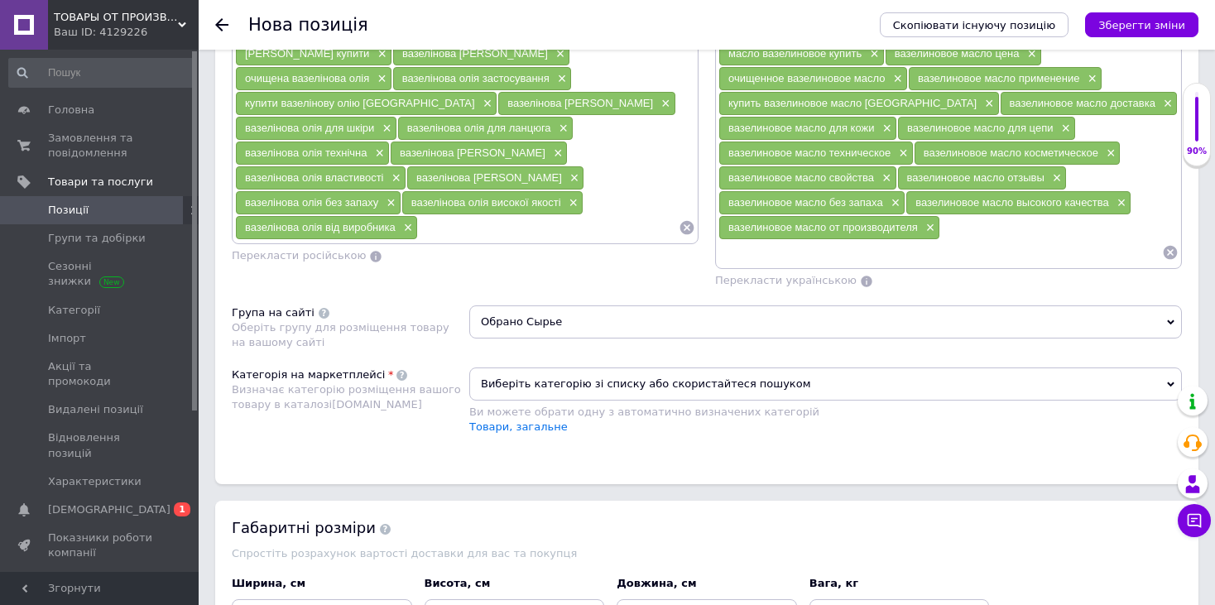
click at [740, 377] on span "Виберіть категорію зі списку або скористайтеся пошуком" at bounding box center [825, 384] width 713 height 33
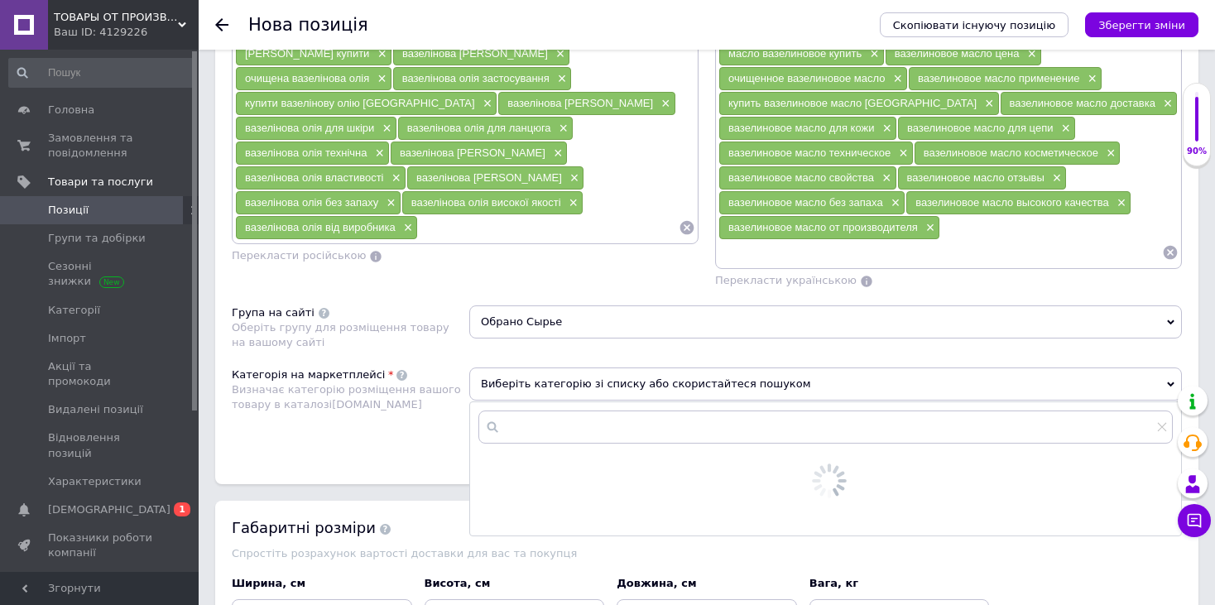
click at [413, 453] on div "Розміщення Пошукові запити (Українська) [PERSON_NAME] 1 л × Екологічно чиста си…" at bounding box center [707, 213] width 984 height 541
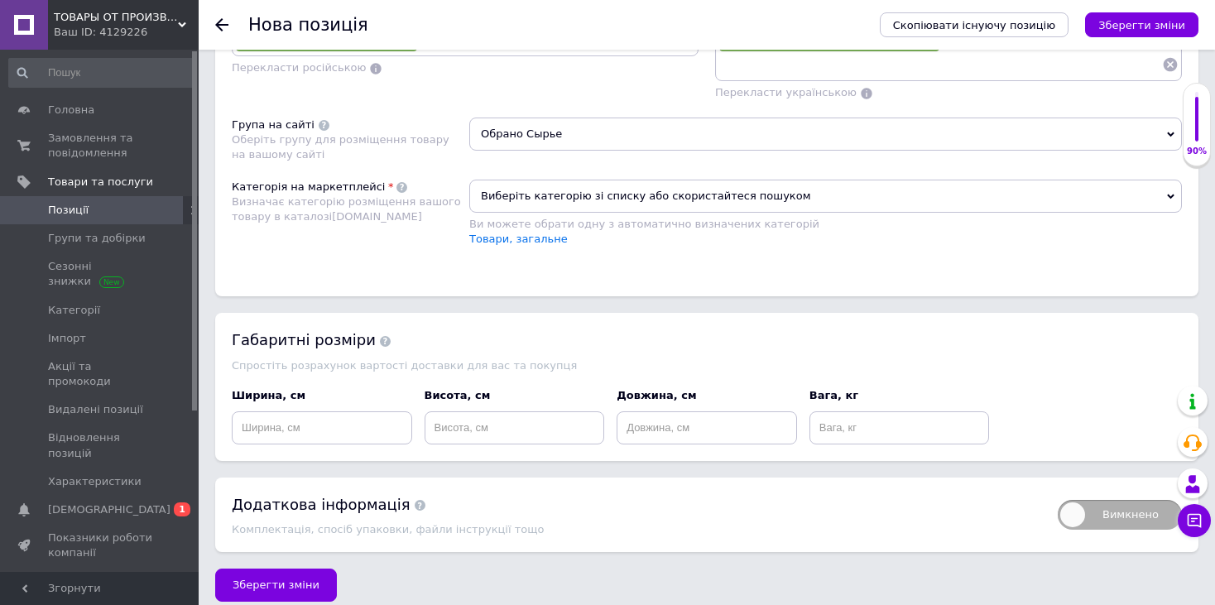
scroll to position [1340, 0]
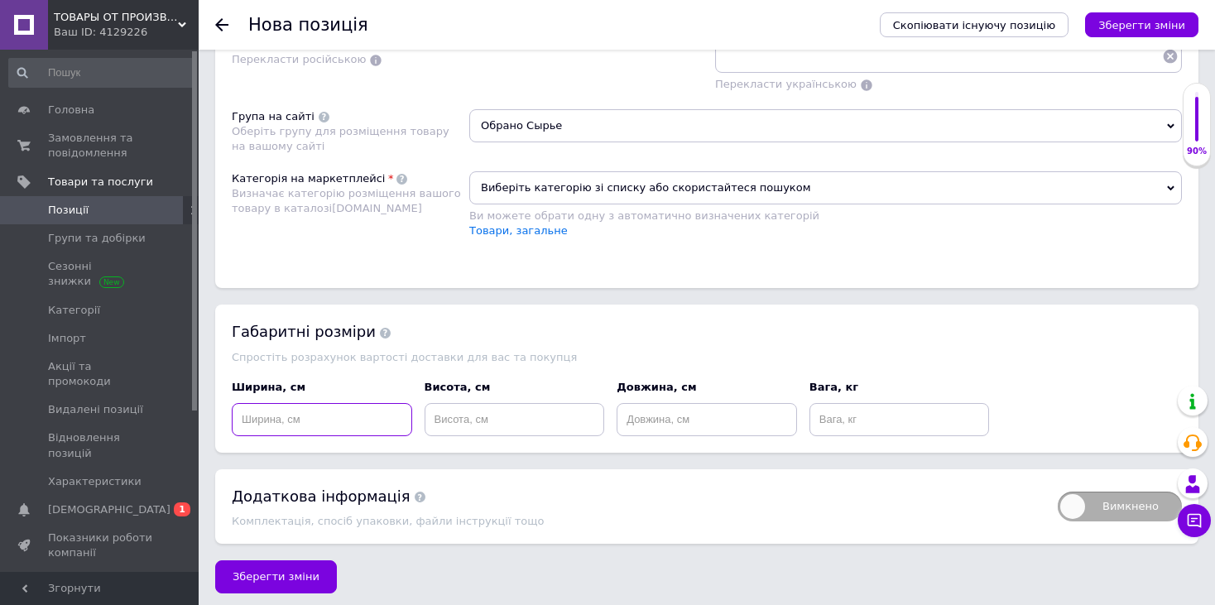
click at [324, 414] on input at bounding box center [322, 419] width 180 height 33
click at [323, 414] on input at bounding box center [322, 419] width 180 height 33
type input "20"
type input "50"
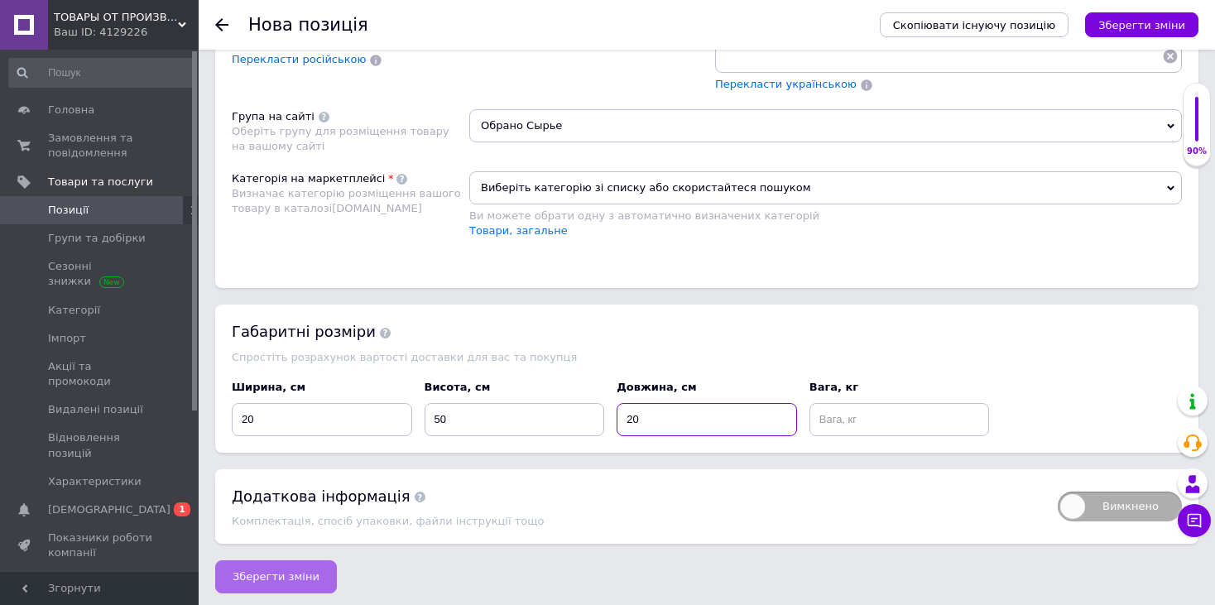
type input "20"
click at [302, 570] on span "Зберегти зміни" at bounding box center [276, 576] width 87 height 12
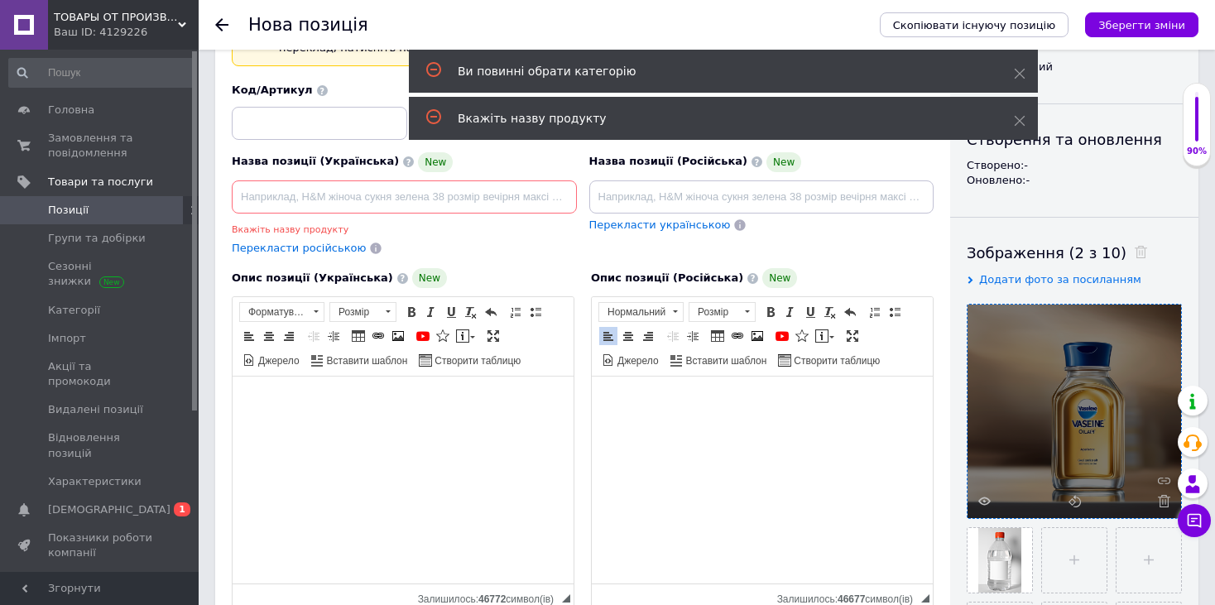
scroll to position [33, 0]
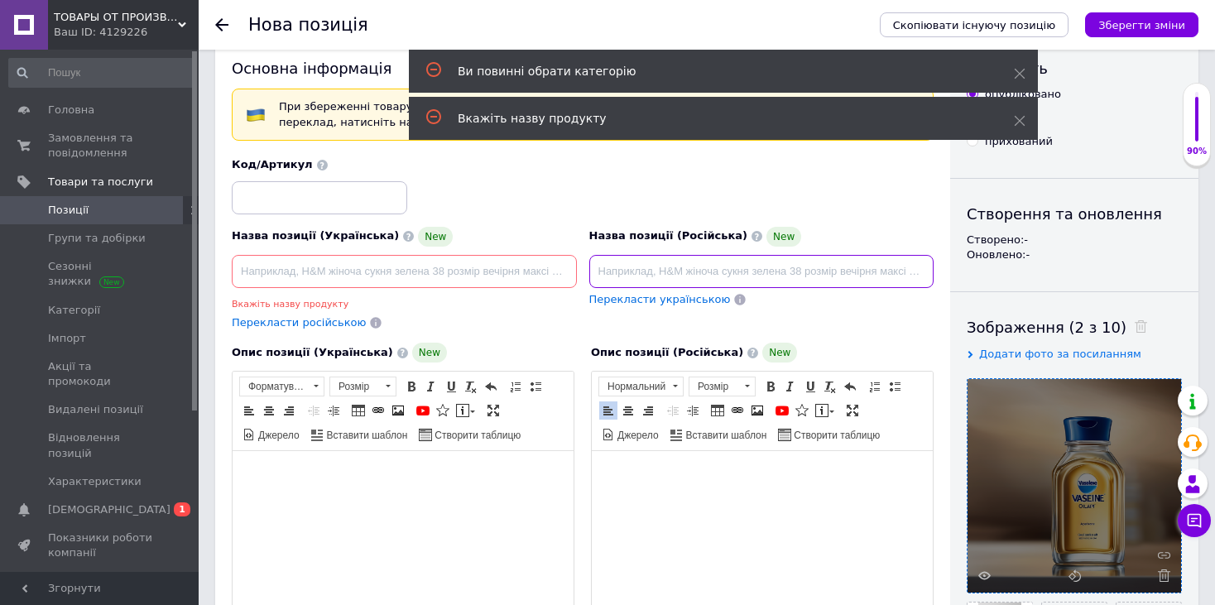
click at [701, 269] on input at bounding box center [761, 271] width 345 height 33
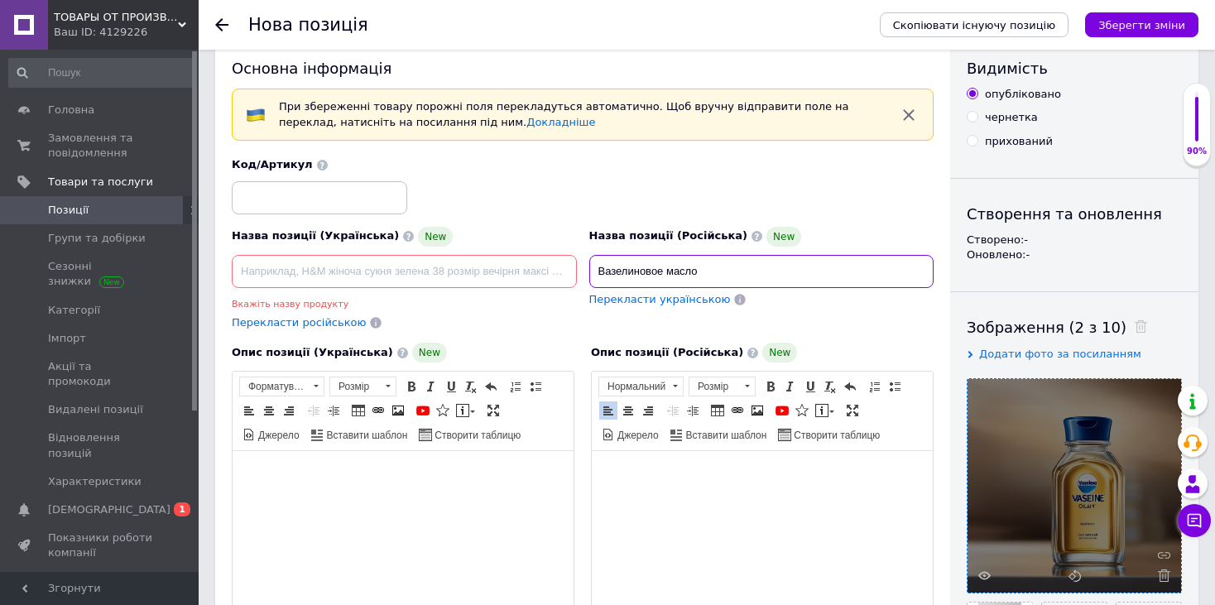
type input "Вазелиновое масло"
click at [674, 294] on span "Перекласти українською" at bounding box center [660, 299] width 142 height 12
type input "[PERSON_NAME] олія"
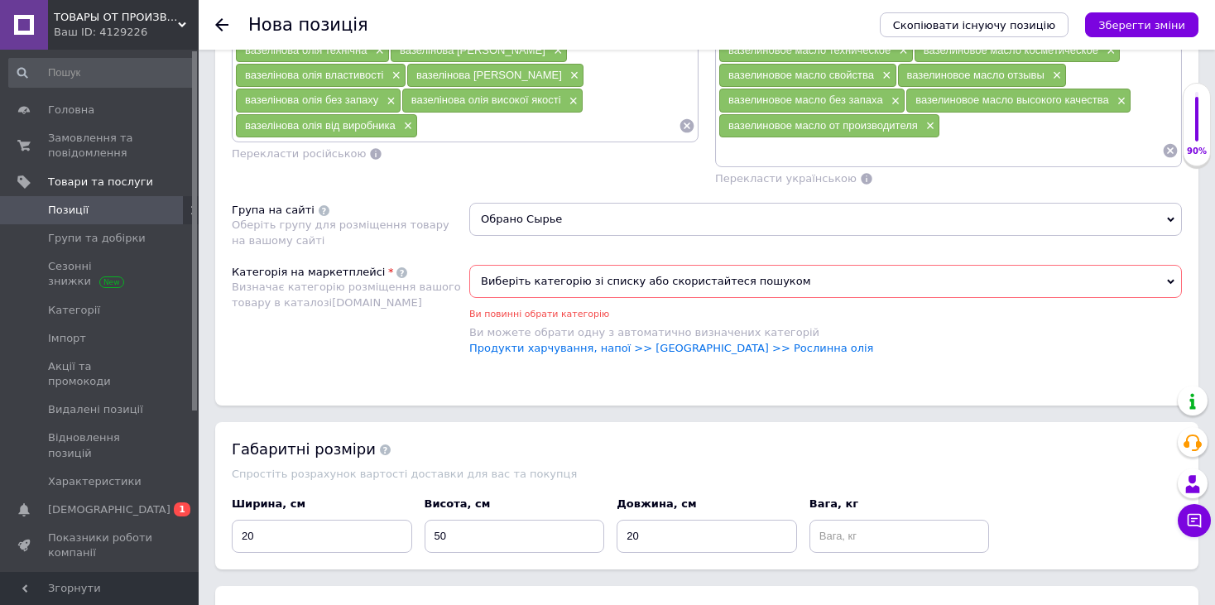
scroll to position [1387, 0]
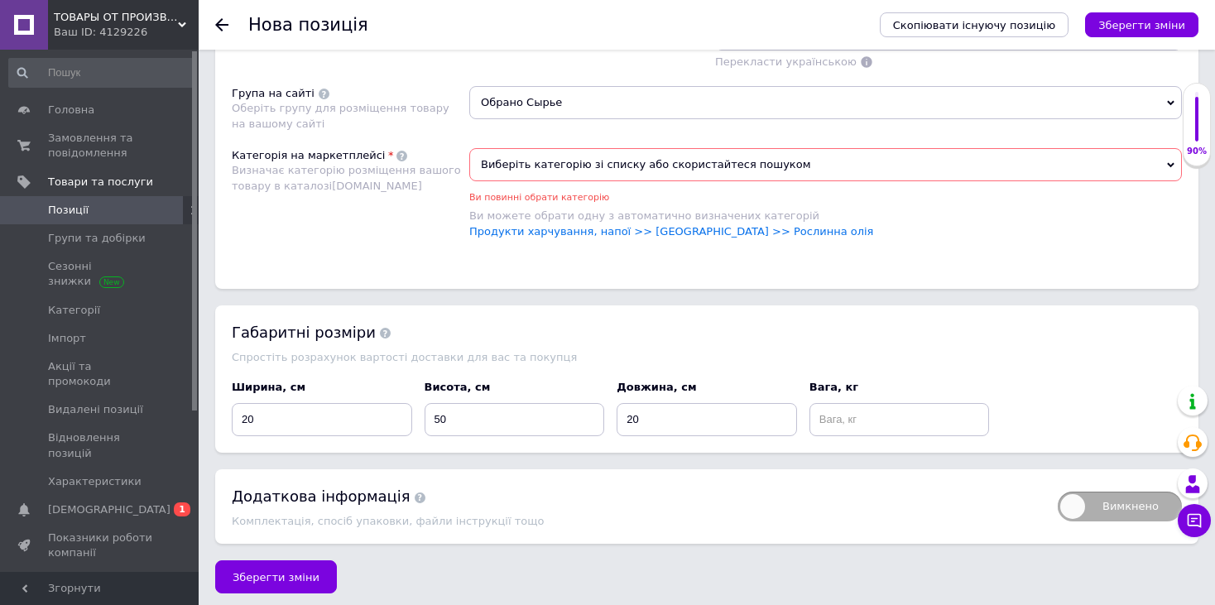
click at [615, 153] on span "Виберіть категорію зі списку або скористайтеся пошуком" at bounding box center [825, 164] width 713 height 33
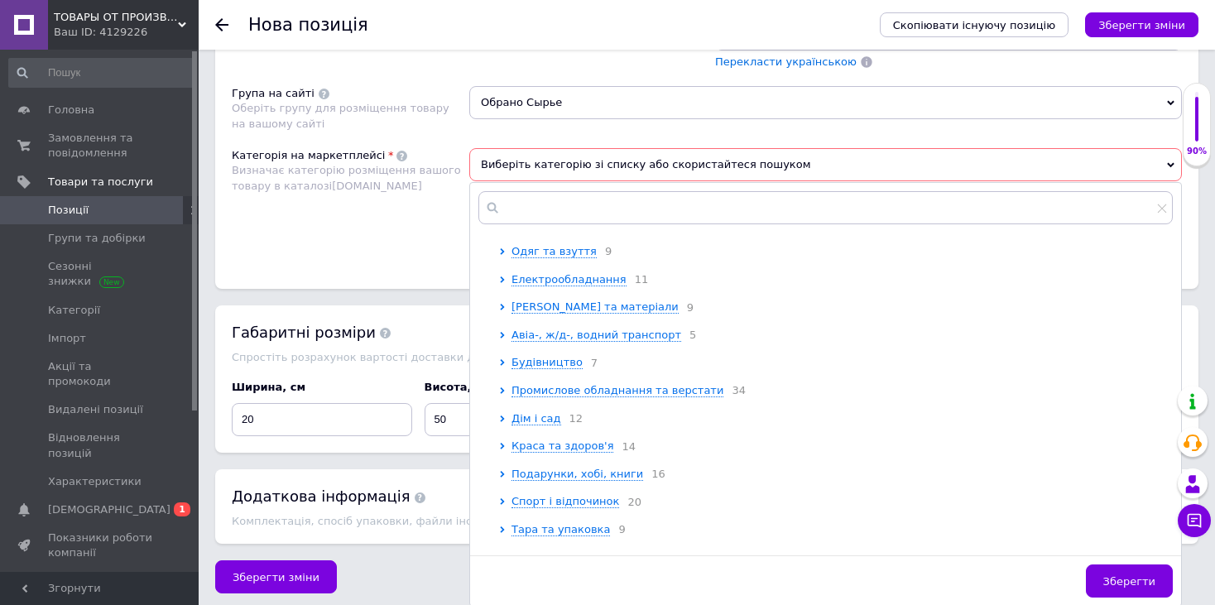
scroll to position [0, 0]
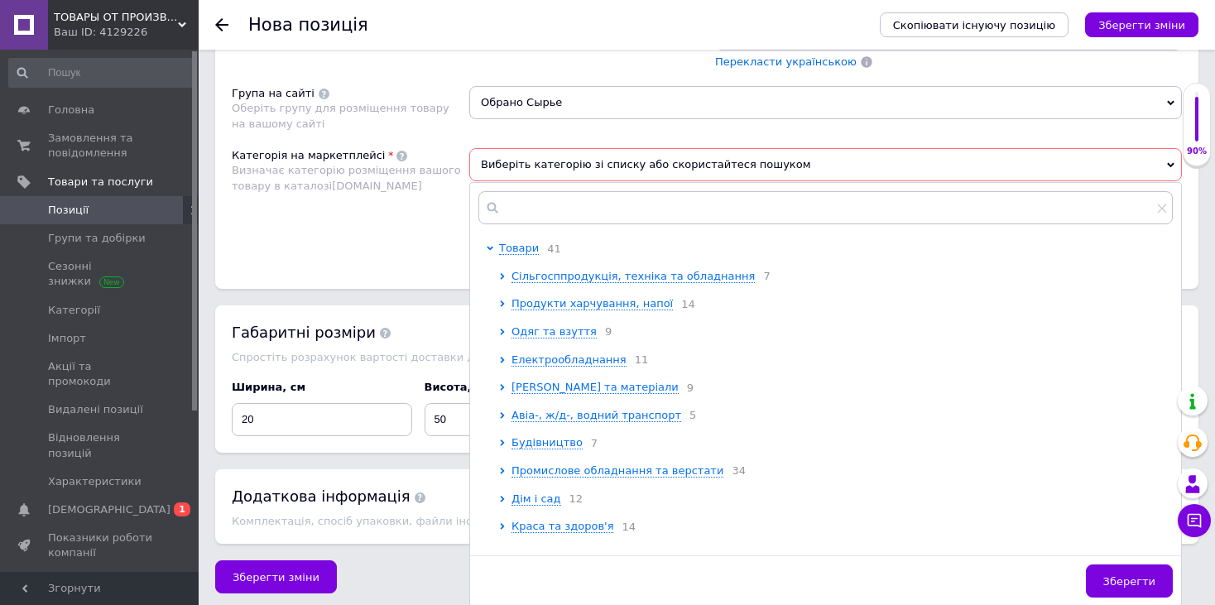
click at [485, 241] on div "Товари 41 Сільгосппродукція, техніка та обладнання 7 Продукти харчування, напої…" at bounding box center [825, 394] width 710 height 306
click at [489, 247] on icon at bounding box center [490, 249] width 7 height 4
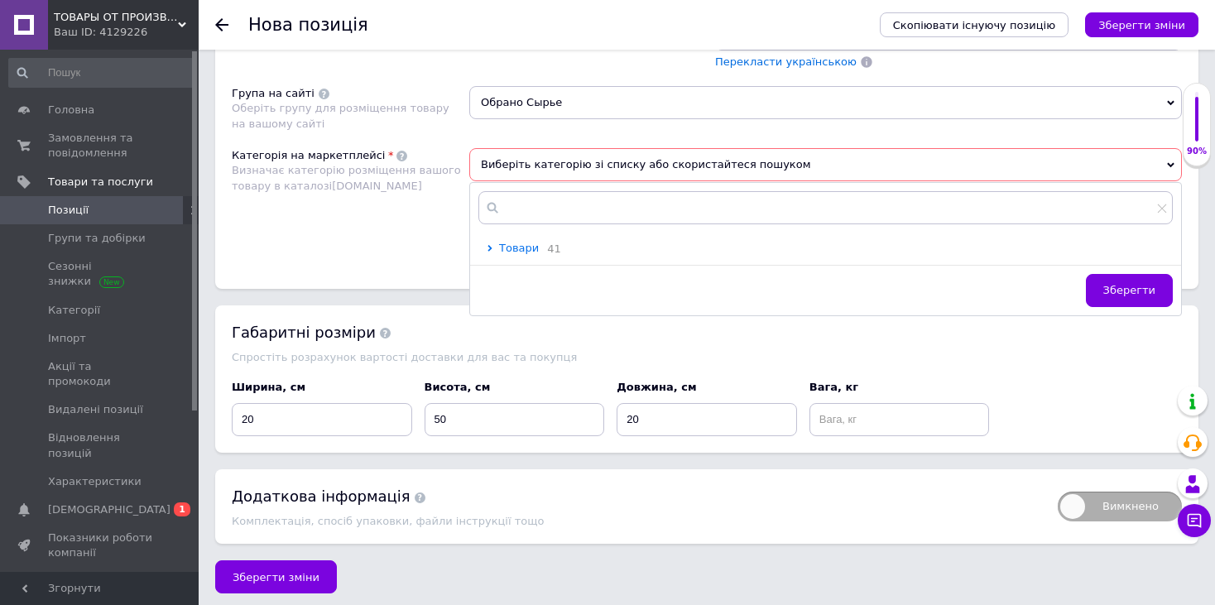
click at [489, 245] on icon at bounding box center [490, 248] width 7 height 7
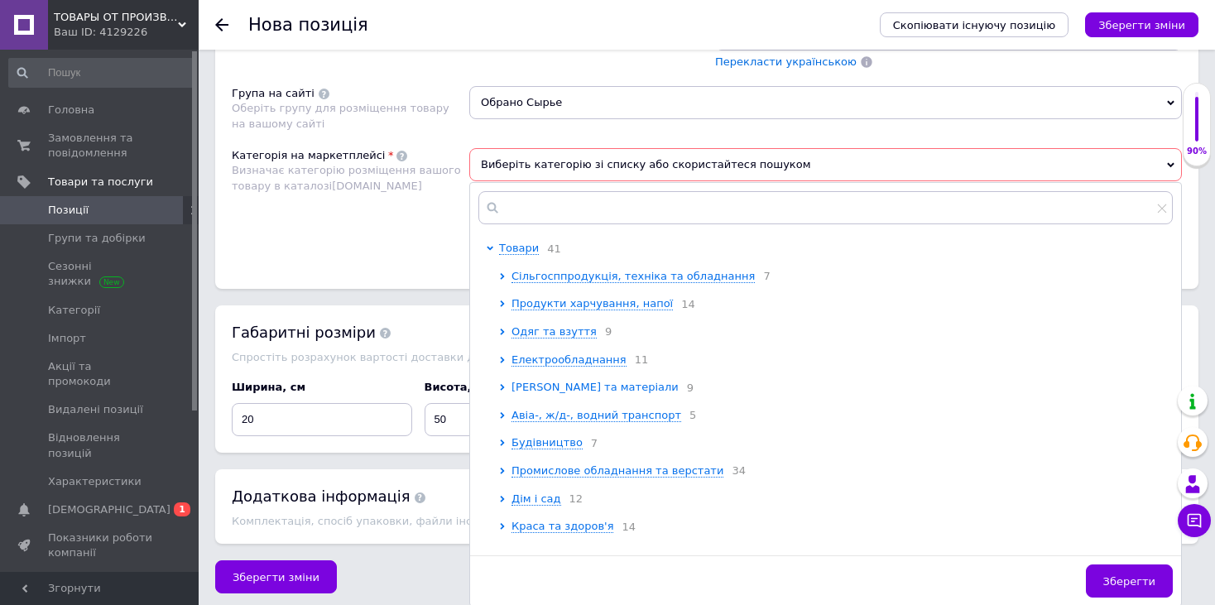
click at [599, 384] on span "[PERSON_NAME] та матеріали" at bounding box center [595, 387] width 167 height 12
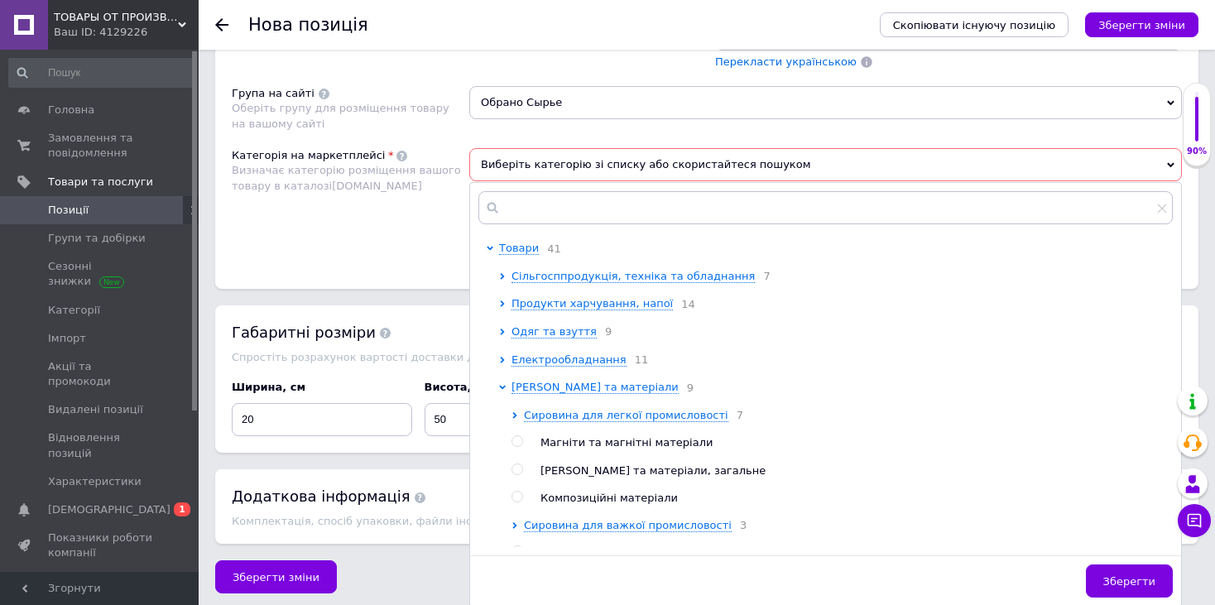
scroll to position [83, 0]
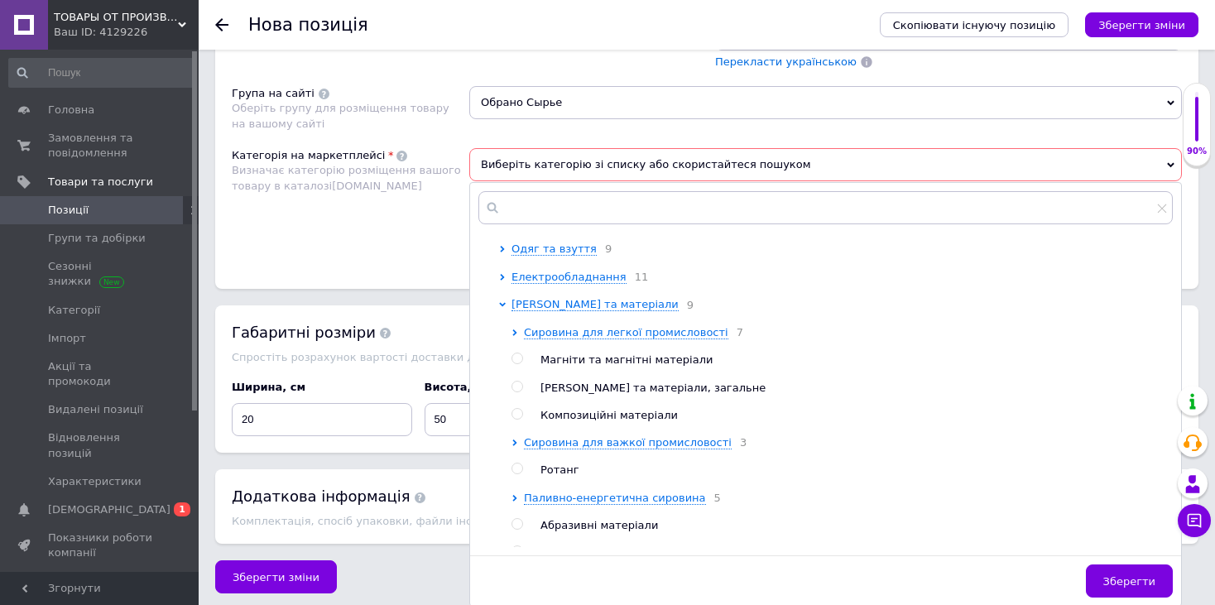
click at [514, 387] on input "radio" at bounding box center [517, 387] width 11 height 11
radio input "true"
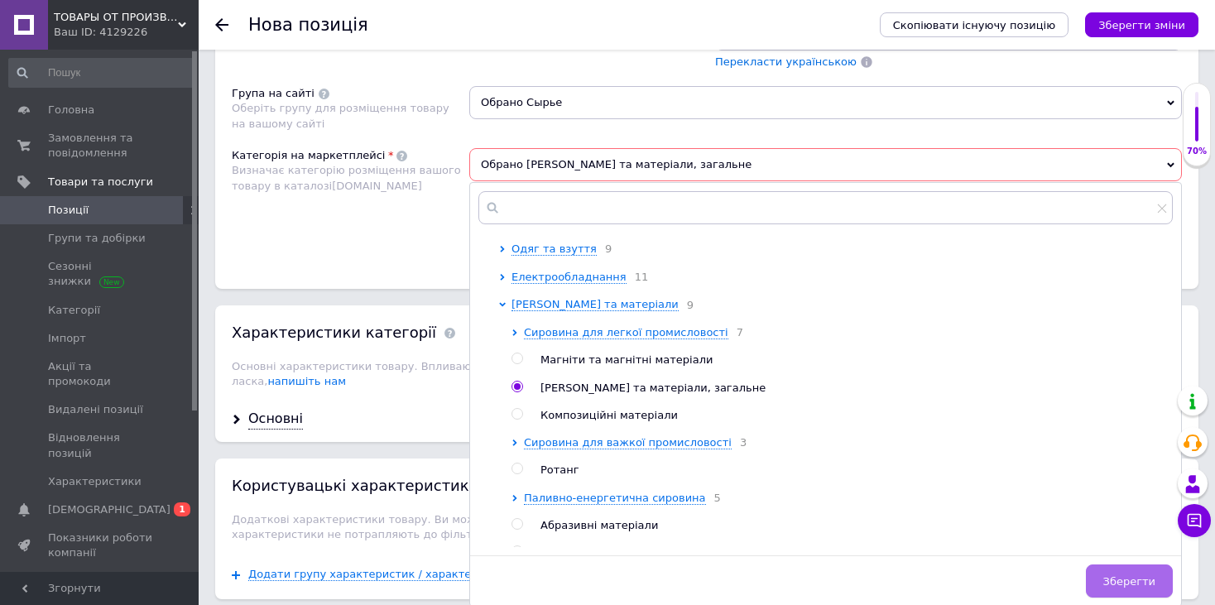
click at [1109, 573] on button "Зберегти" at bounding box center [1129, 581] width 87 height 33
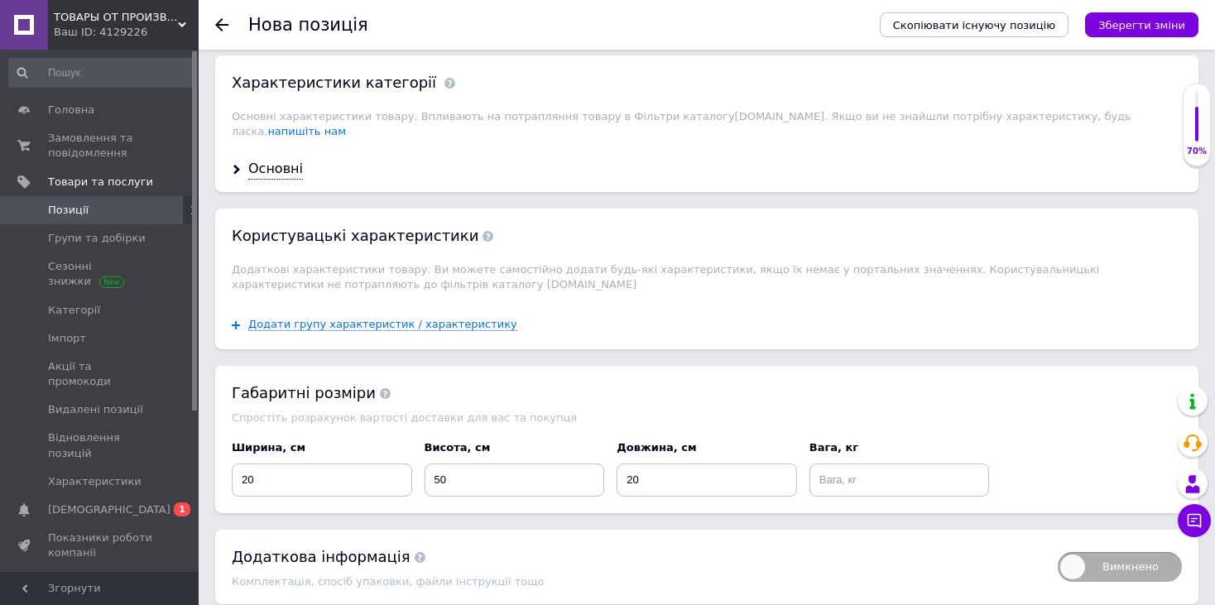
scroll to position [1682, 0]
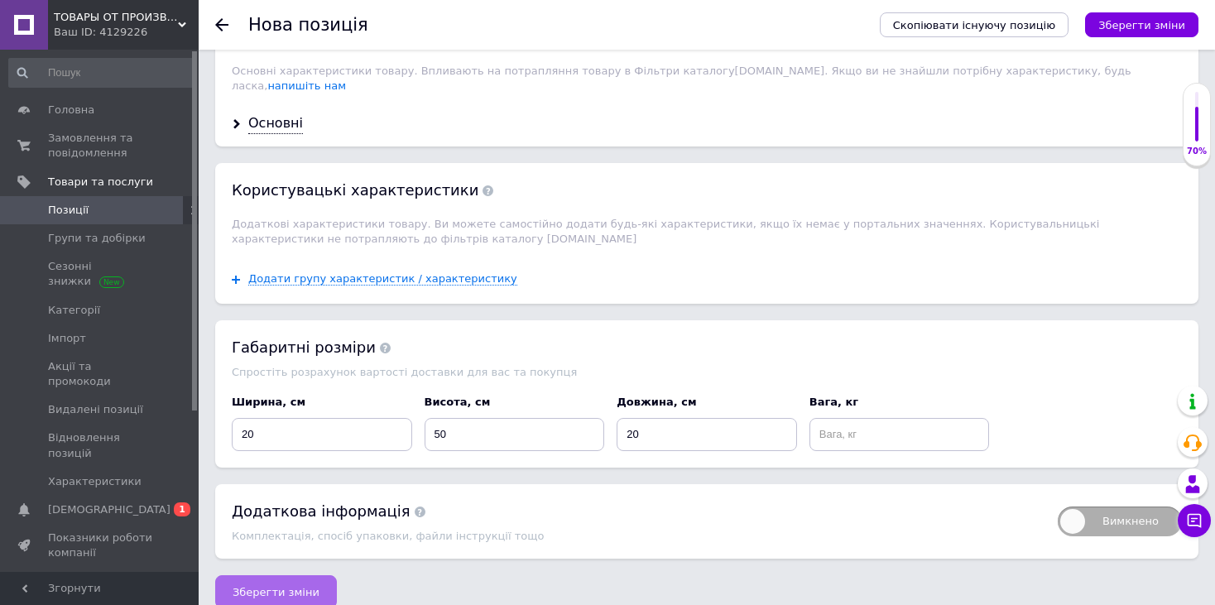
click at [288, 586] on span "Зберегти зміни" at bounding box center [276, 592] width 87 height 12
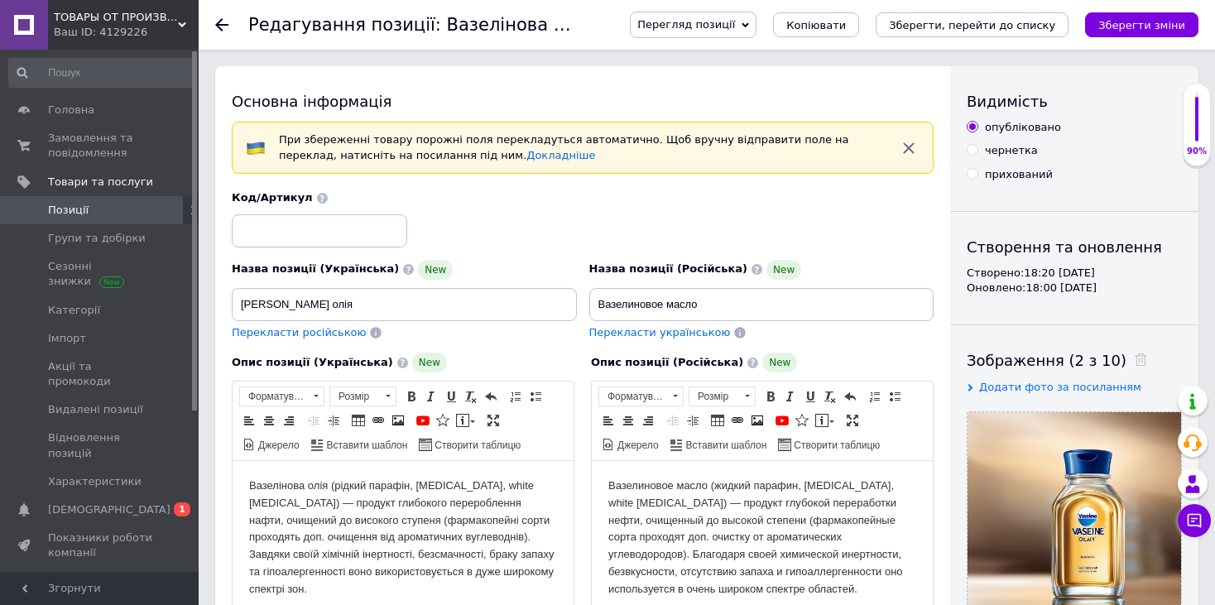
click at [101, 204] on span "Позиції" at bounding box center [100, 210] width 105 height 15
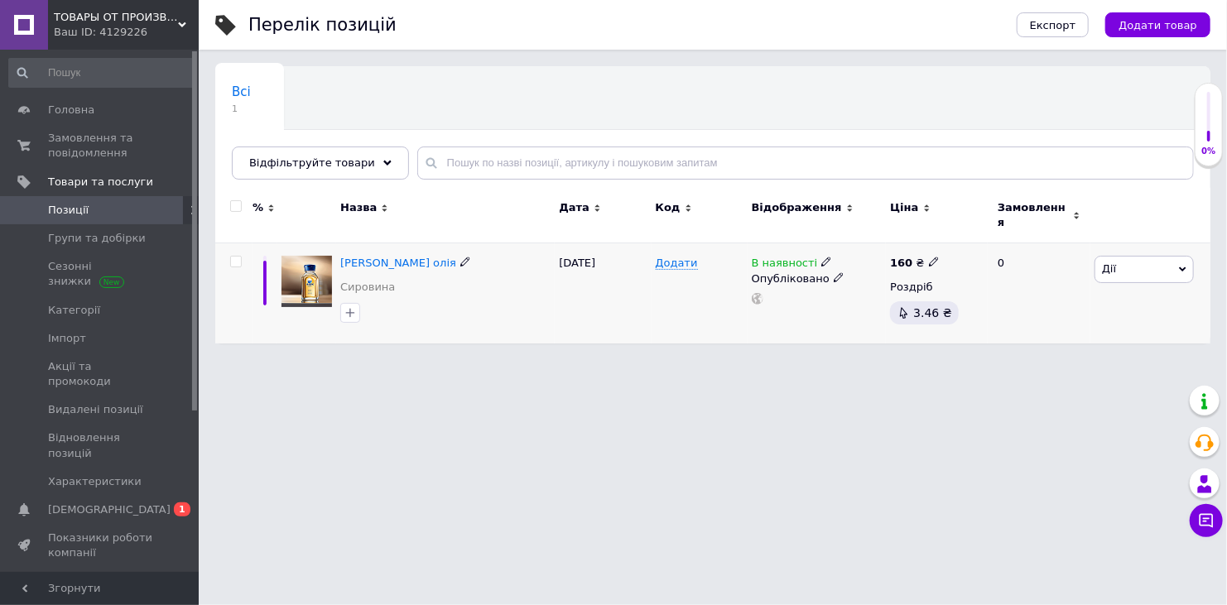
click at [460, 256] on span at bounding box center [465, 261] width 11 height 11
click at [453, 288] on div "Сировина" at bounding box center [445, 293] width 219 height 100
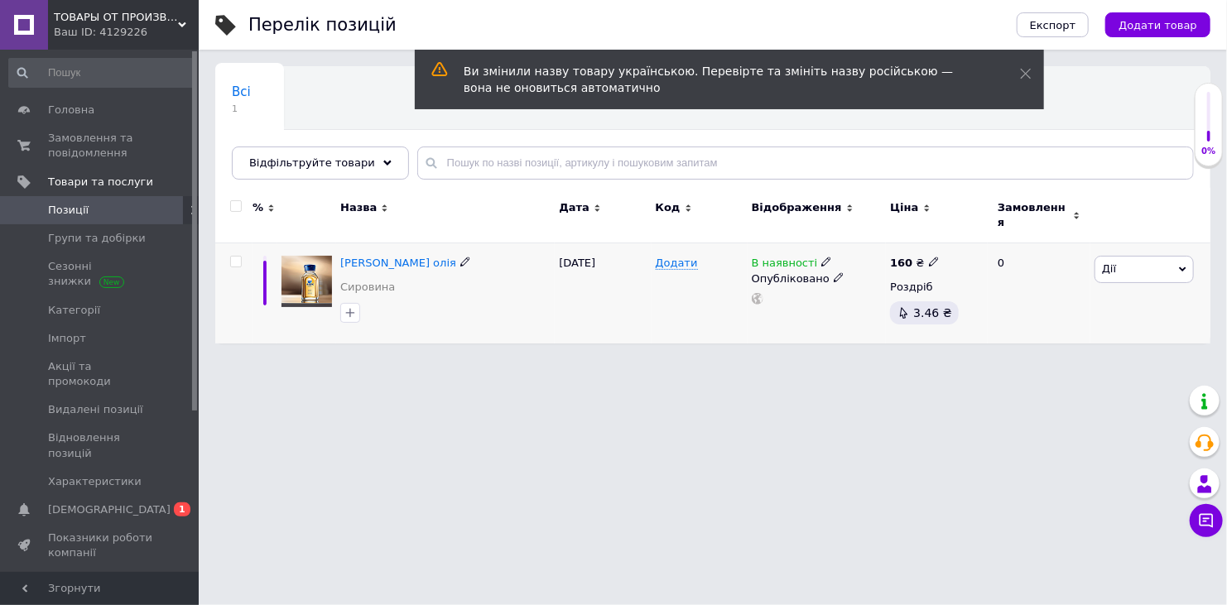
click at [306, 261] on img at bounding box center [306, 281] width 51 height 51
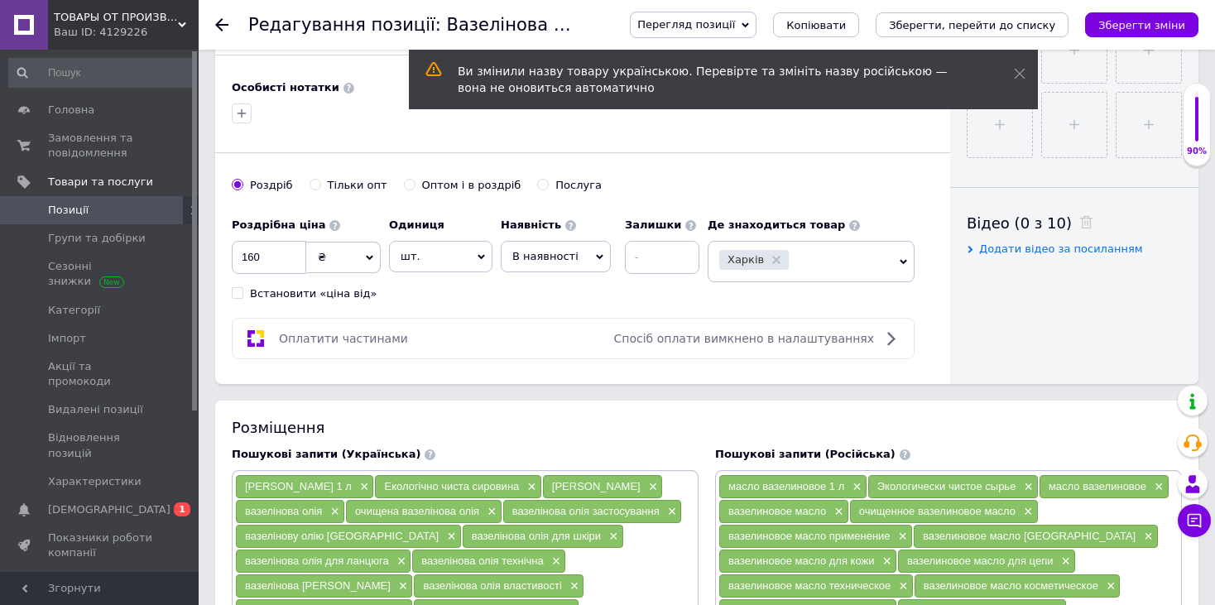
scroll to position [745, 0]
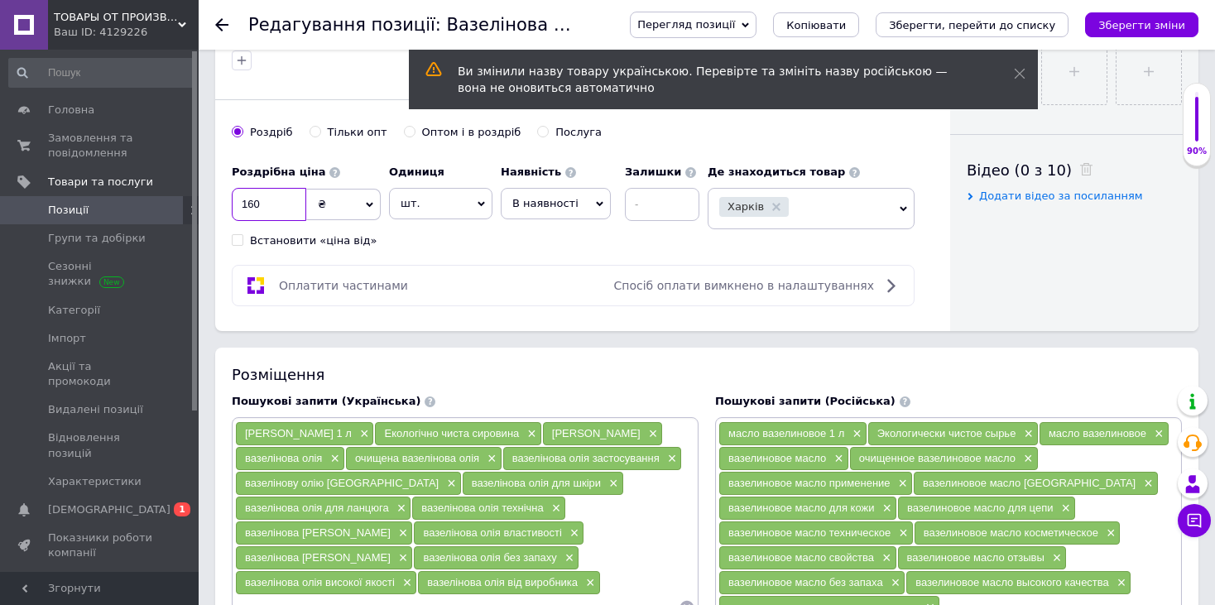
click at [261, 192] on input "160" at bounding box center [269, 204] width 75 height 33
type input "190"
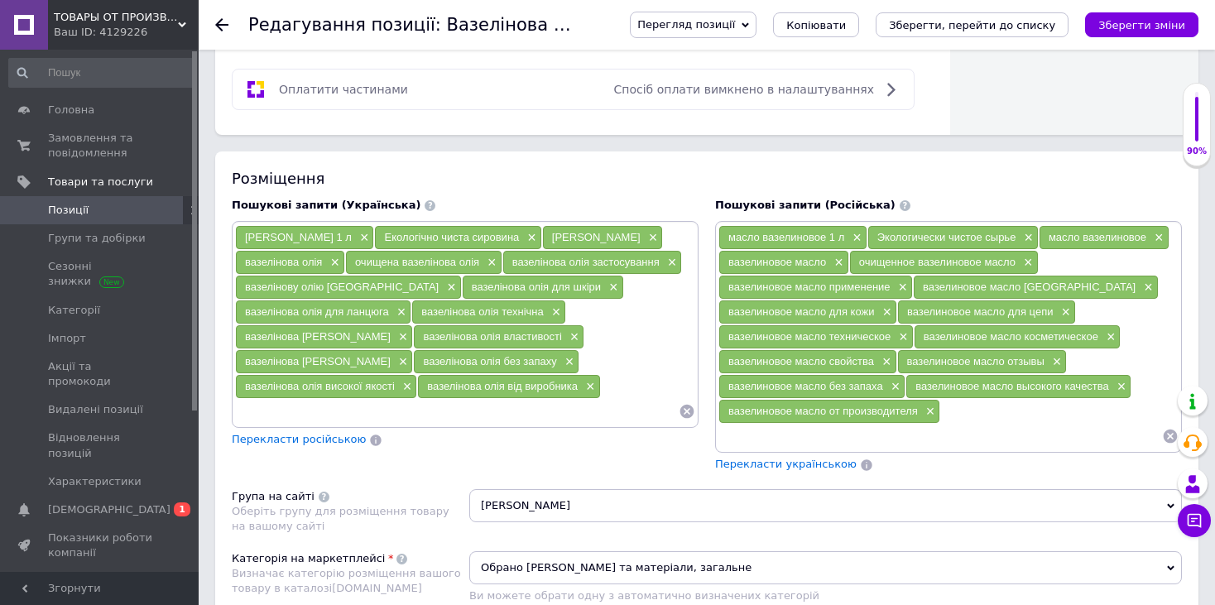
scroll to position [1159, 0]
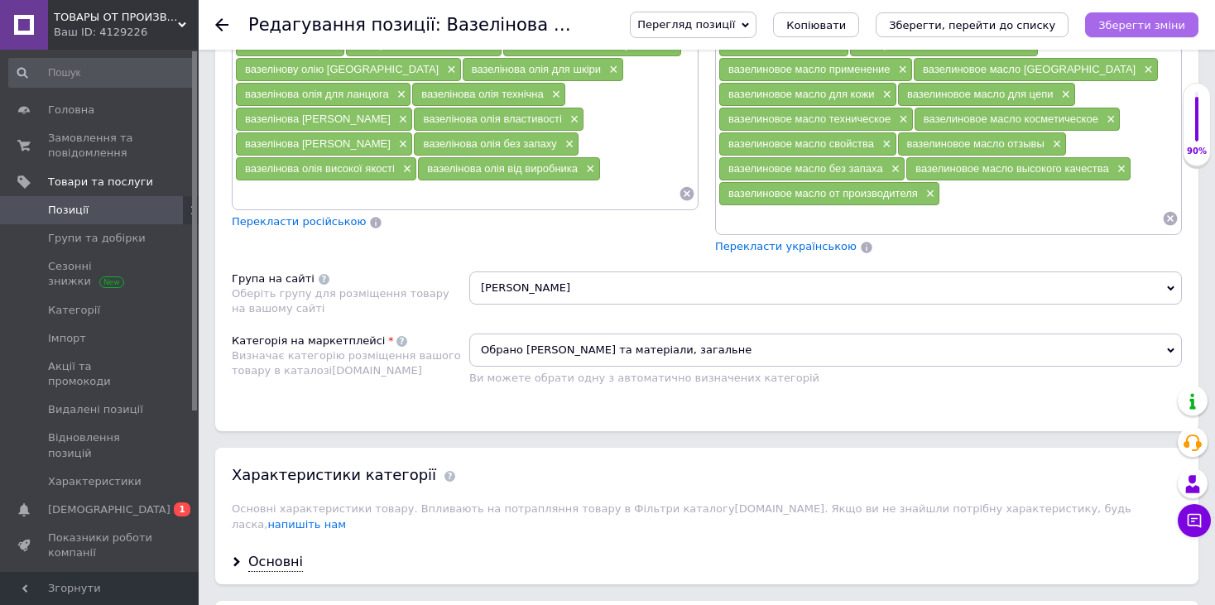
click at [1137, 23] on icon "Зберегти зміни" at bounding box center [1142, 25] width 87 height 12
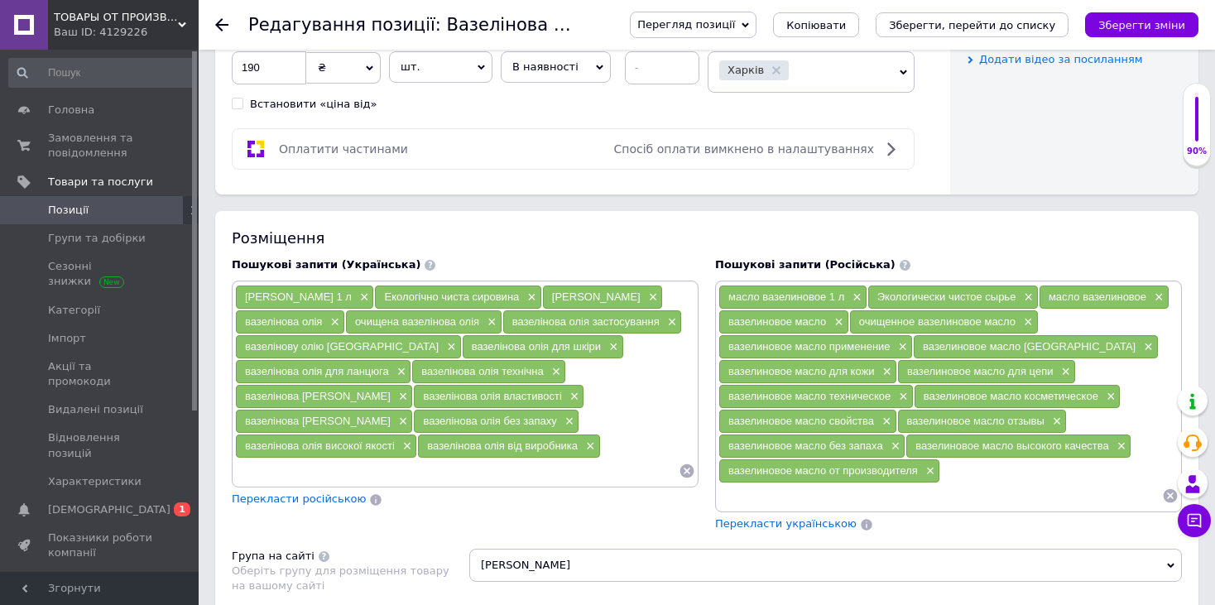
scroll to position [911, 0]
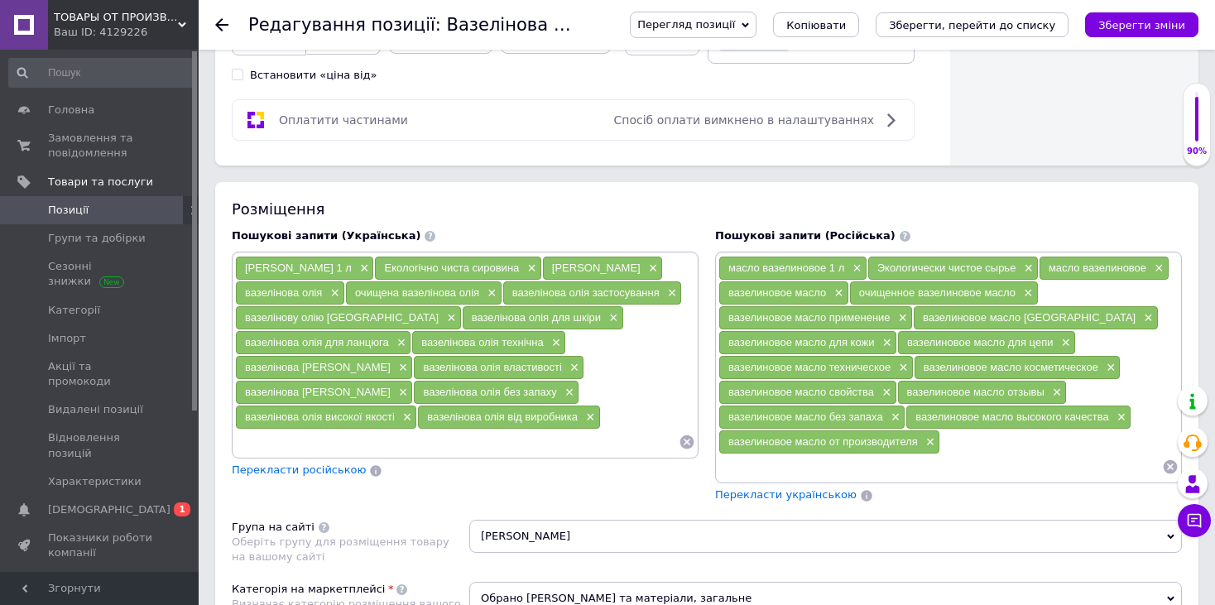
drag, startPoint x: 1210, startPoint y: 469, endPoint x: 1224, endPoint y: 477, distance: 16.3
click at [1209, 469] on div at bounding box center [1194, 484] width 33 height 30
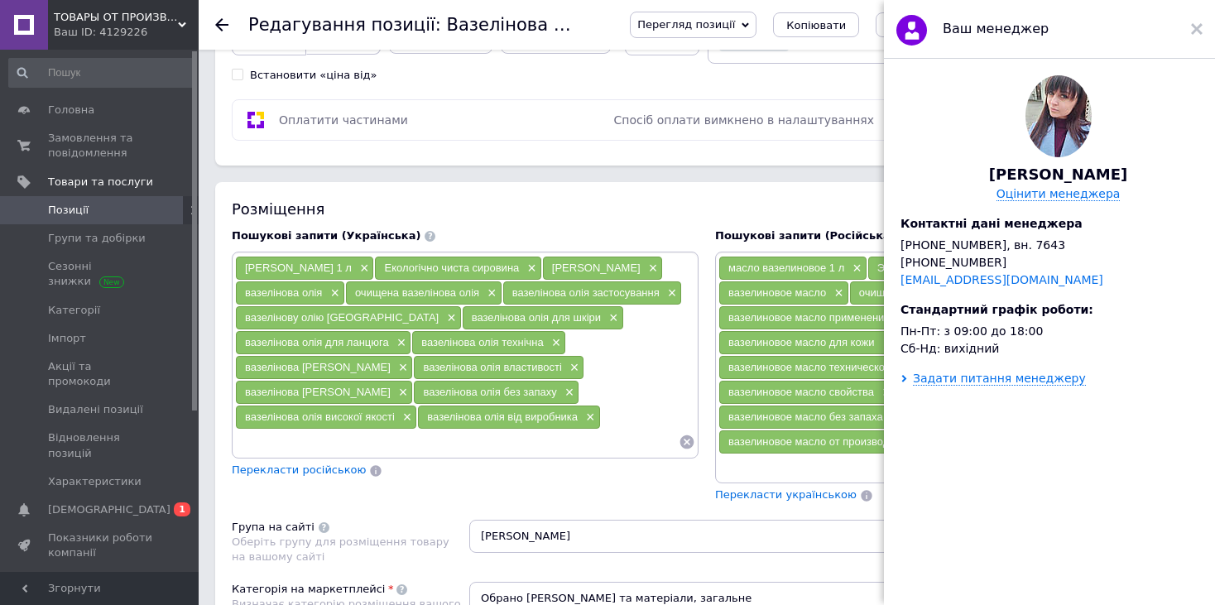
click at [79, 212] on span "Позиції" at bounding box center [68, 210] width 41 height 15
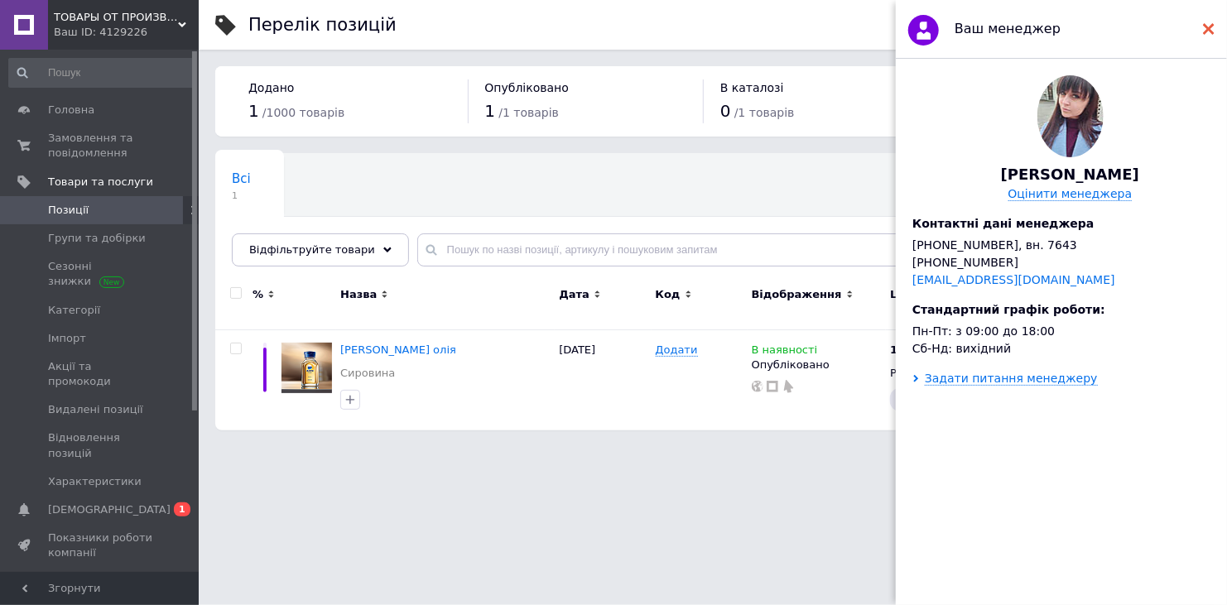
click at [1211, 25] on icon at bounding box center [1209, 29] width 12 height 12
